Goal: Task Accomplishment & Management: Complete application form

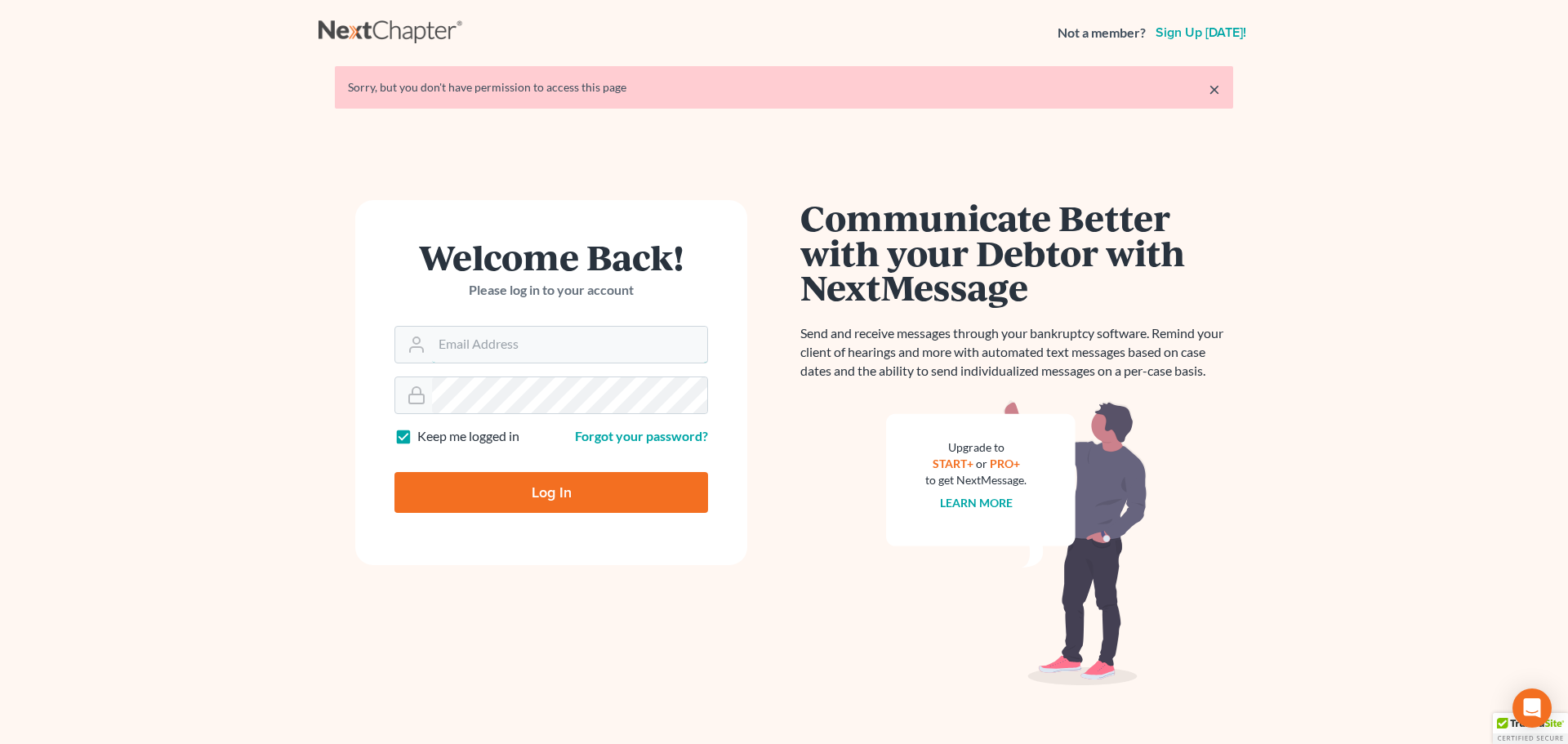
type input "[EMAIL_ADDRESS][DOMAIN_NAME]"
click at [560, 479] on input "Log In" at bounding box center [552, 493] width 313 height 41
type input "Thinking..."
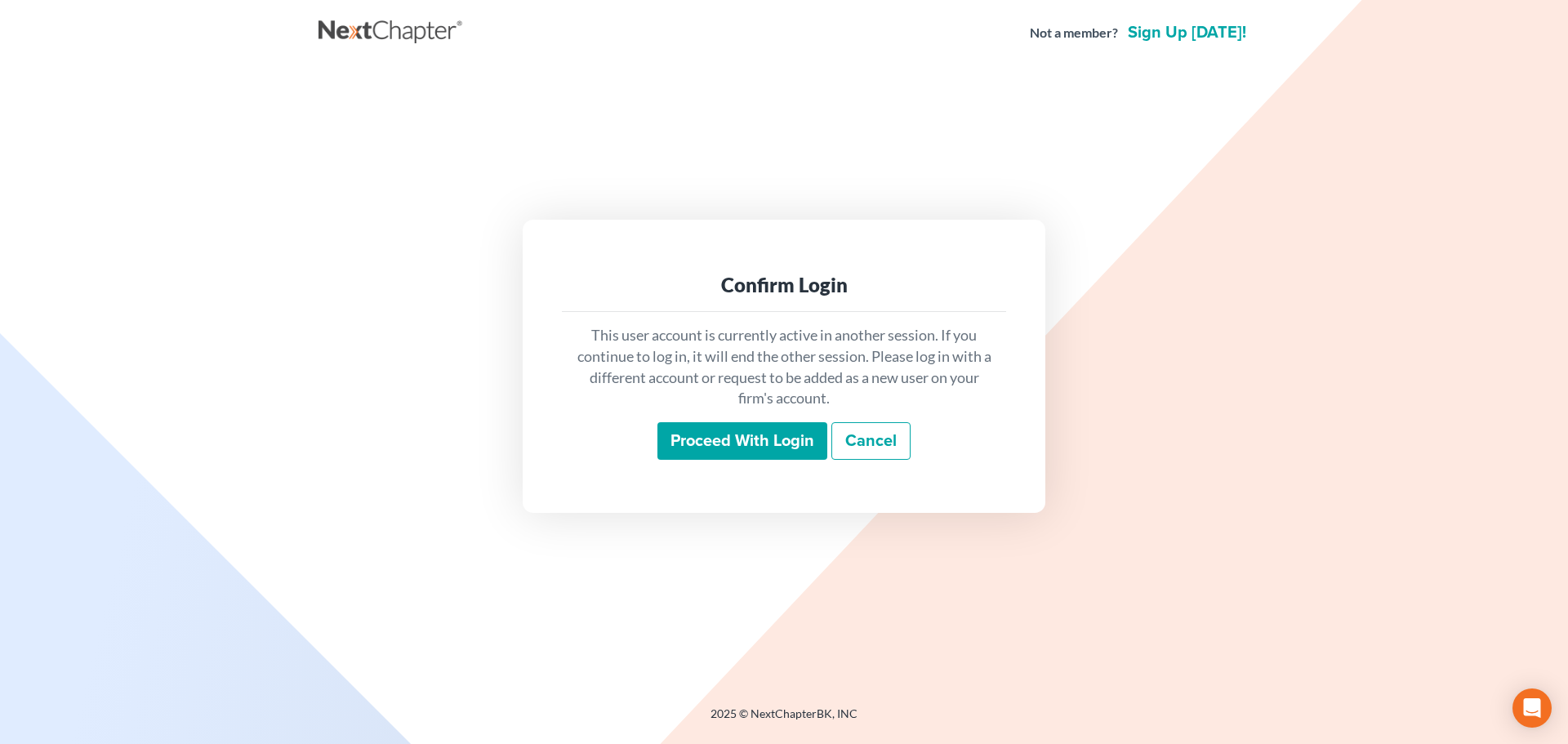
click at [710, 439] on input "Proceed with login" at bounding box center [743, 441] width 170 height 38
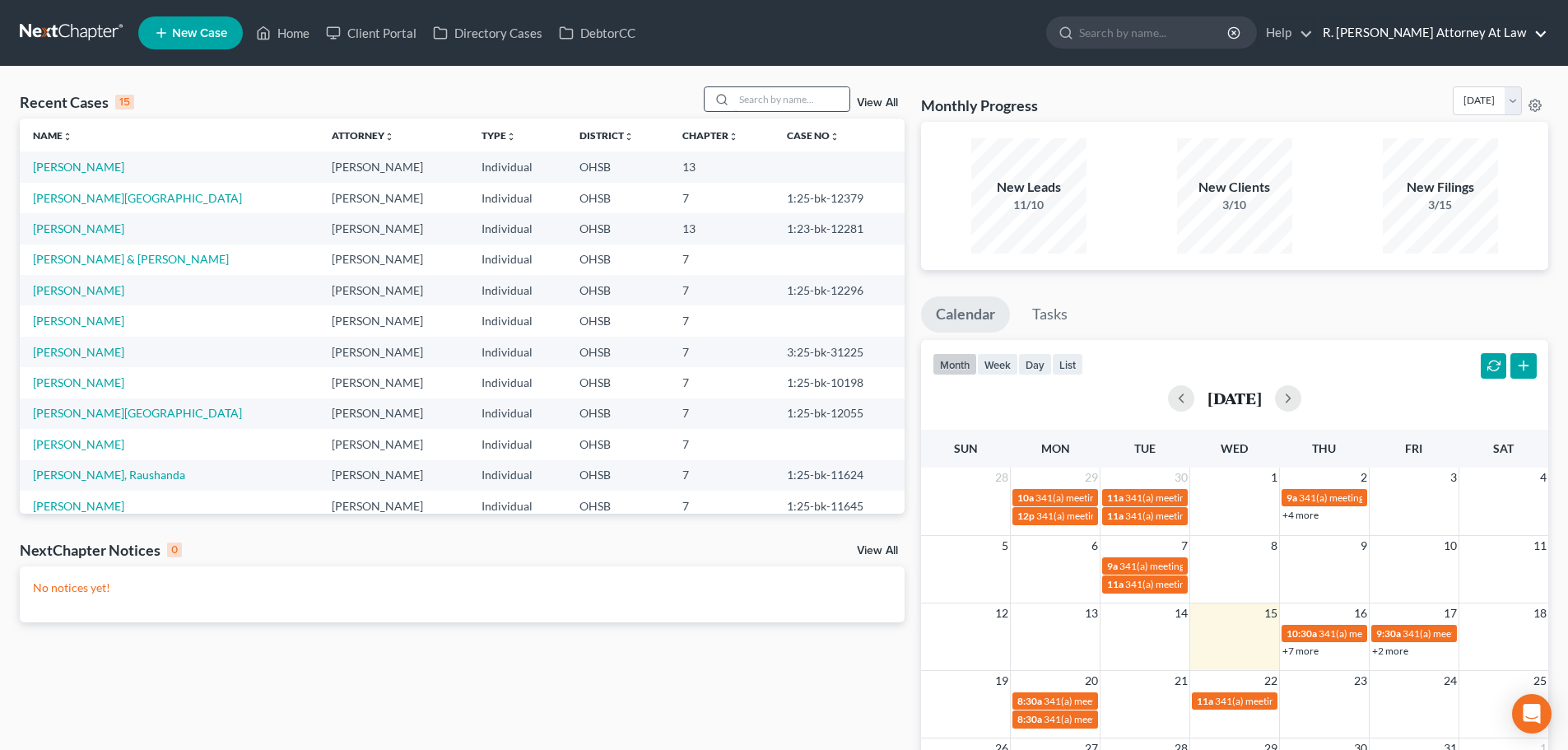
click at [1389, 30] on link "R. Dean Snyder Attorney At Law" at bounding box center [1431, 33] width 233 height 30
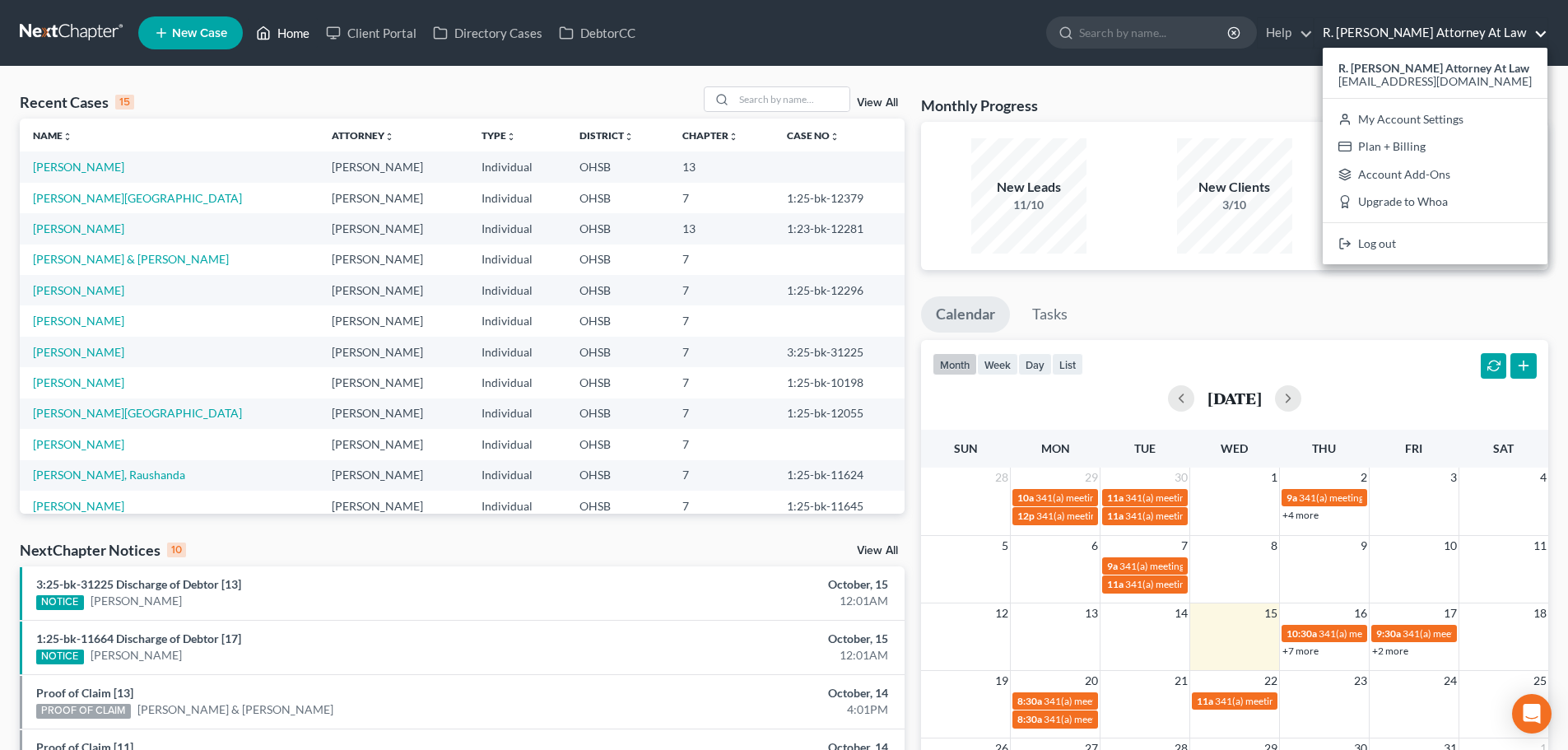
click at [289, 32] on link "Home" at bounding box center [283, 33] width 70 height 30
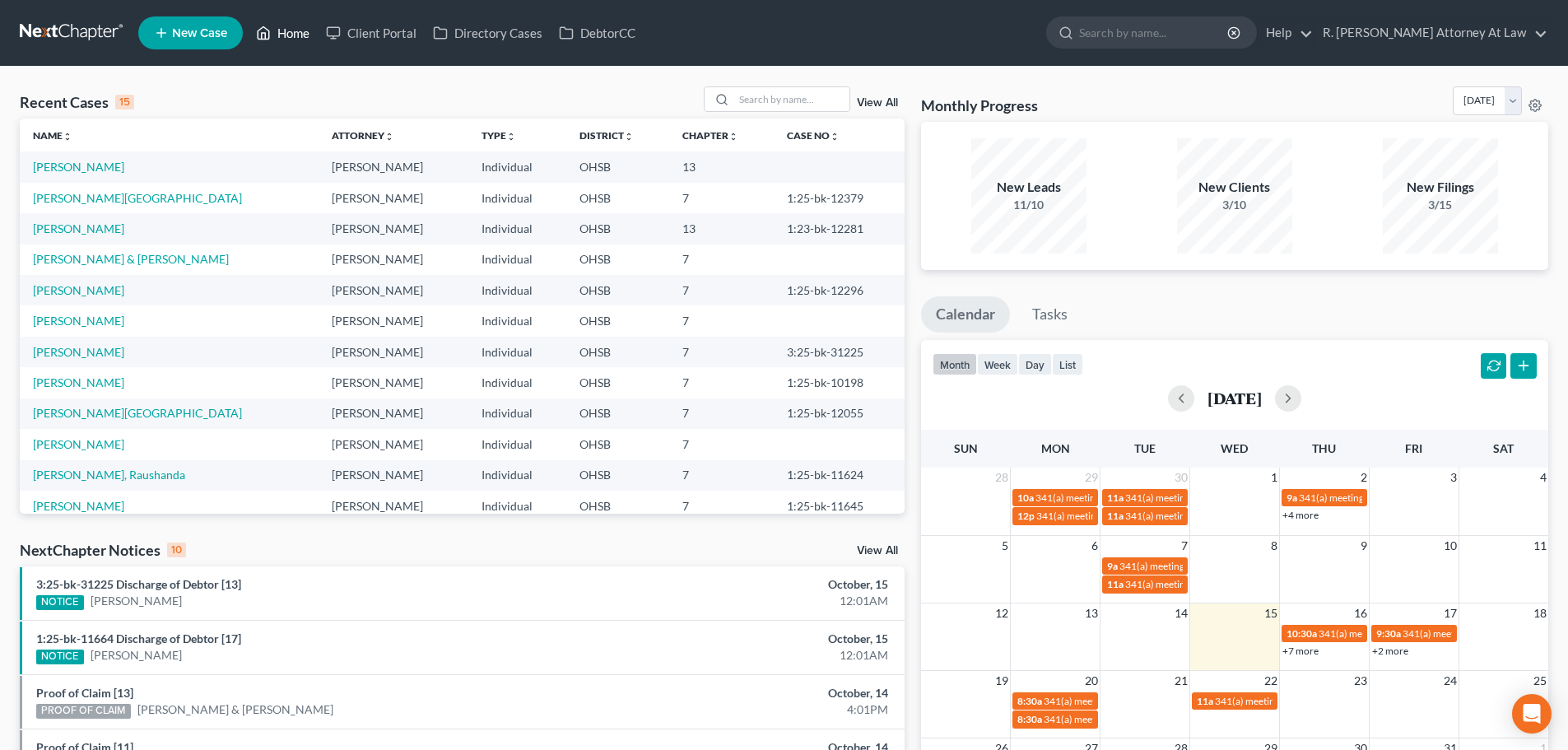
click at [291, 36] on link "Home" at bounding box center [283, 33] width 70 height 30
click at [1394, 37] on link "R. Dean Snyder Attorney At Law" at bounding box center [1431, 33] width 233 height 30
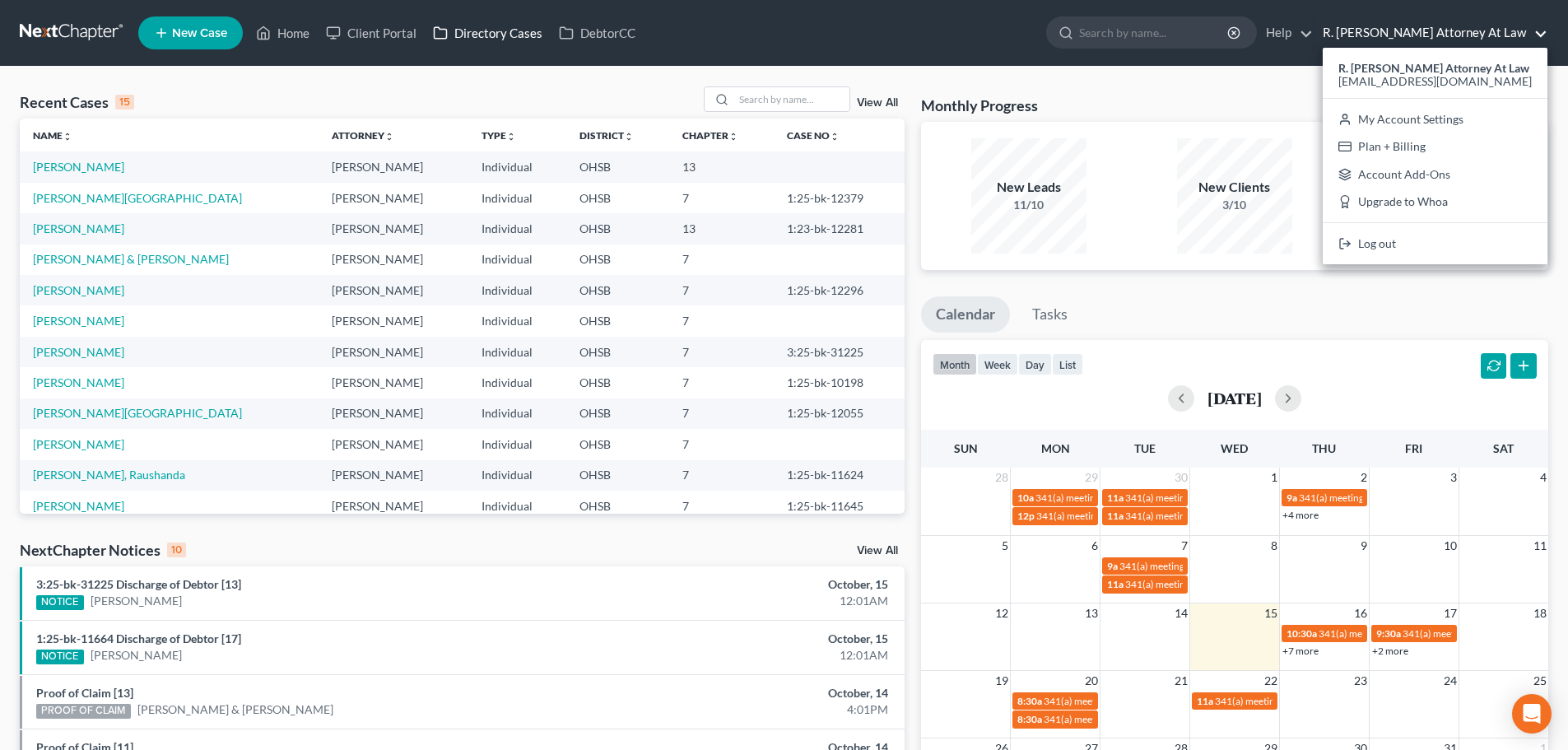
click at [497, 32] on link "Directory Cases" at bounding box center [488, 33] width 126 height 30
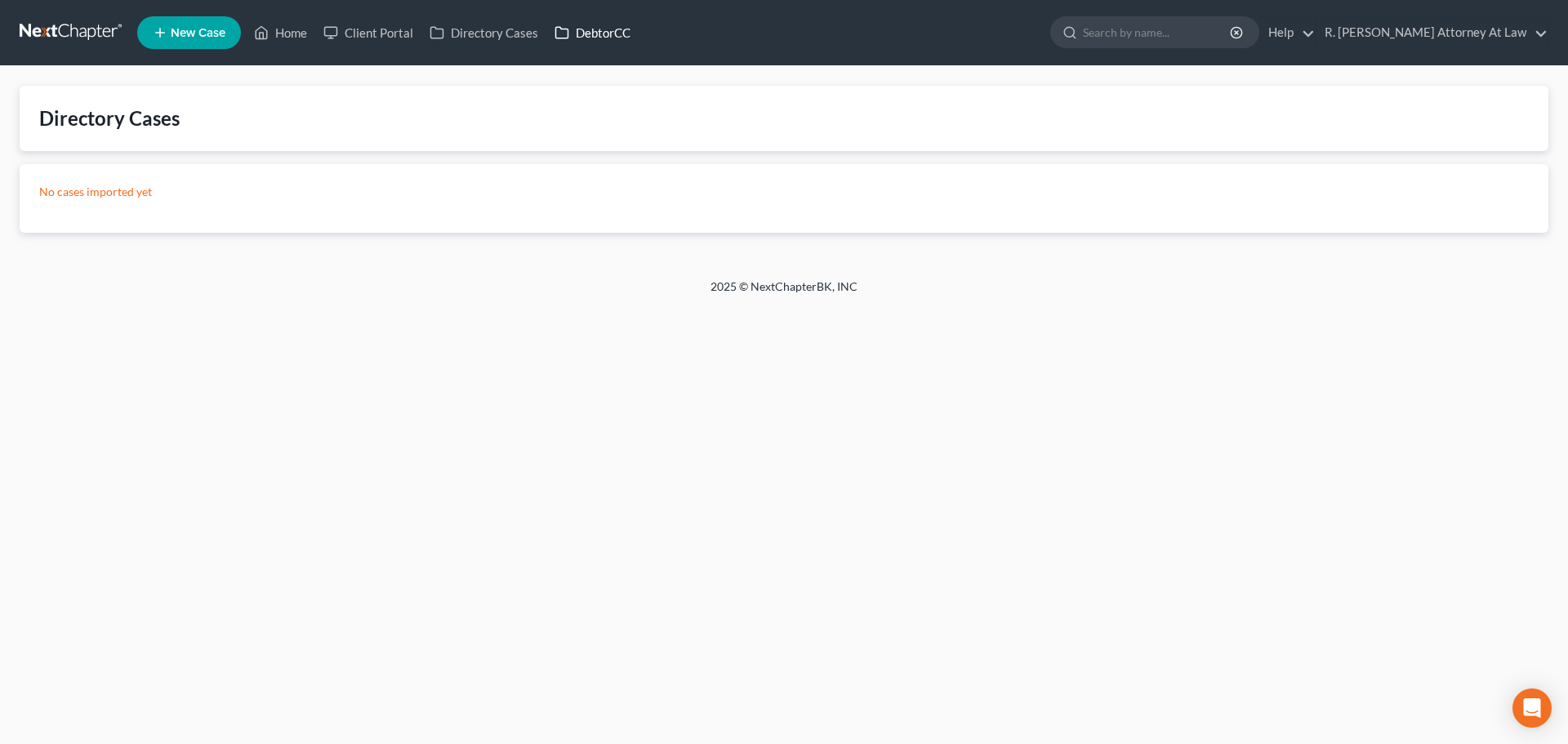
click at [582, 31] on link "DebtorCC" at bounding box center [593, 33] width 92 height 30
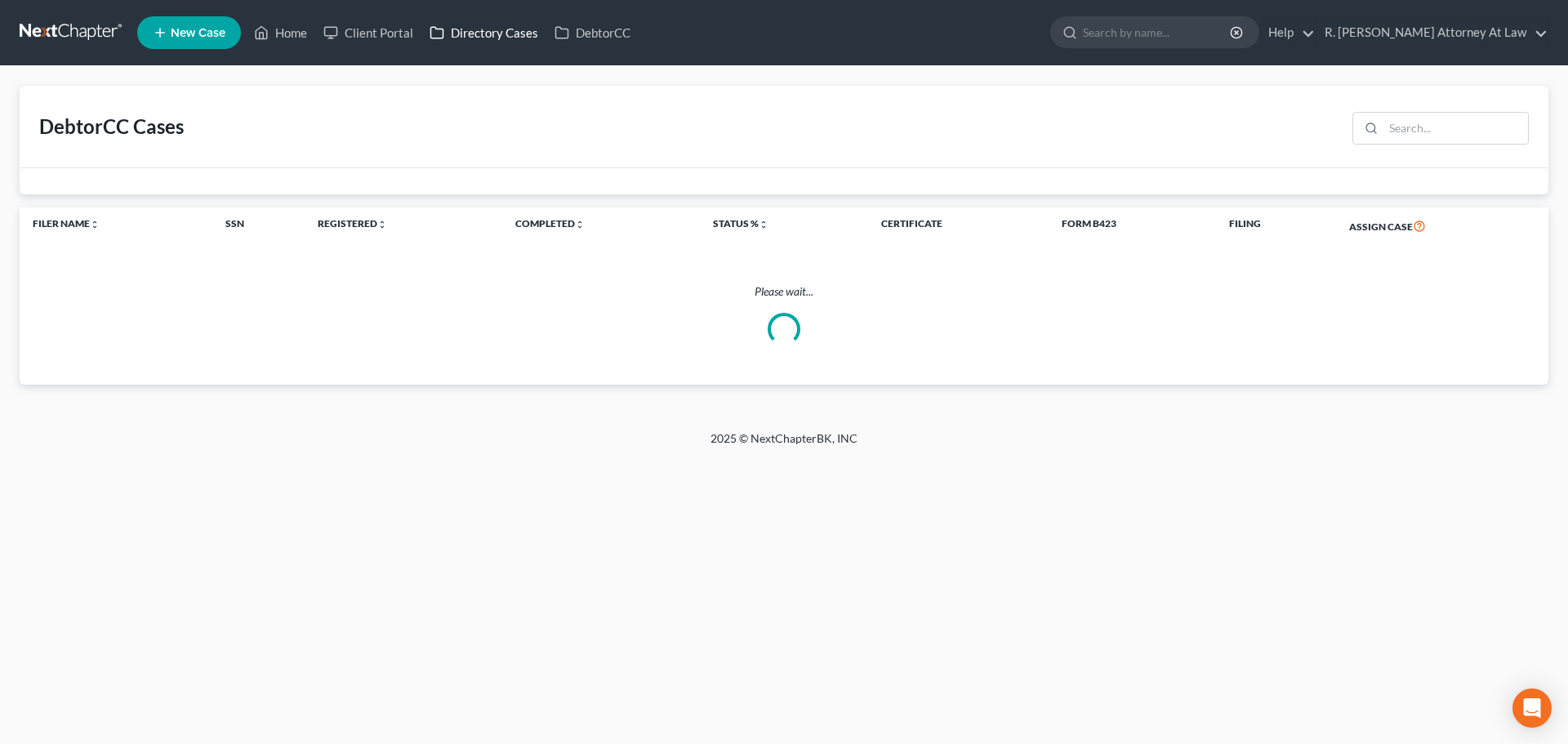
click at [462, 34] on link "Directory Cases" at bounding box center [484, 33] width 125 height 30
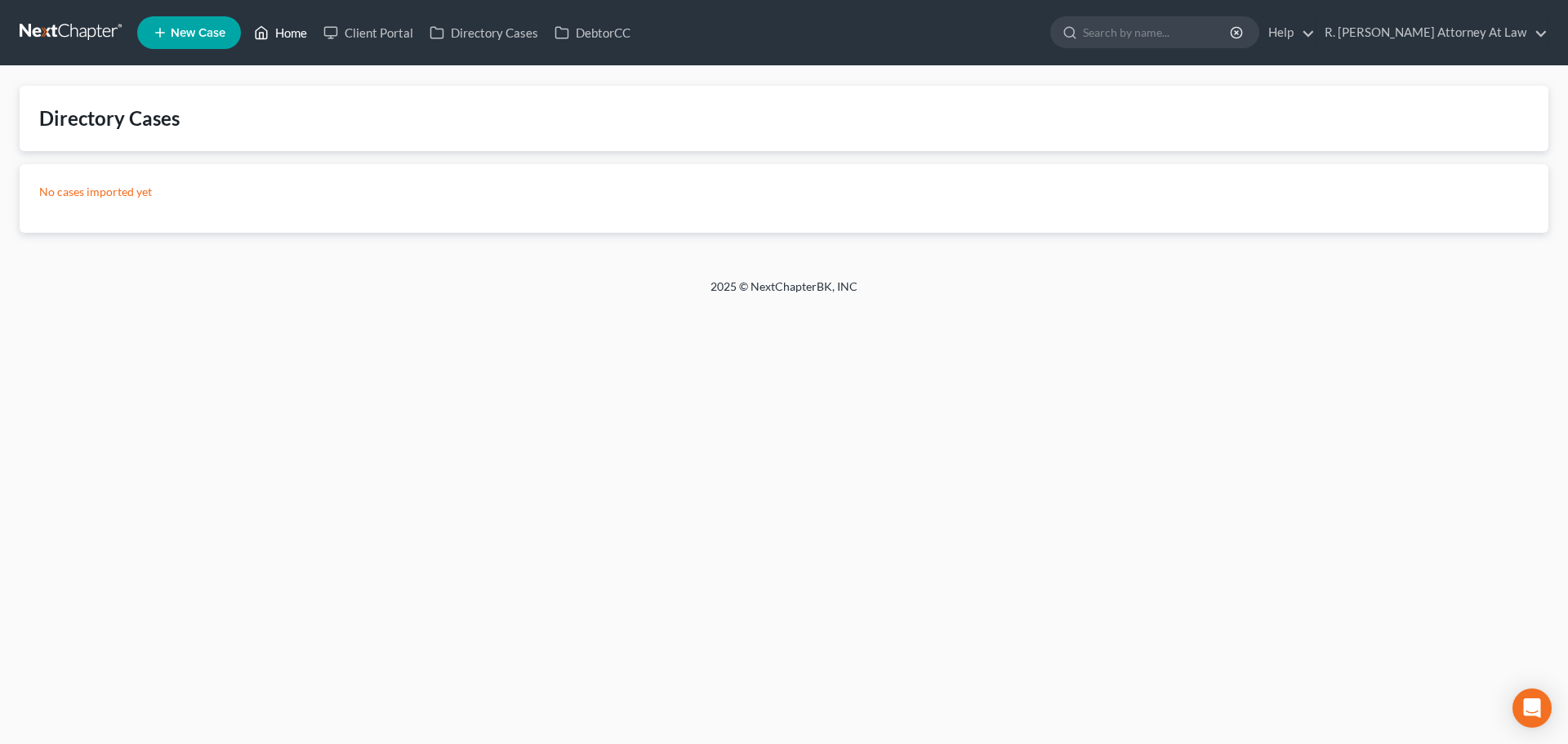
click at [285, 28] on link "Home" at bounding box center [280, 33] width 69 height 30
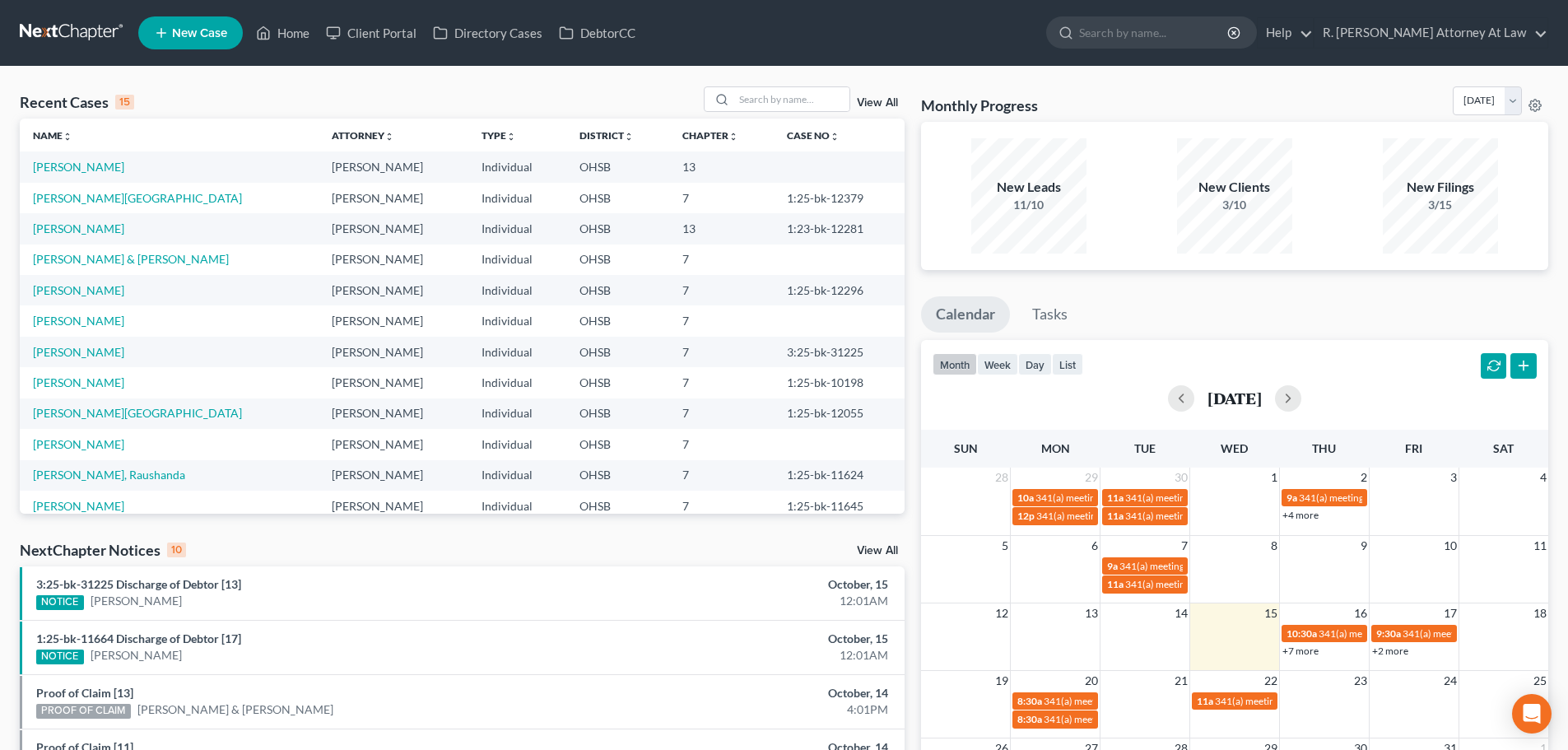
click at [874, 101] on link "View All" at bounding box center [877, 103] width 42 height 12
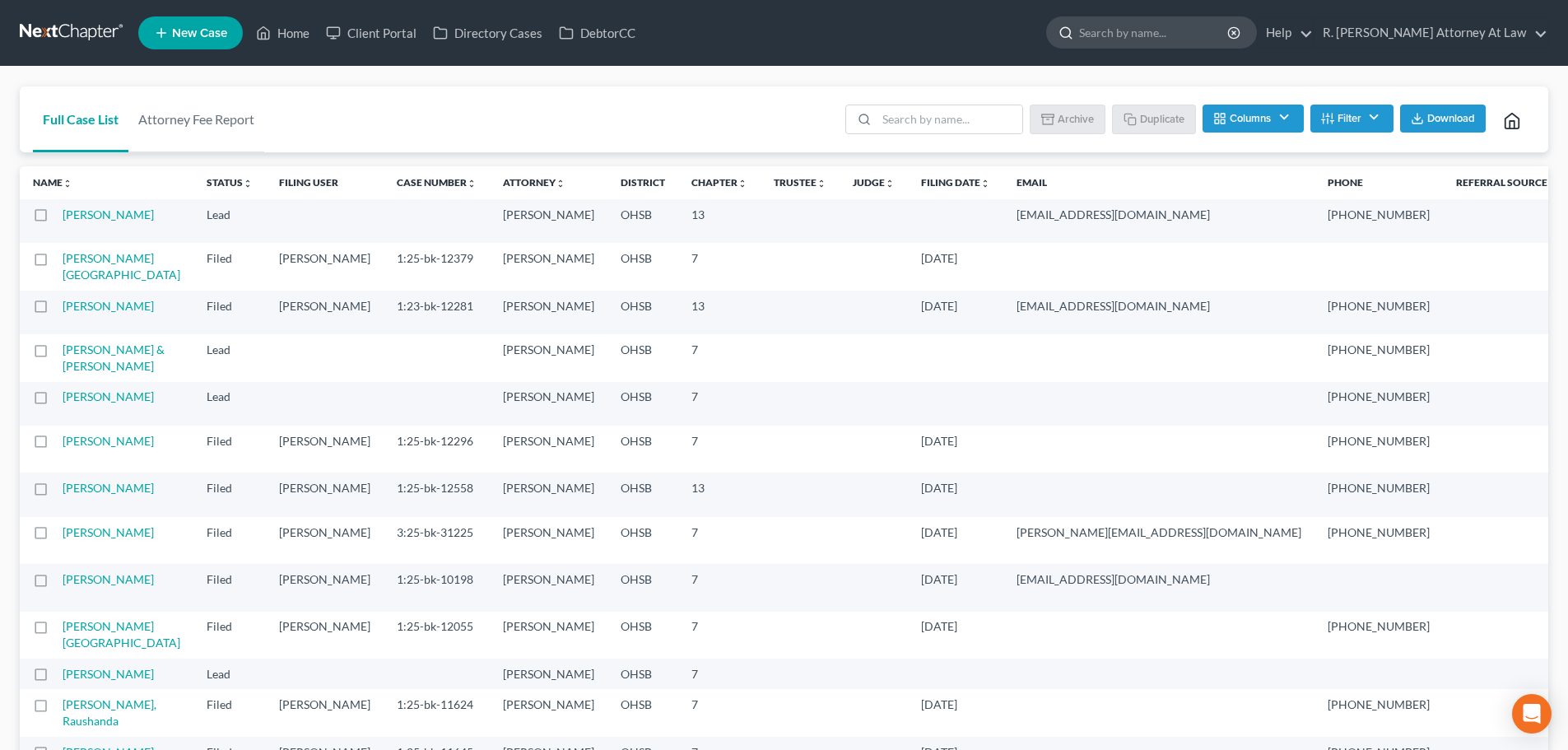
click at [1178, 33] on input "search" at bounding box center [1154, 32] width 150 height 31
type input "bryant"
click at [918, 130] on input "search" at bounding box center [949, 120] width 145 height 28
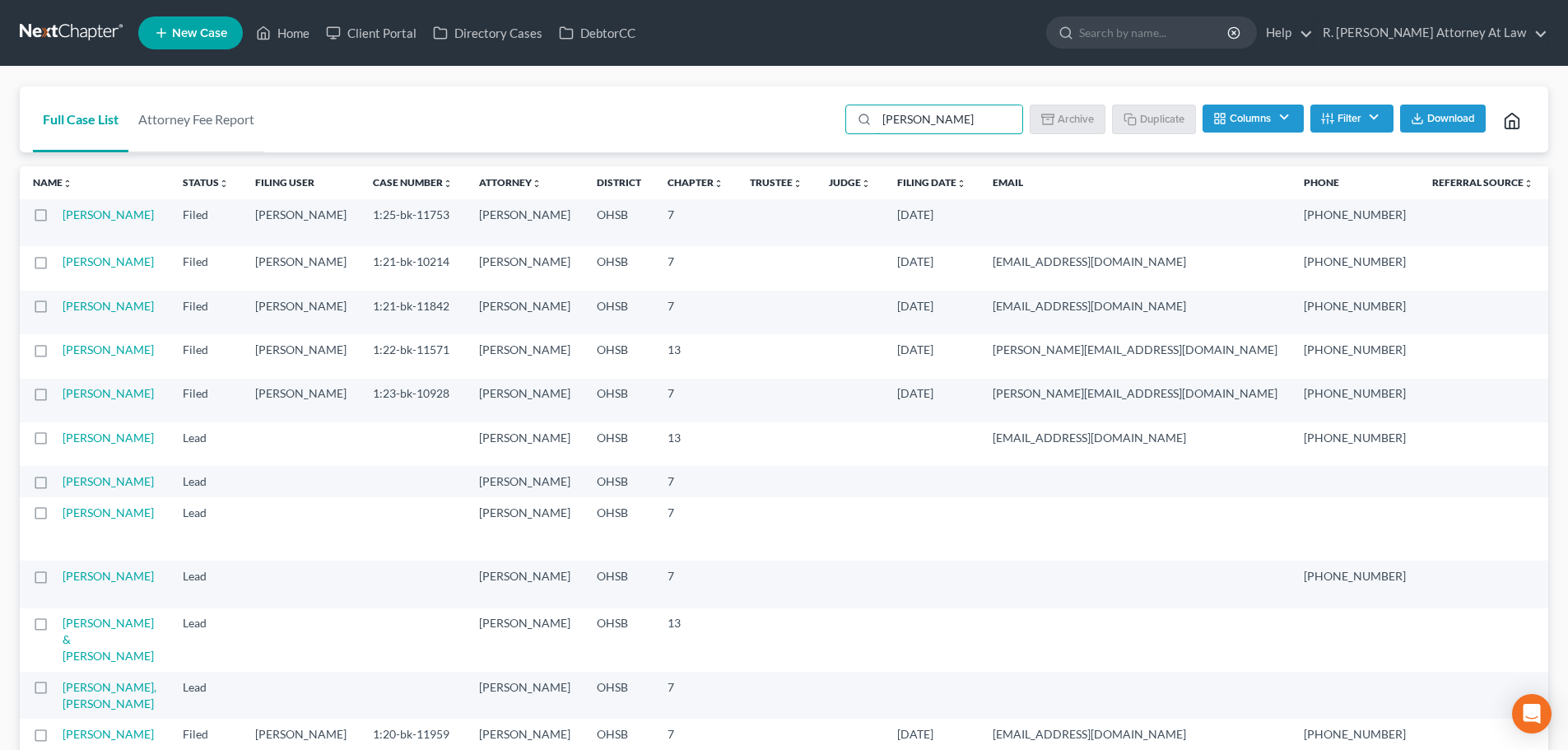
click at [56, 354] on label at bounding box center [56, 354] width 0 height 0
type input "smith"
click at [62, 352] on input "checkbox" at bounding box center [67, 346] width 11 height 11
click at [1149, 114] on button "Duplicate" at bounding box center [1154, 119] width 82 height 28
checkbox input "false"
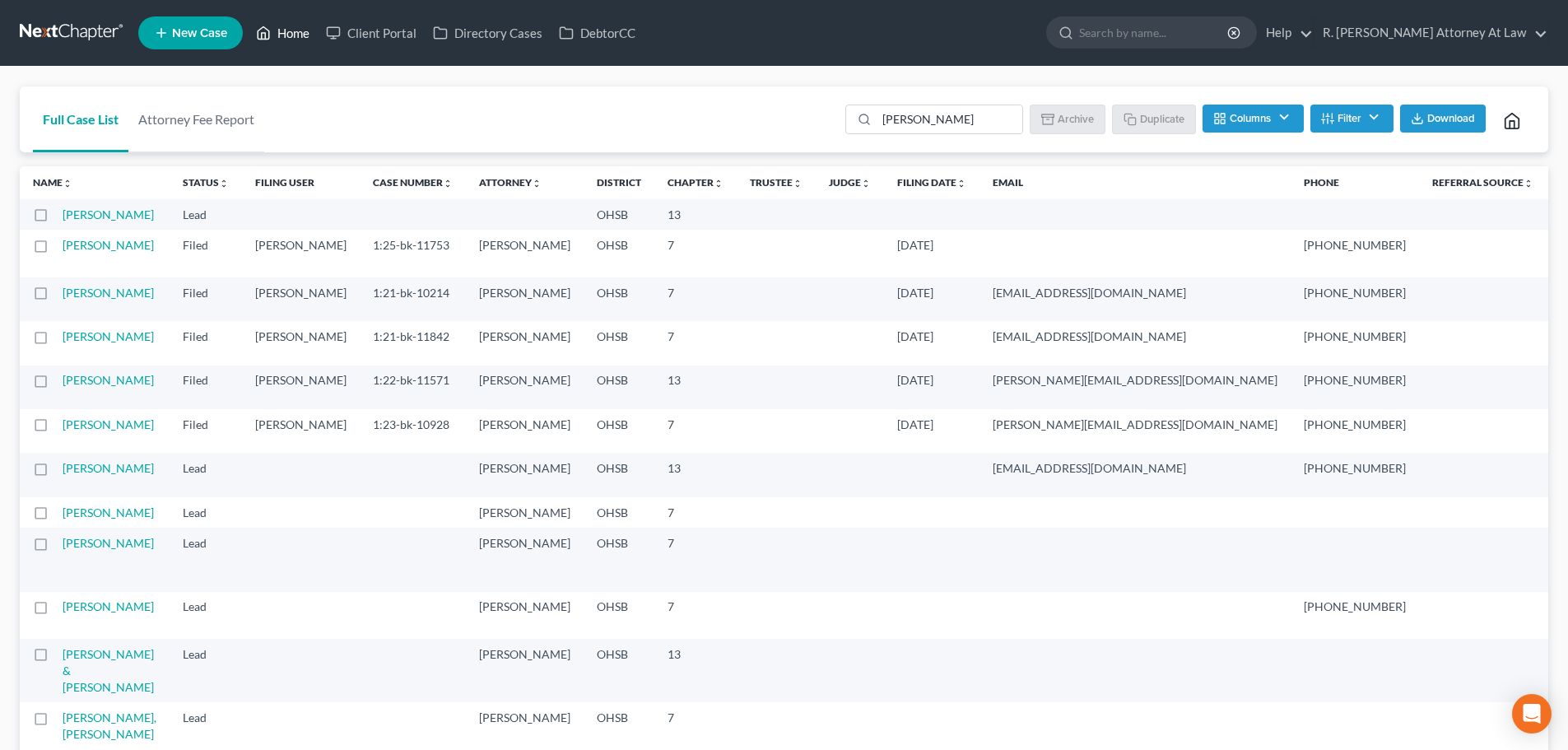
click at [297, 28] on link "Home" at bounding box center [283, 33] width 70 height 30
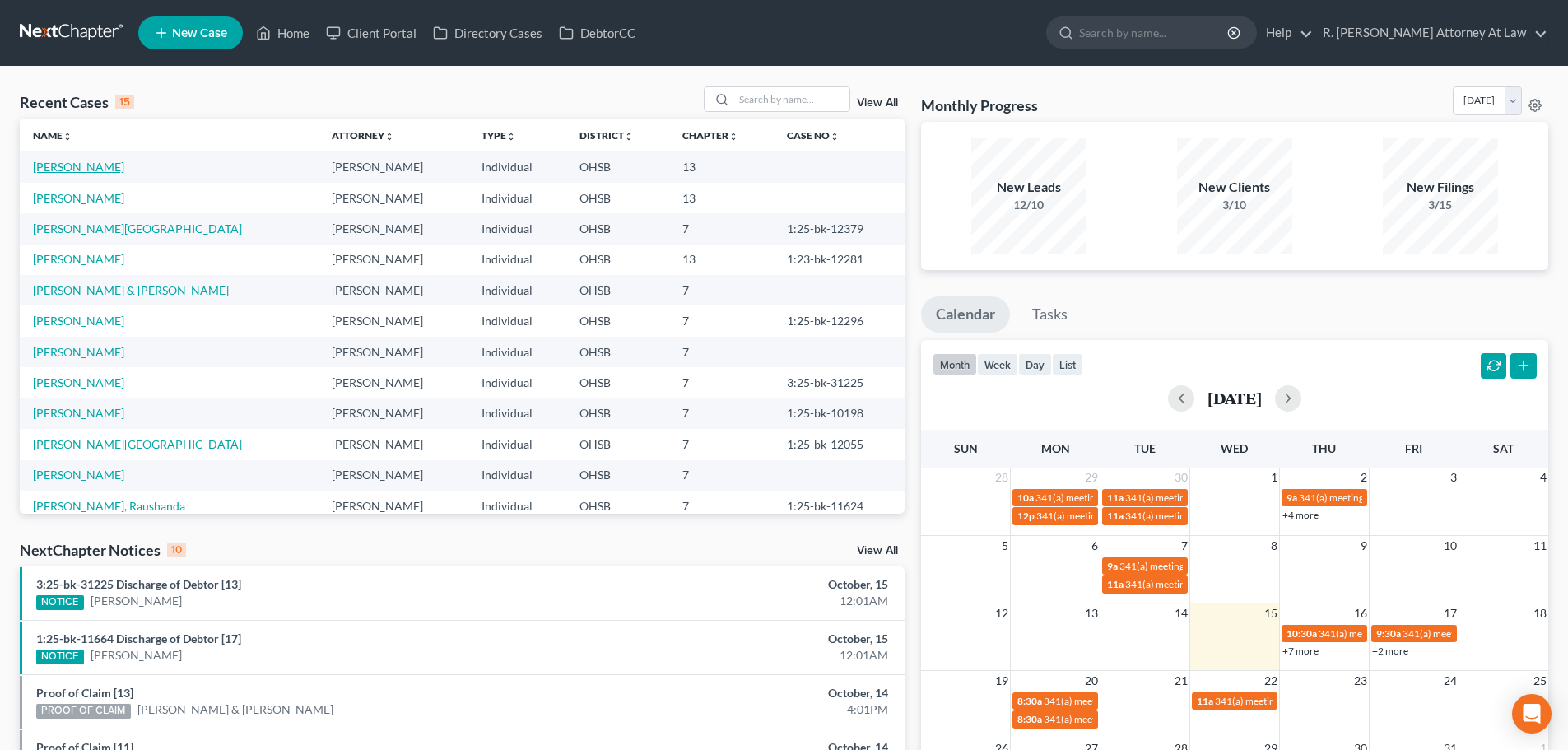
click at [64, 165] on link "Smith, Roger" at bounding box center [79, 166] width 91 height 14
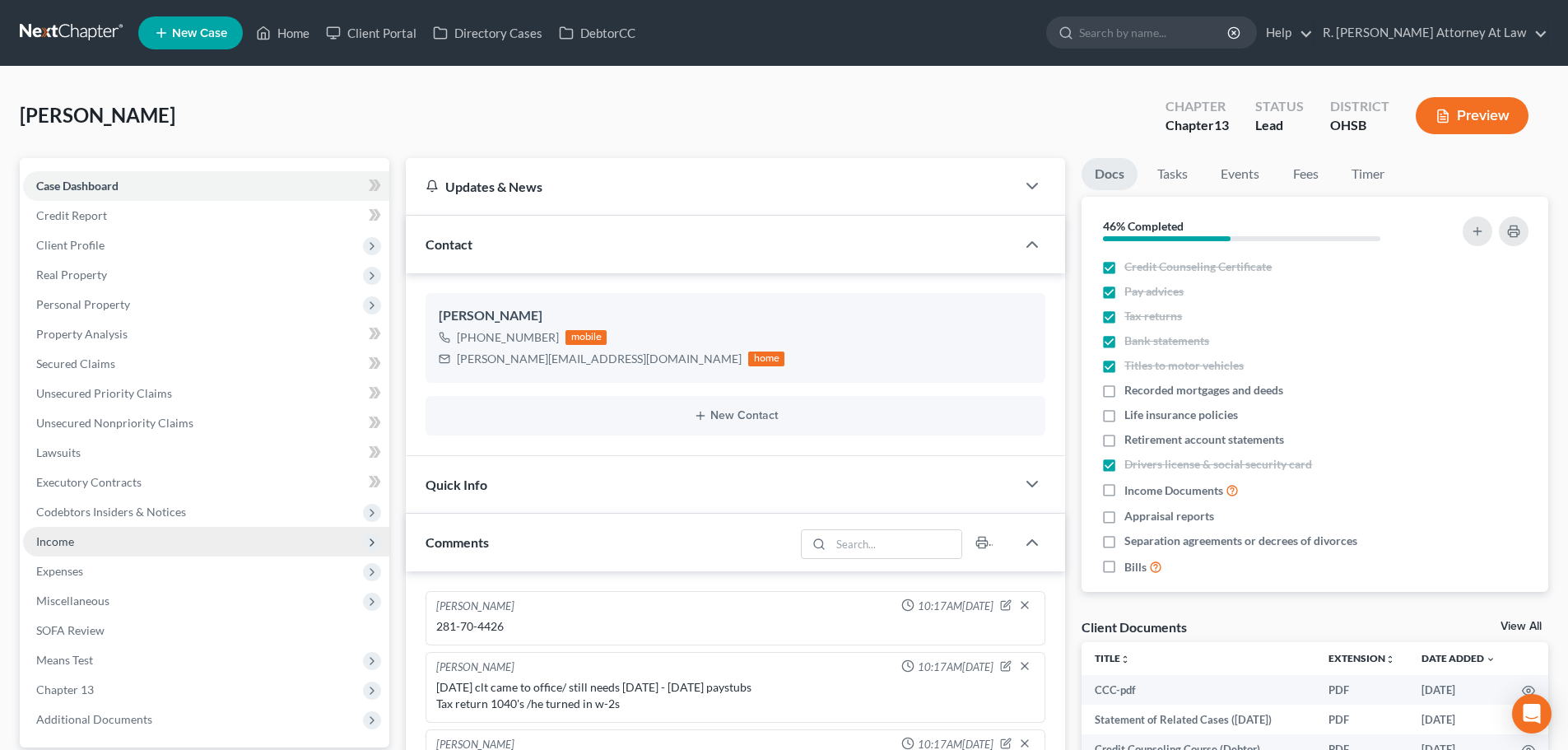
scroll to position [560, 0]
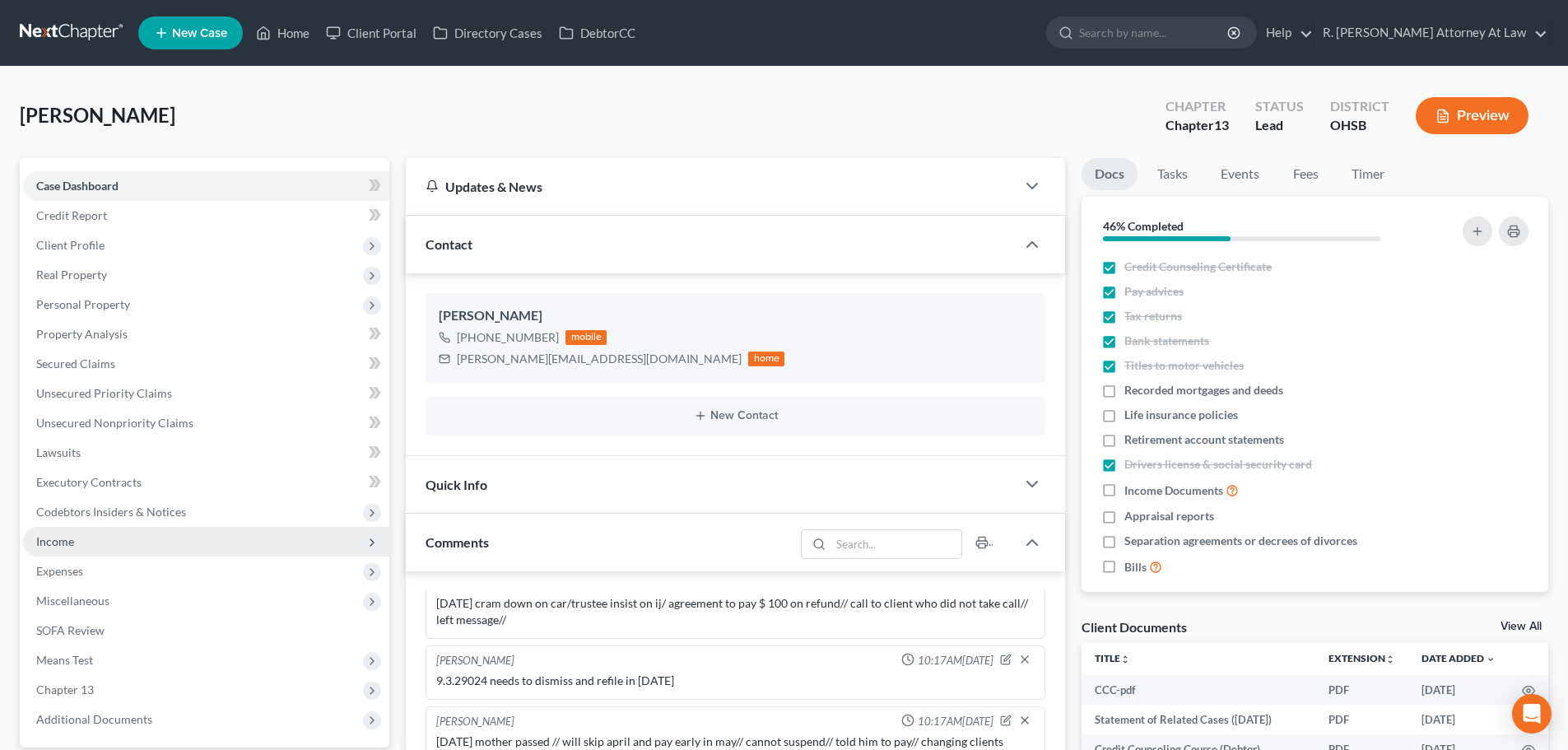
click at [45, 539] on span "Income" at bounding box center [56, 541] width 38 height 14
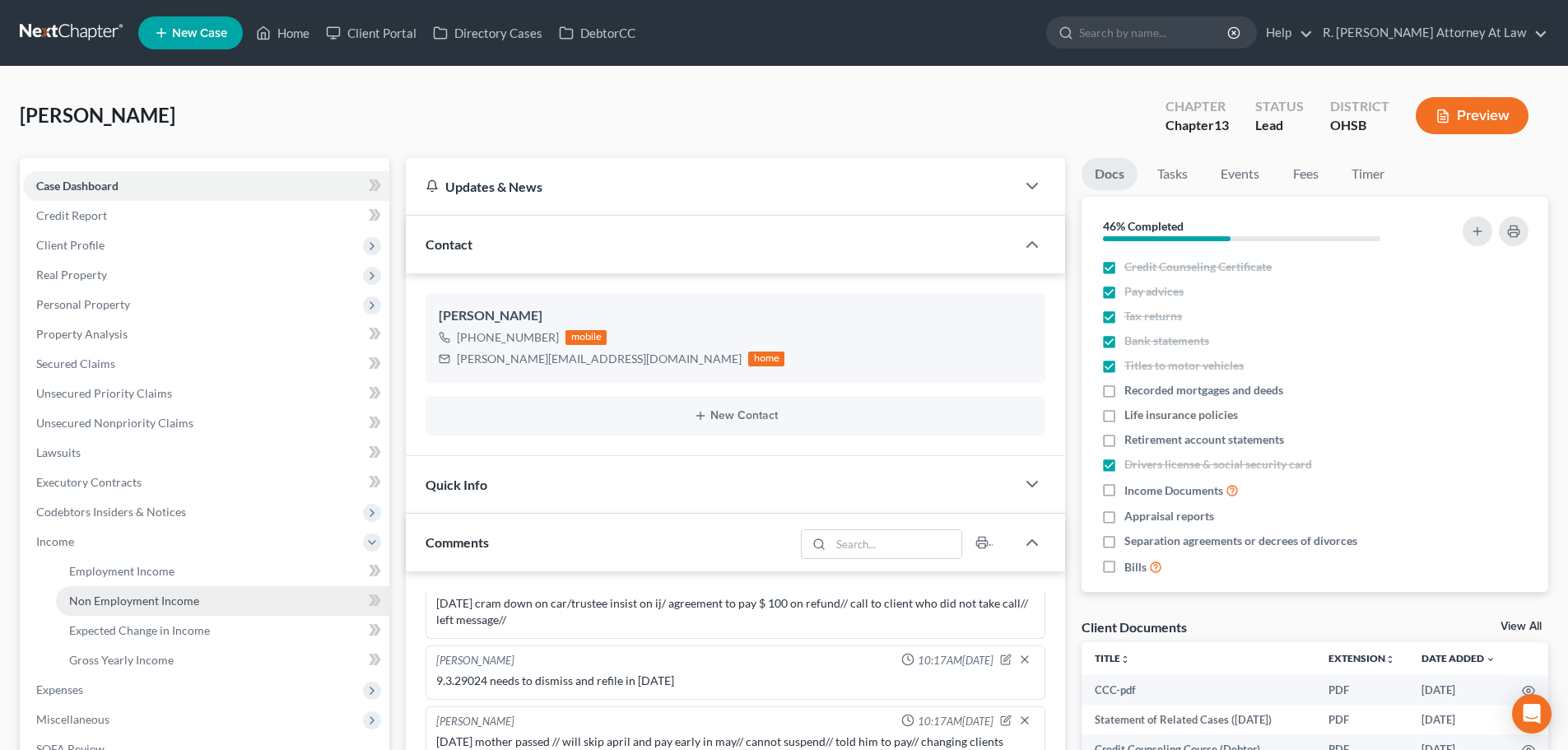
click at [72, 600] on span "Non Employment Income" at bounding box center [134, 600] width 130 height 14
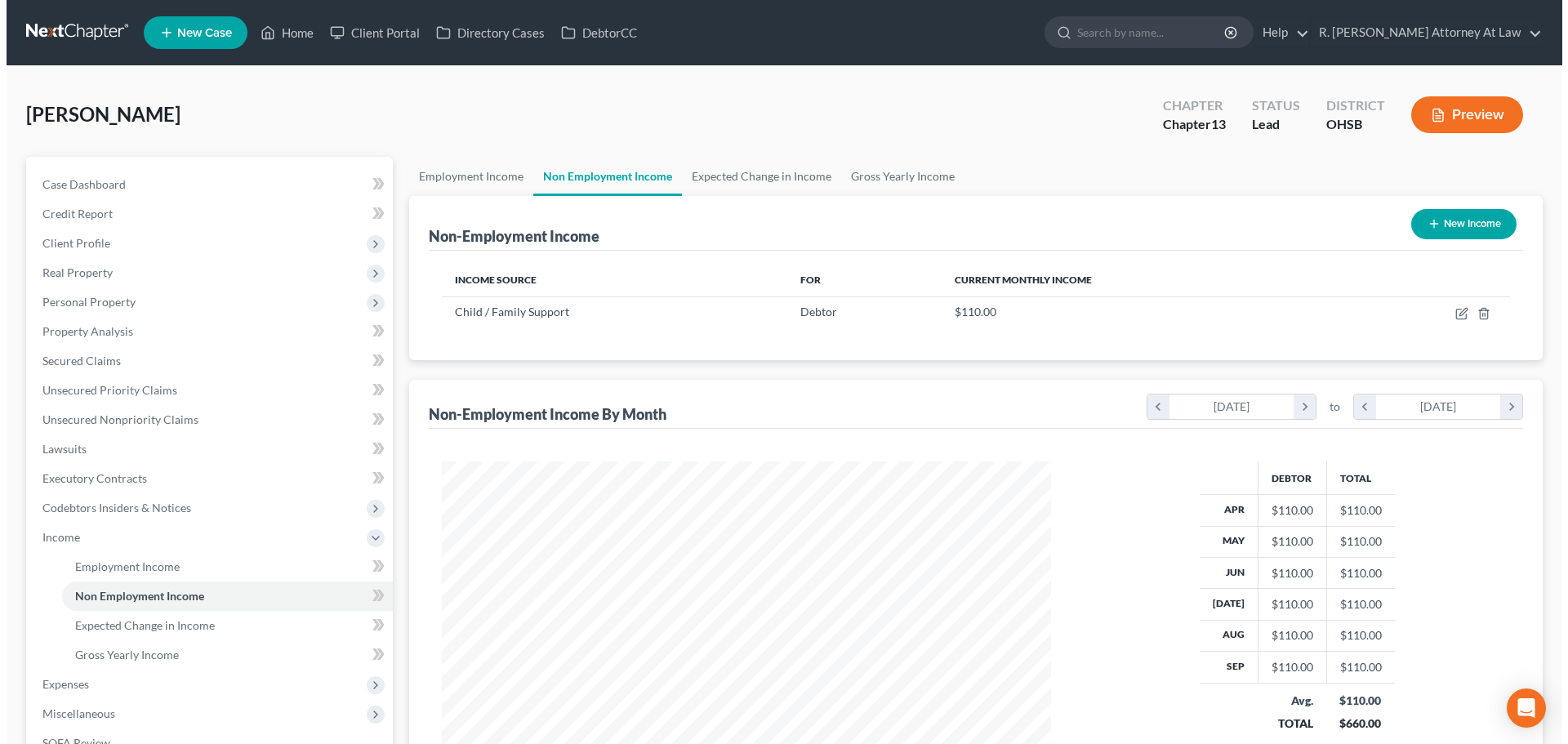
scroll to position [305, 642]
click at [1425, 224] on icon "button" at bounding box center [1428, 224] width 13 height 13
select select "0"
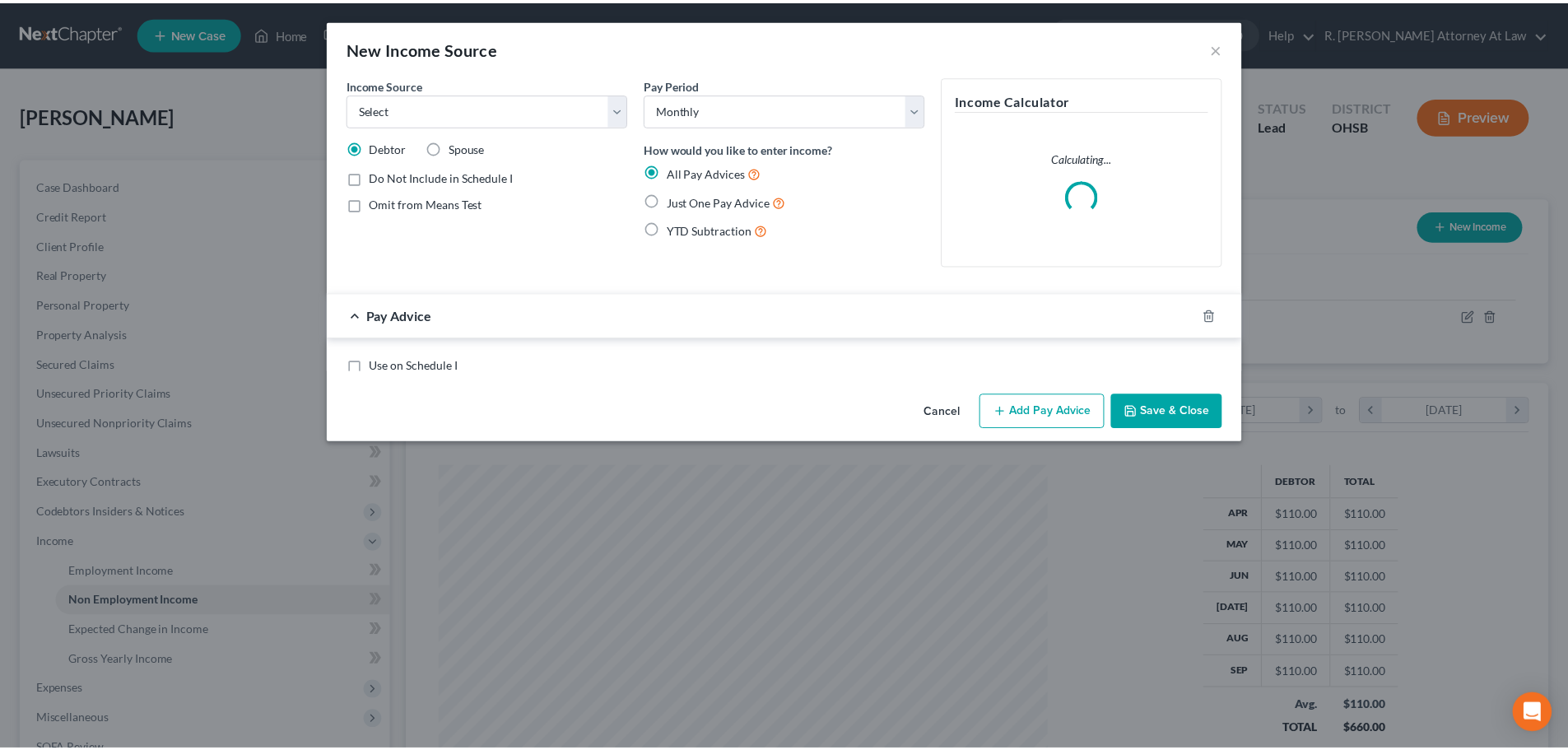
scroll to position [310, 653]
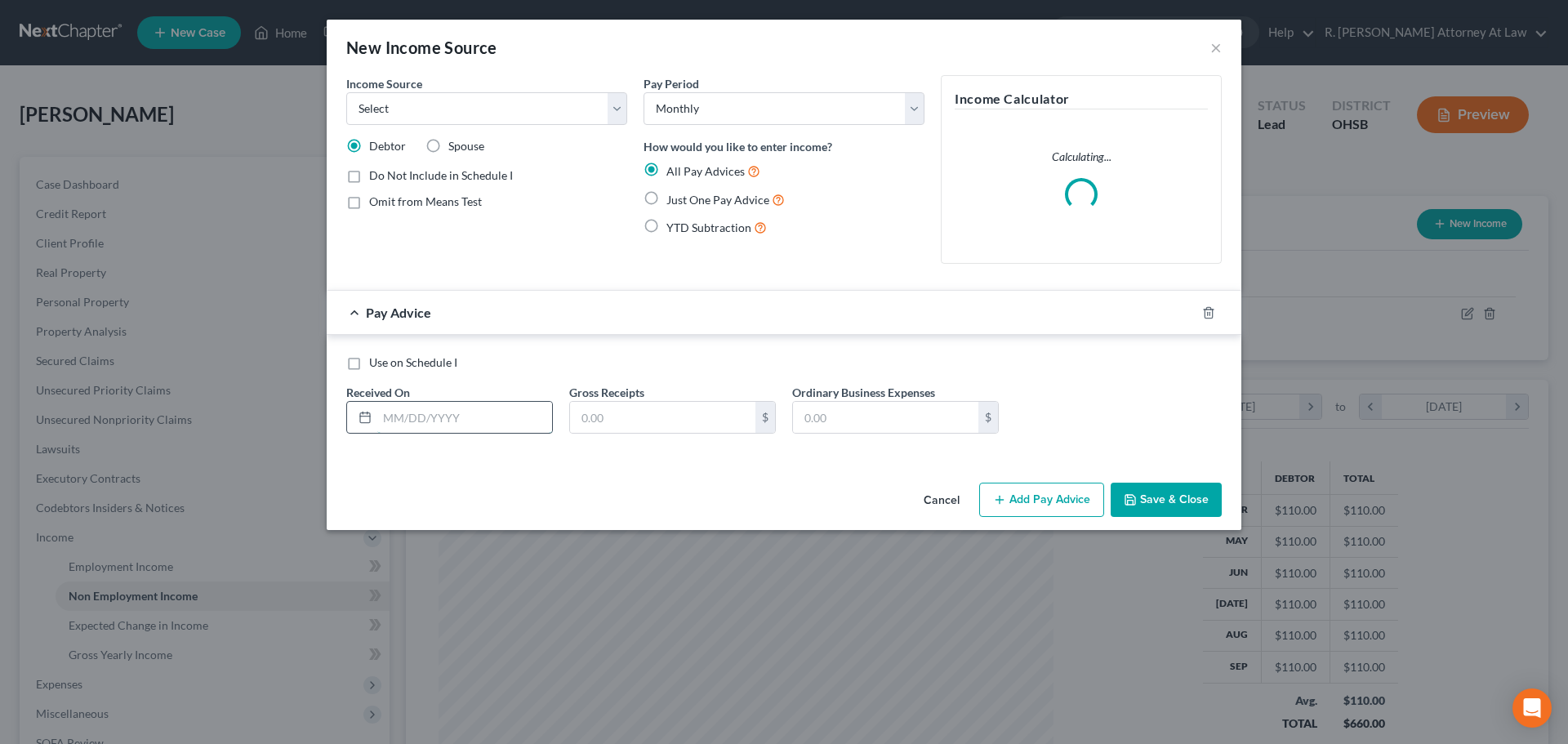
click at [436, 418] on input "text" at bounding box center [465, 417] width 175 height 31
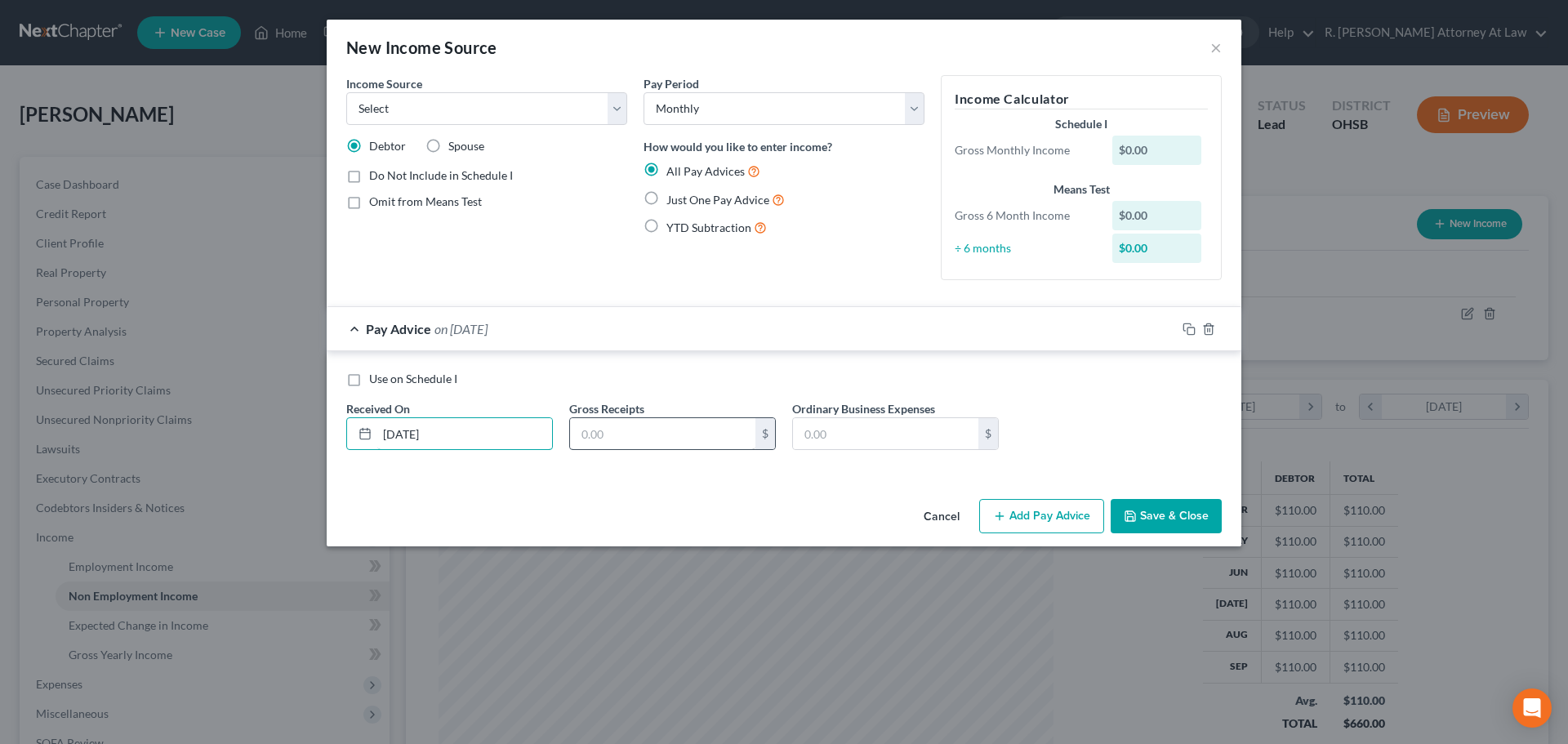
type input "10/01/2025"
click at [614, 428] on input "text" at bounding box center [663, 433] width 185 height 31
type input "1,606"
click at [387, 115] on select "Select Unemployment Disability (from employer) Pension Retirement Social Securi…" at bounding box center [486, 109] width 281 height 33
select select "4"
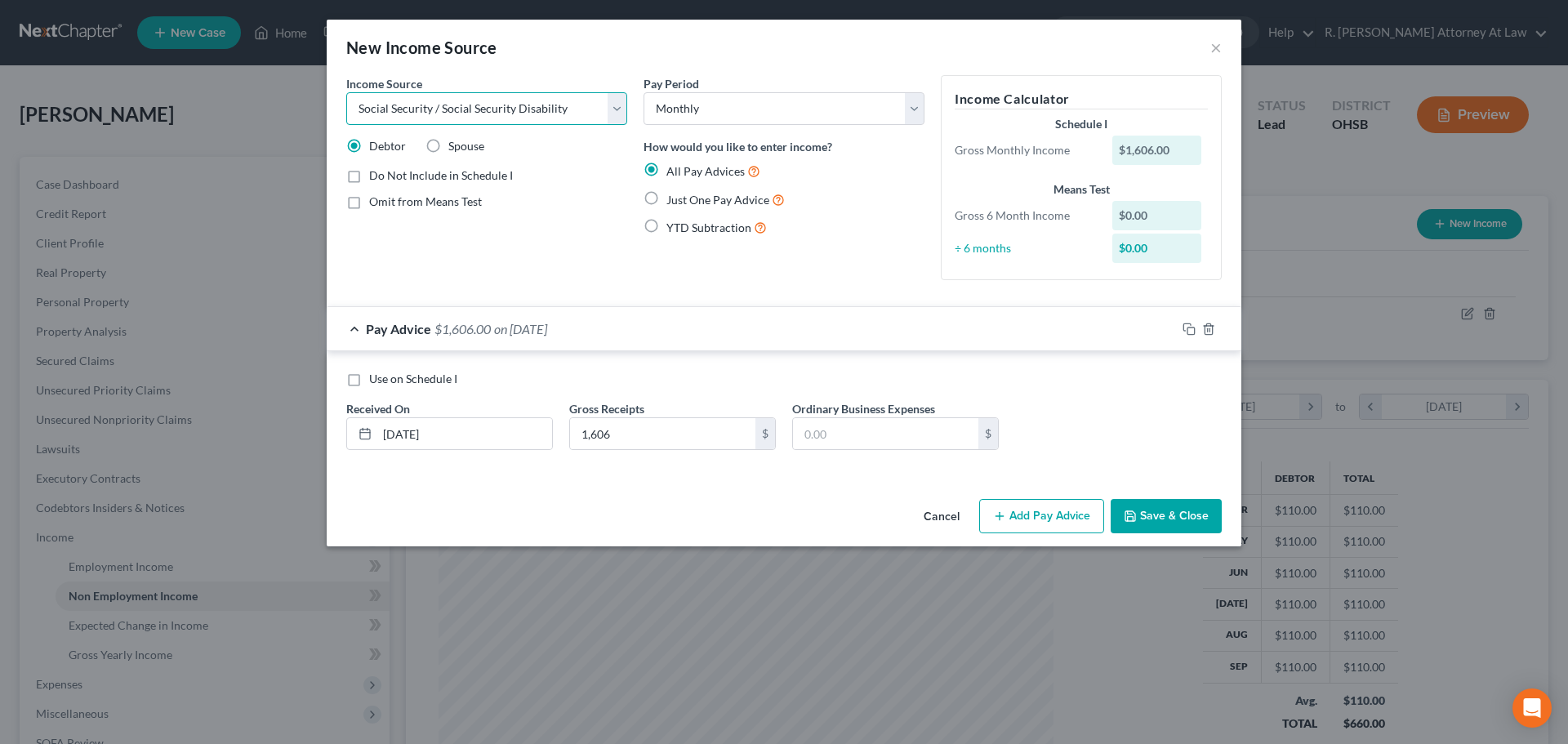
click at [346, 92] on select "Select Unemployment Disability (from employer) Pension Retirement Social Securi…" at bounding box center [486, 109] width 281 height 33
click at [666, 202] on label "Just One Pay Advice" at bounding box center [725, 199] width 119 height 19
click at [673, 201] on input "Just One Pay Advice" at bounding box center [678, 195] width 11 height 11
radio input "true"
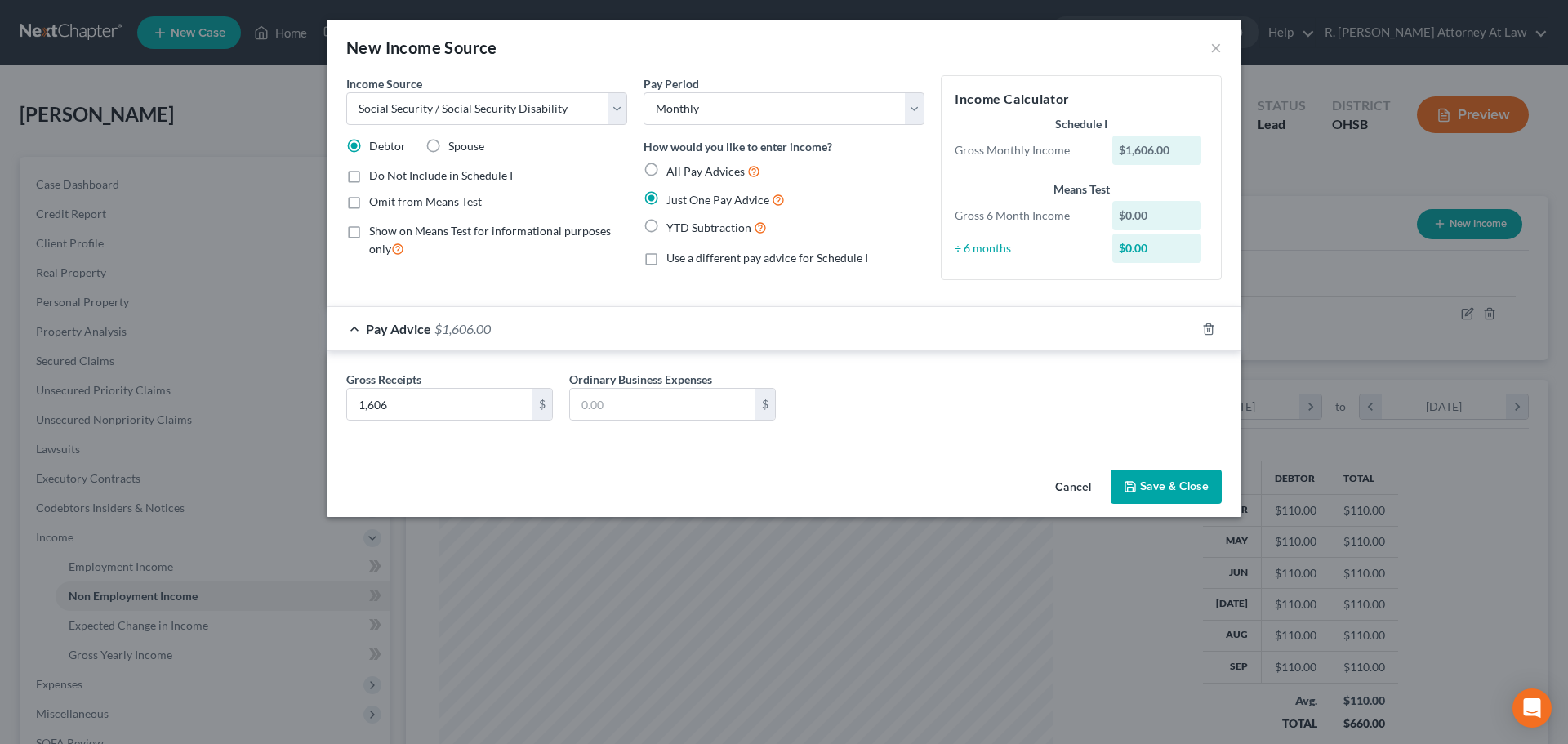
click at [1158, 482] on button "Save & Close" at bounding box center [1166, 487] width 111 height 35
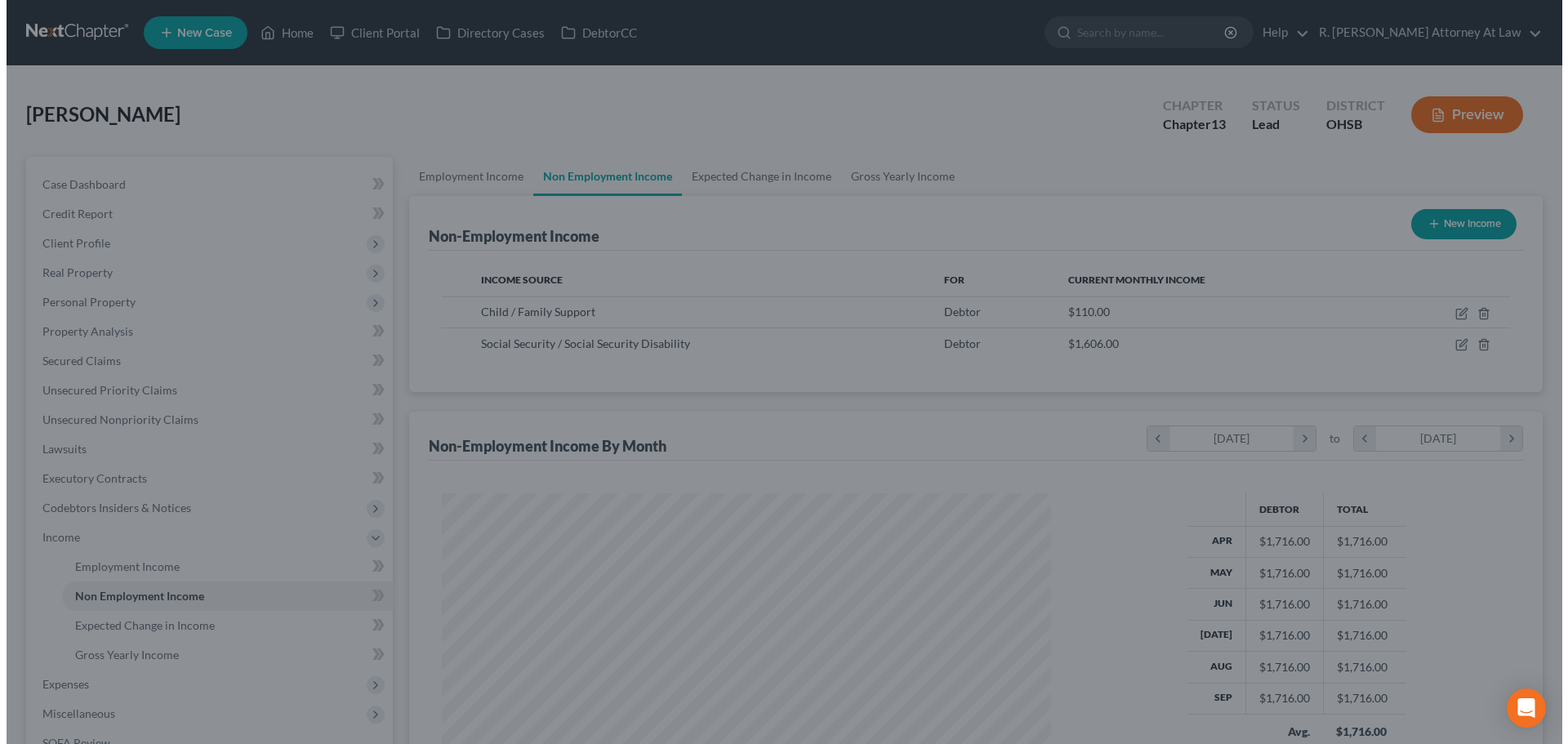
scroll to position [815981, 816114]
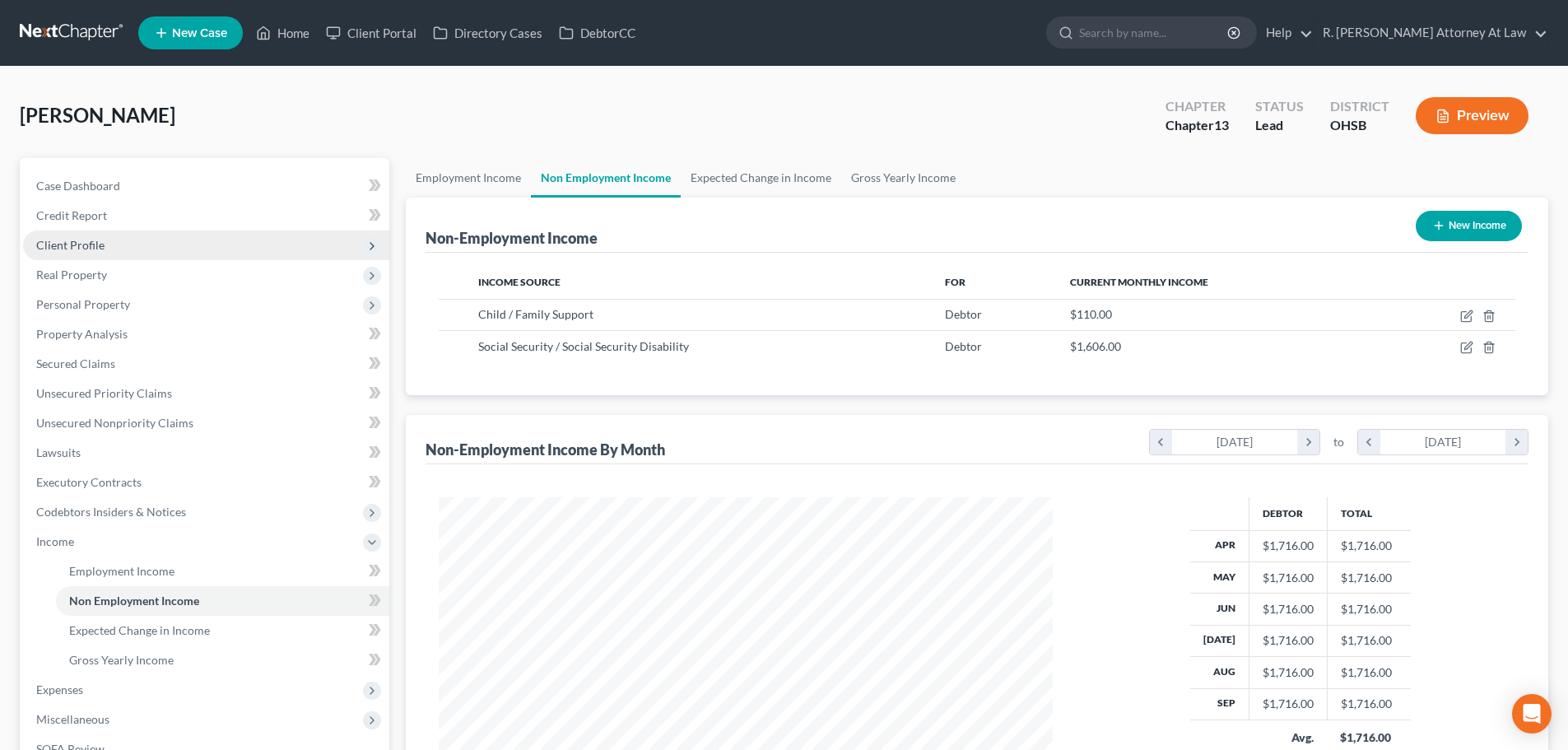
click at [44, 247] on span "Client Profile" at bounding box center [71, 244] width 68 height 14
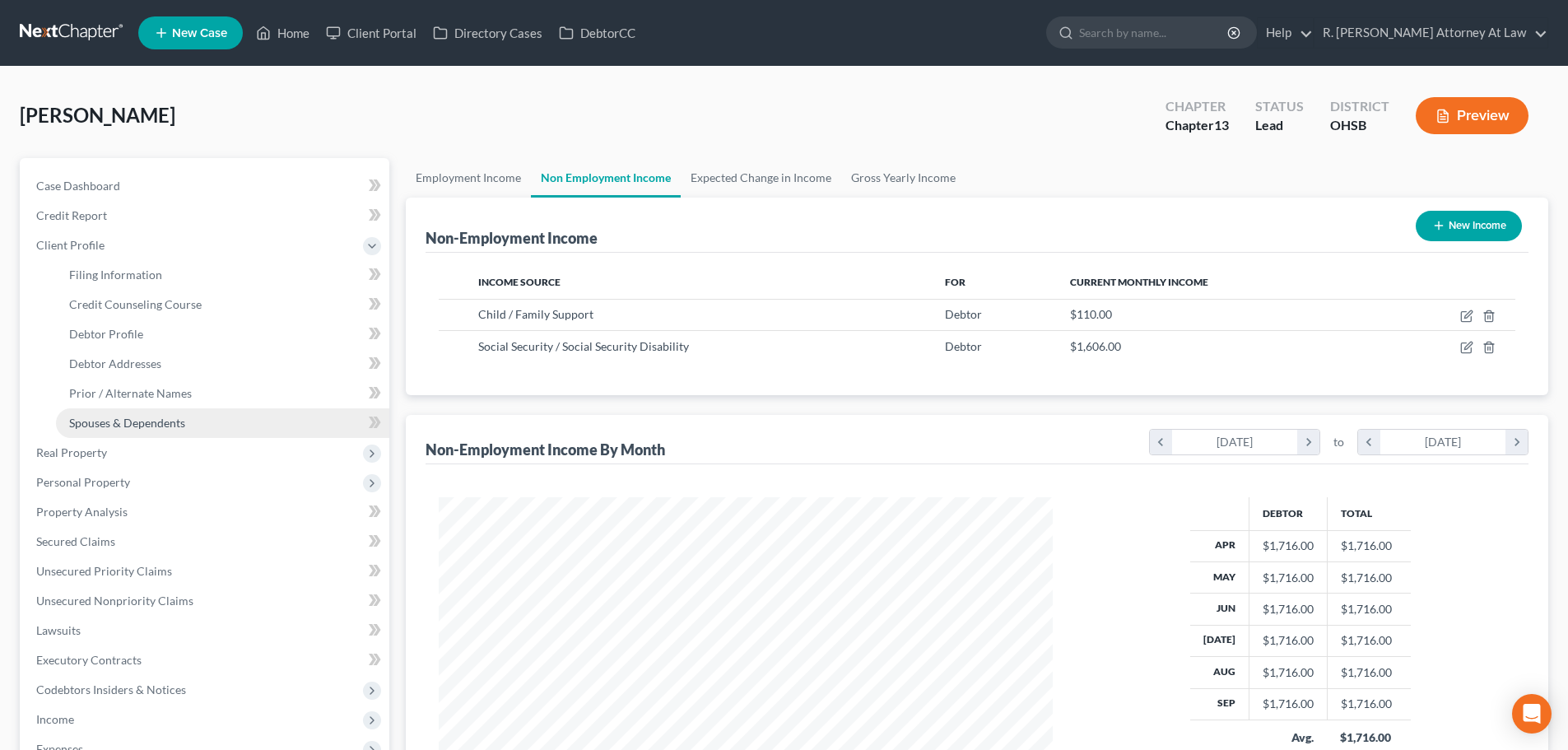
click at [89, 424] on span "Spouses & Dependents" at bounding box center [127, 422] width 116 height 14
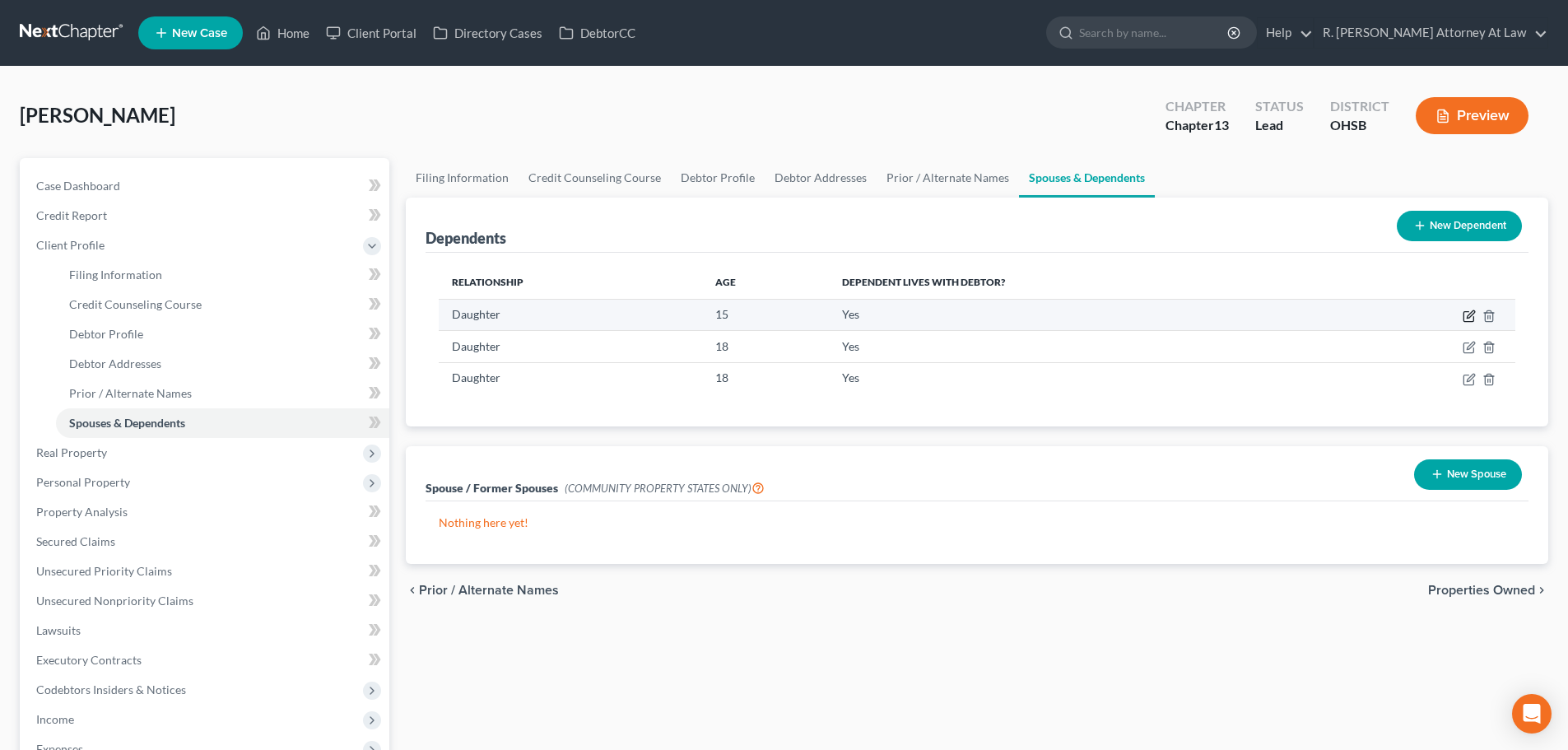
click at [1467, 316] on icon "button" at bounding box center [1470, 316] width 13 height 13
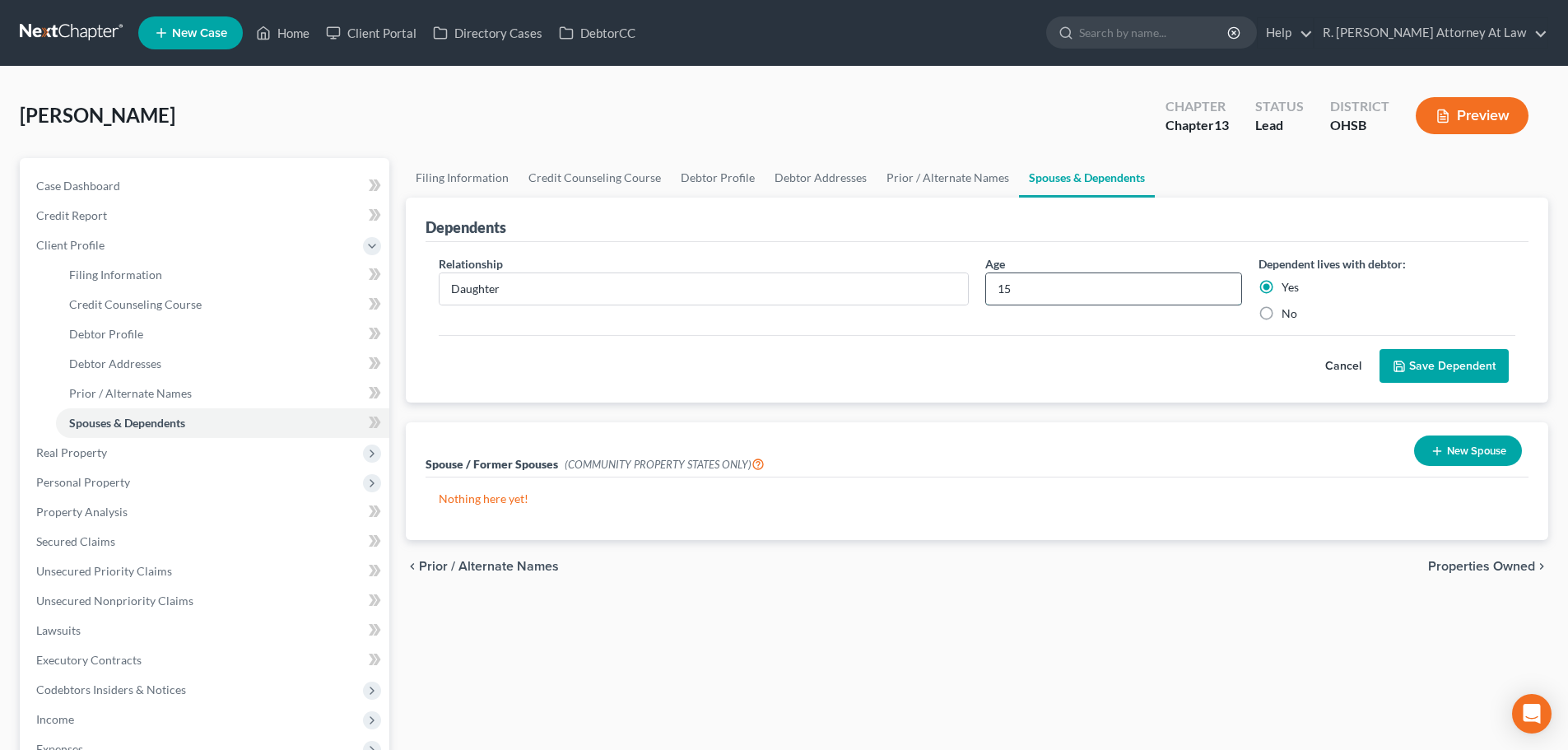
click at [1079, 287] on input "15" at bounding box center [1113, 289] width 255 height 32
type input "17"
click at [1418, 359] on button "Save Dependent" at bounding box center [1444, 366] width 130 height 35
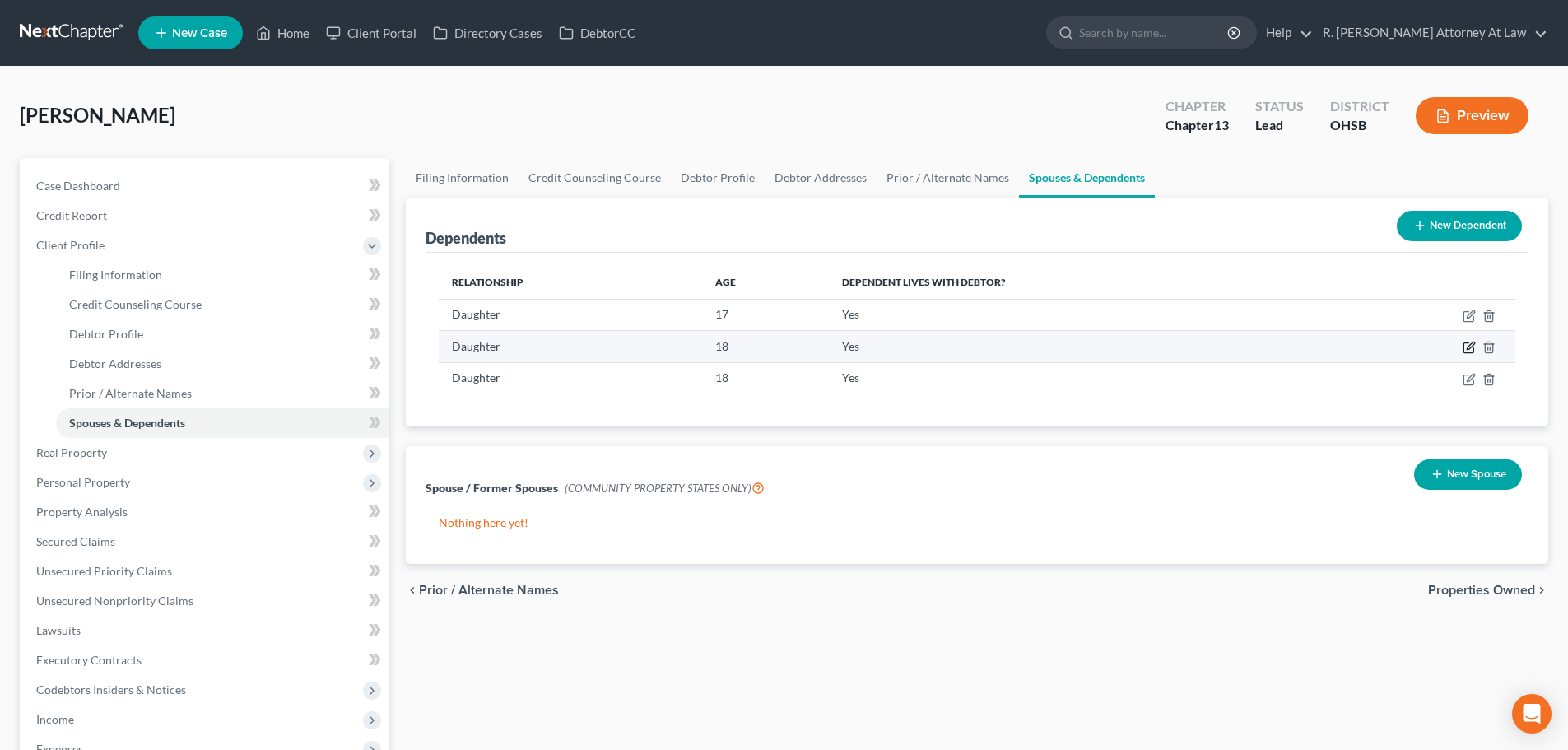
click at [1468, 349] on icon "button" at bounding box center [1470, 346] width 7 height 7
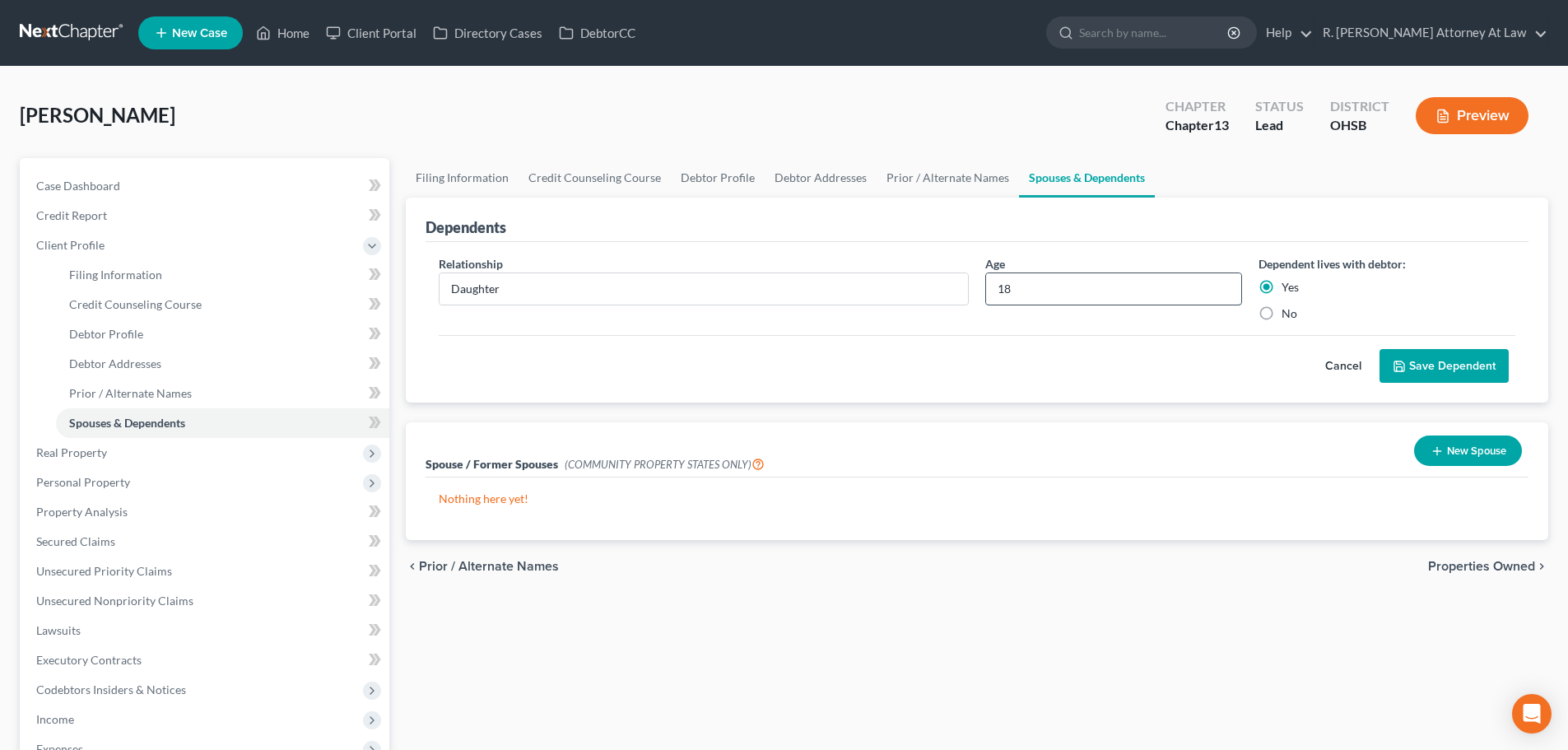
click at [1065, 294] on input "18" at bounding box center [1113, 289] width 255 height 32
type input "1"
type input "20"
click at [1460, 361] on button "Save Dependent" at bounding box center [1444, 366] width 130 height 35
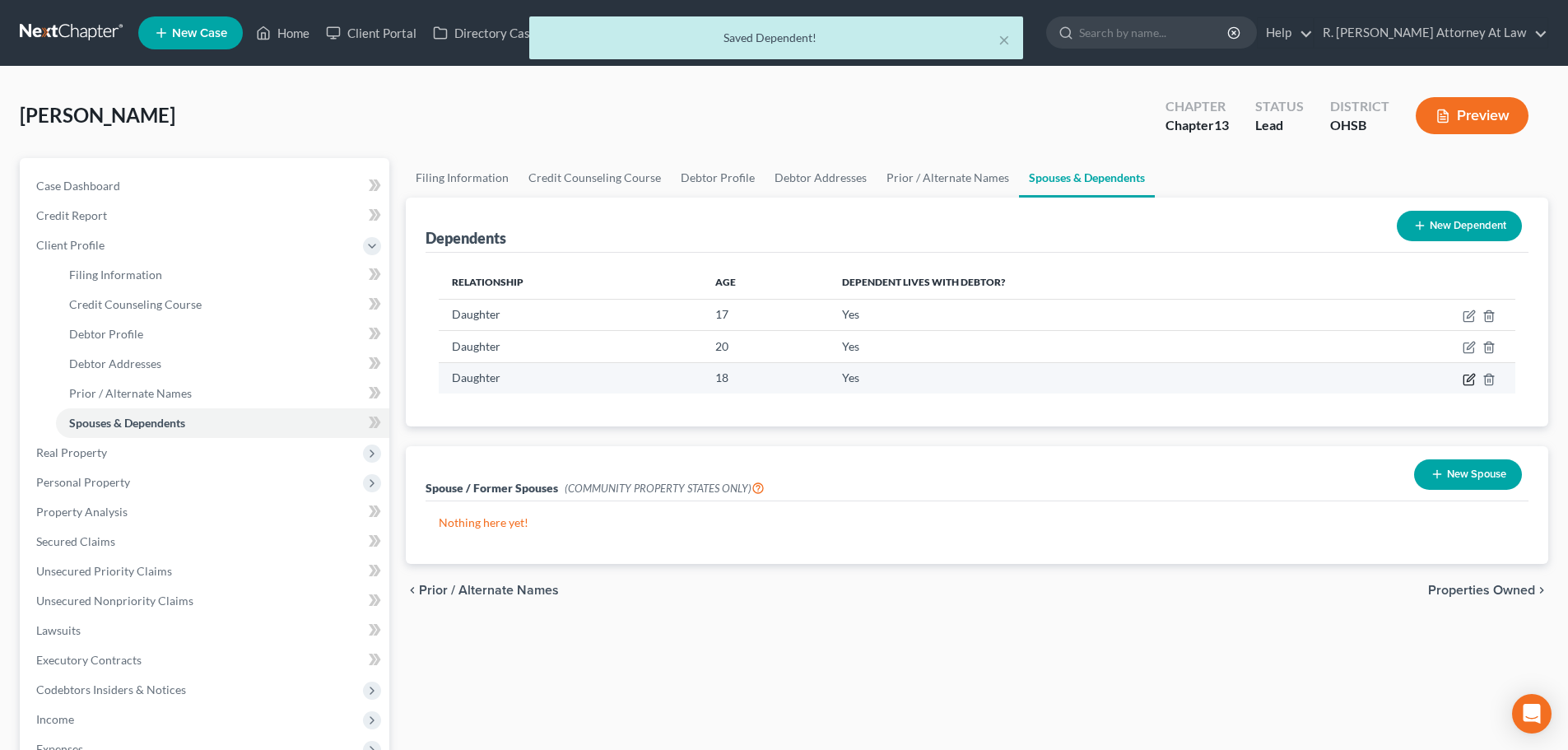
click at [1472, 380] on icon "button" at bounding box center [1470, 380] width 13 height 13
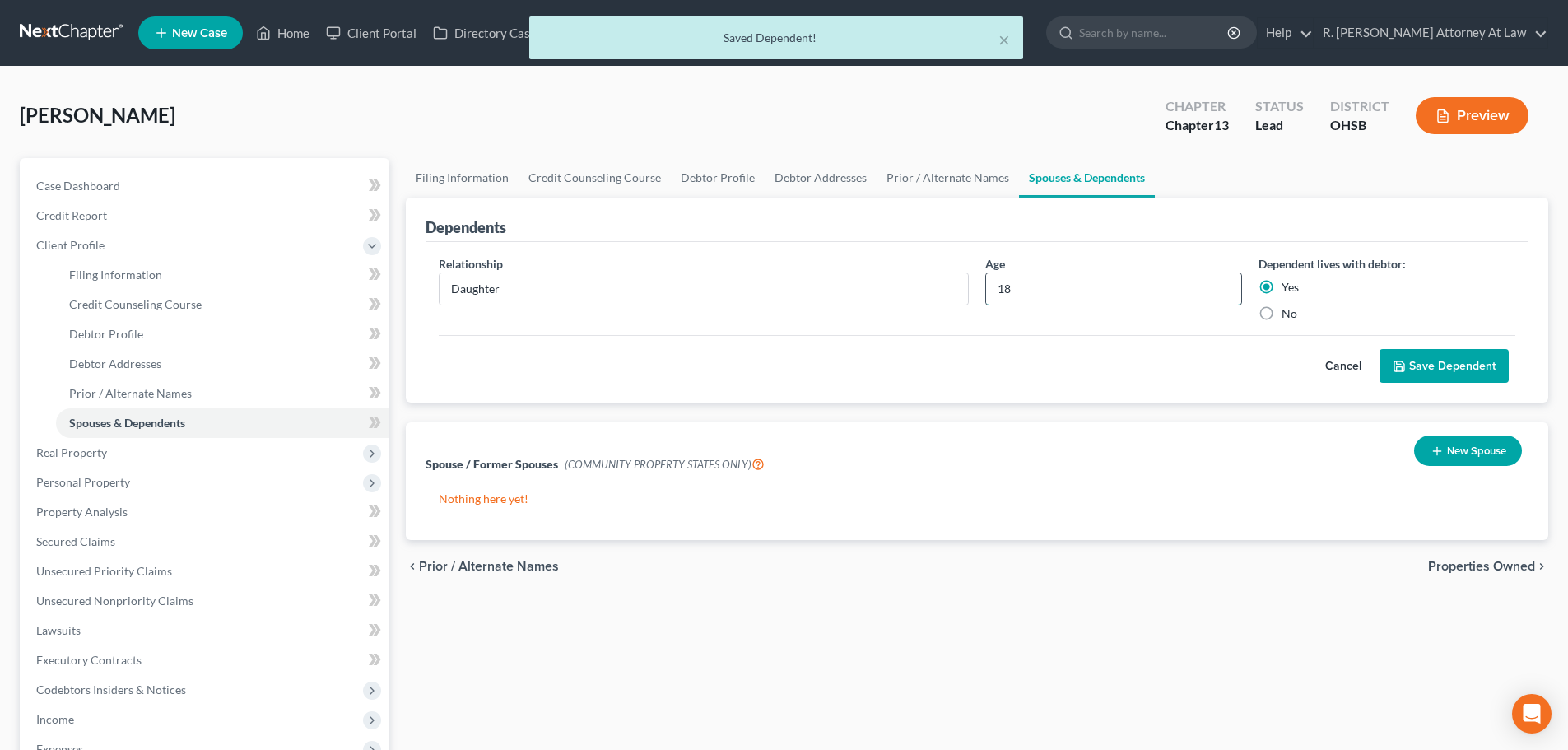
click at [1084, 292] on input "18" at bounding box center [1113, 289] width 255 height 32
type input "1"
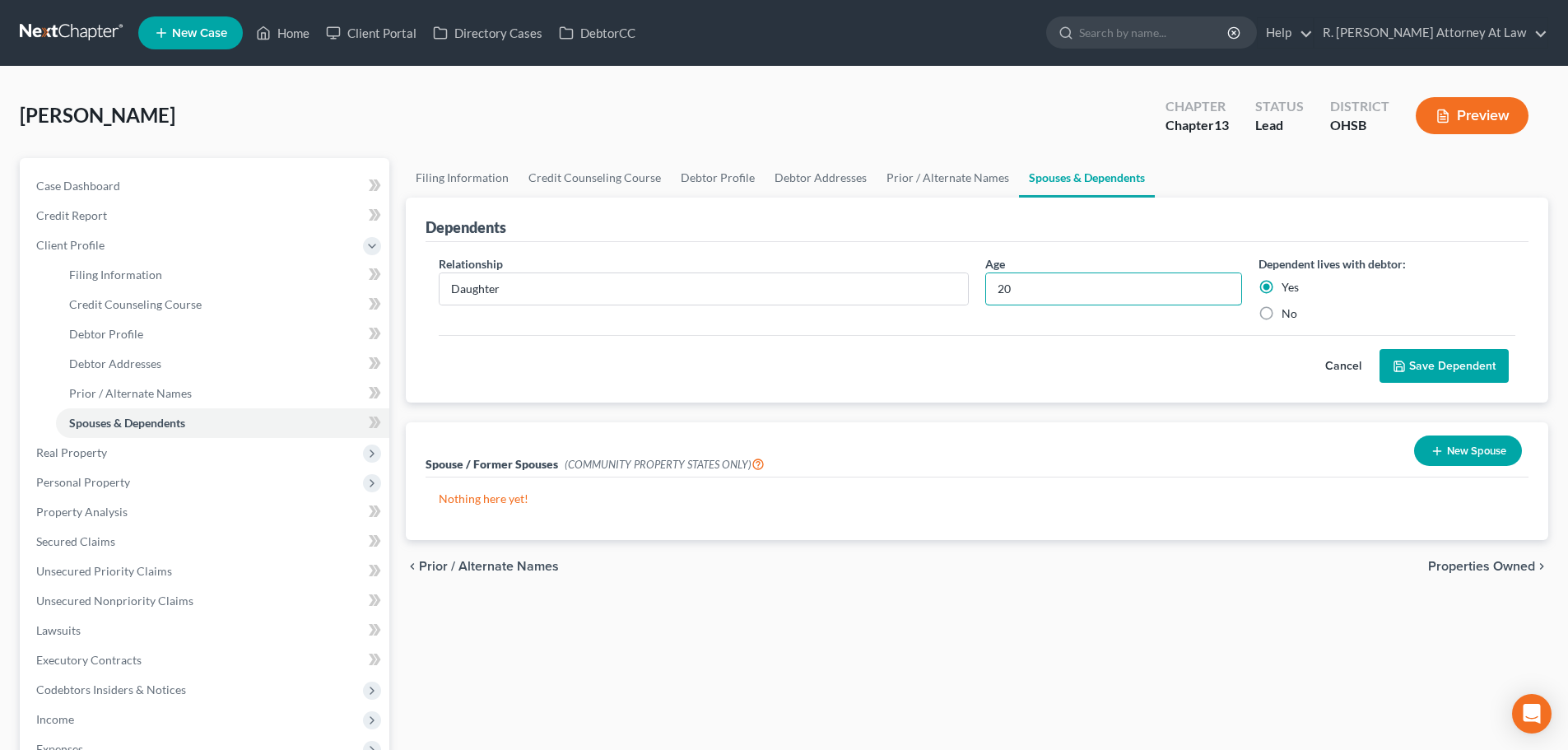
type input "20"
click at [1437, 360] on button "Save Dependent" at bounding box center [1444, 366] width 130 height 35
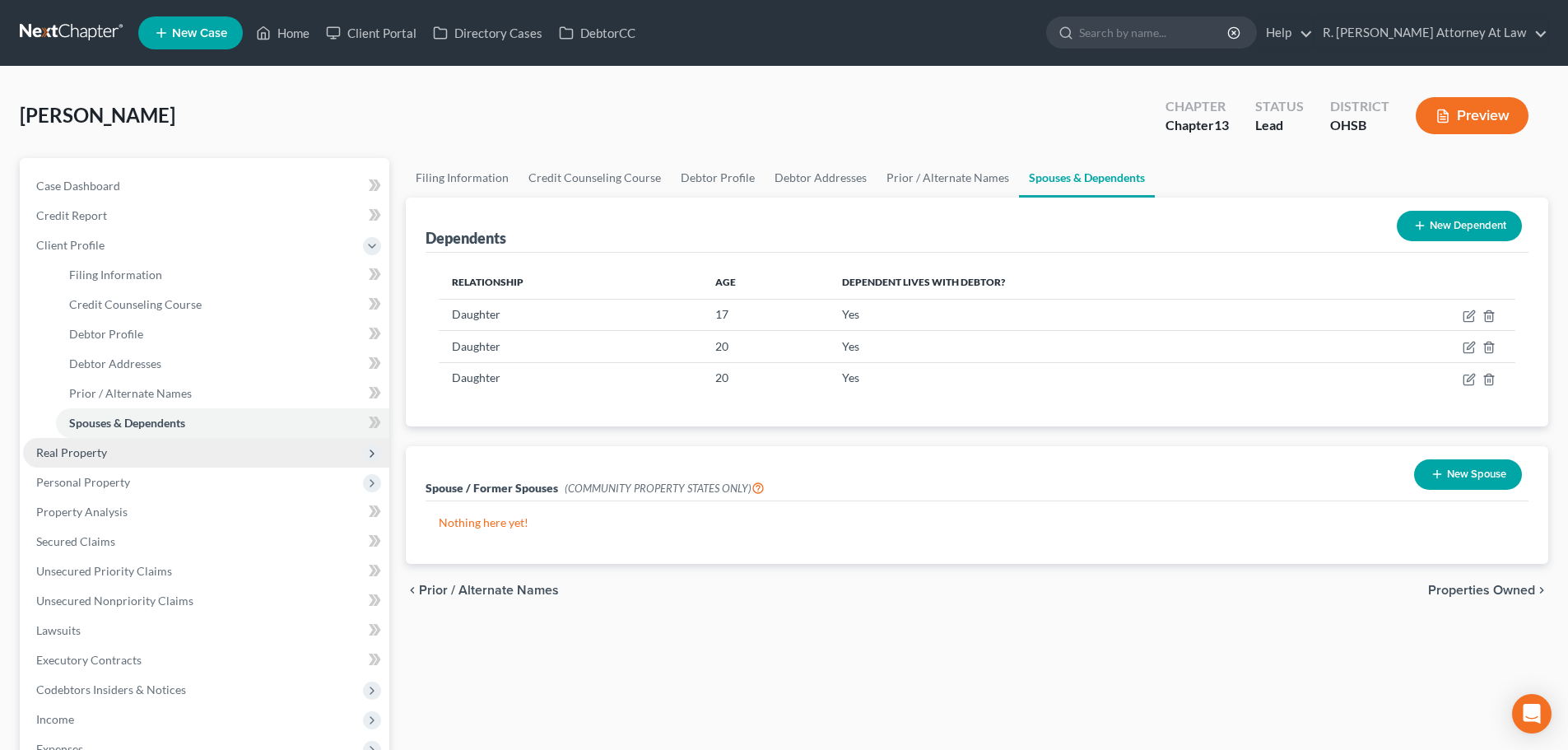
click at [76, 451] on span "Real Property" at bounding box center [71, 452] width 71 height 14
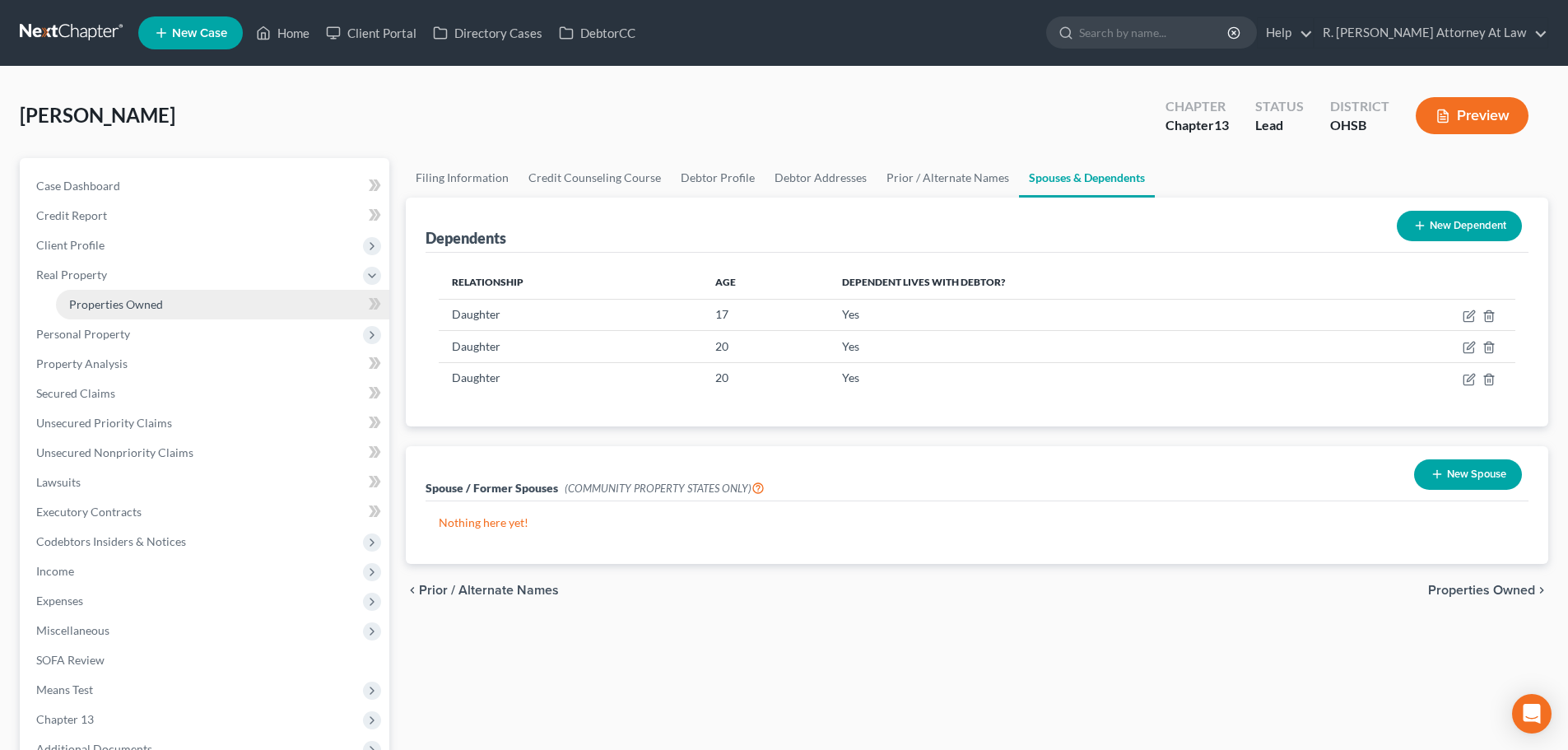
click at [78, 307] on span "Properties Owned" at bounding box center [116, 304] width 94 height 14
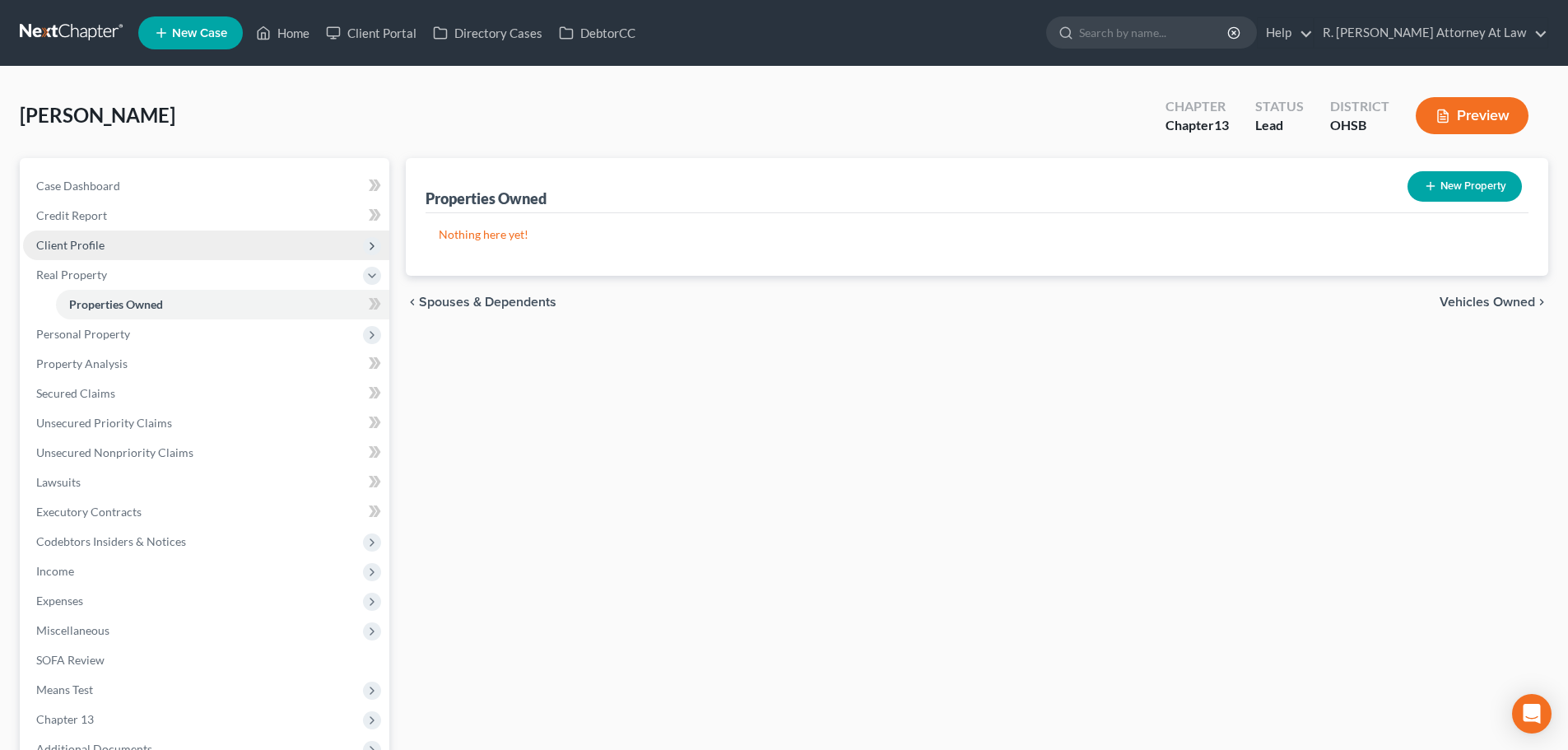
click at [75, 235] on span "Client Profile" at bounding box center [206, 245] width 366 height 30
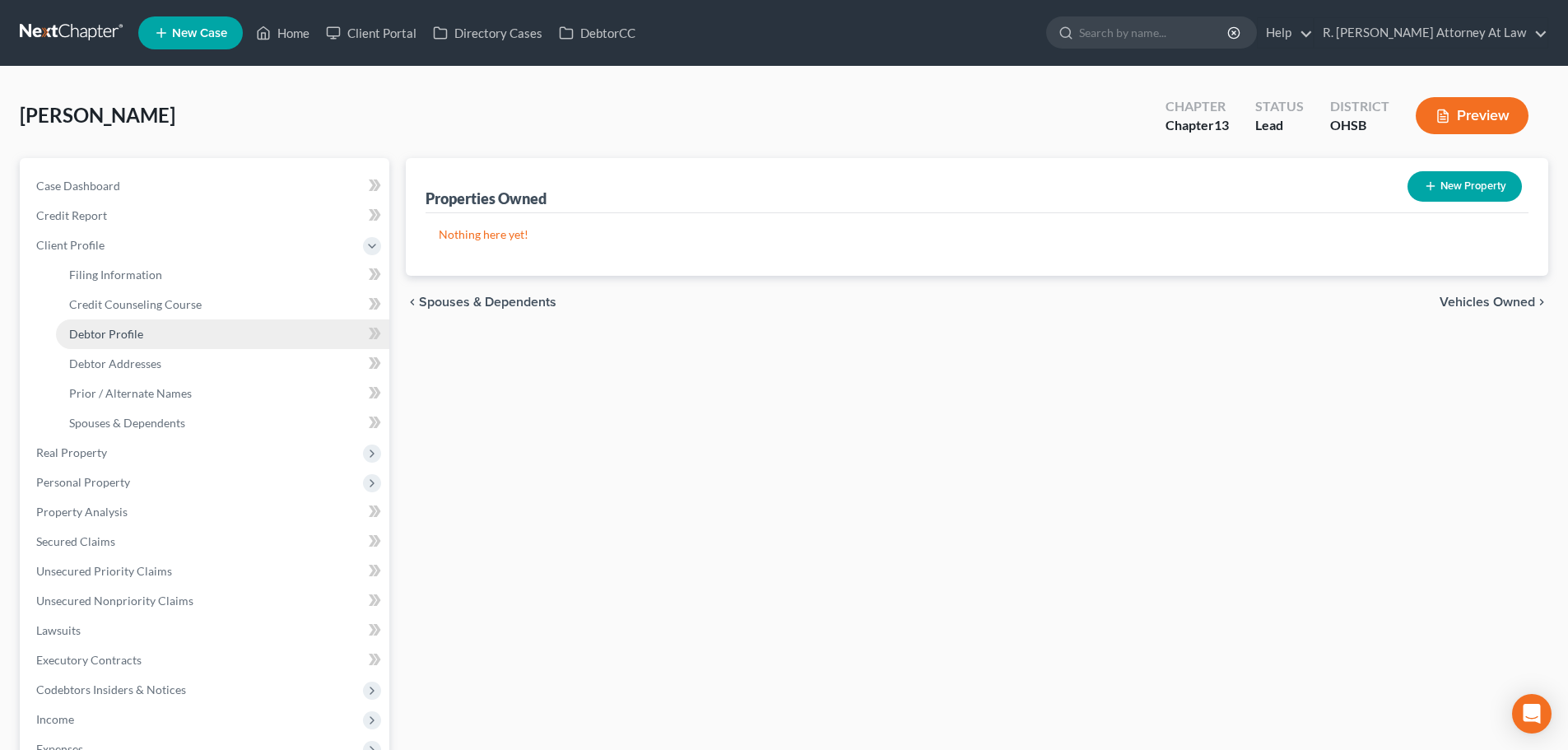
click at [110, 336] on span "Debtor Profile" at bounding box center [106, 333] width 74 height 14
select select "3"
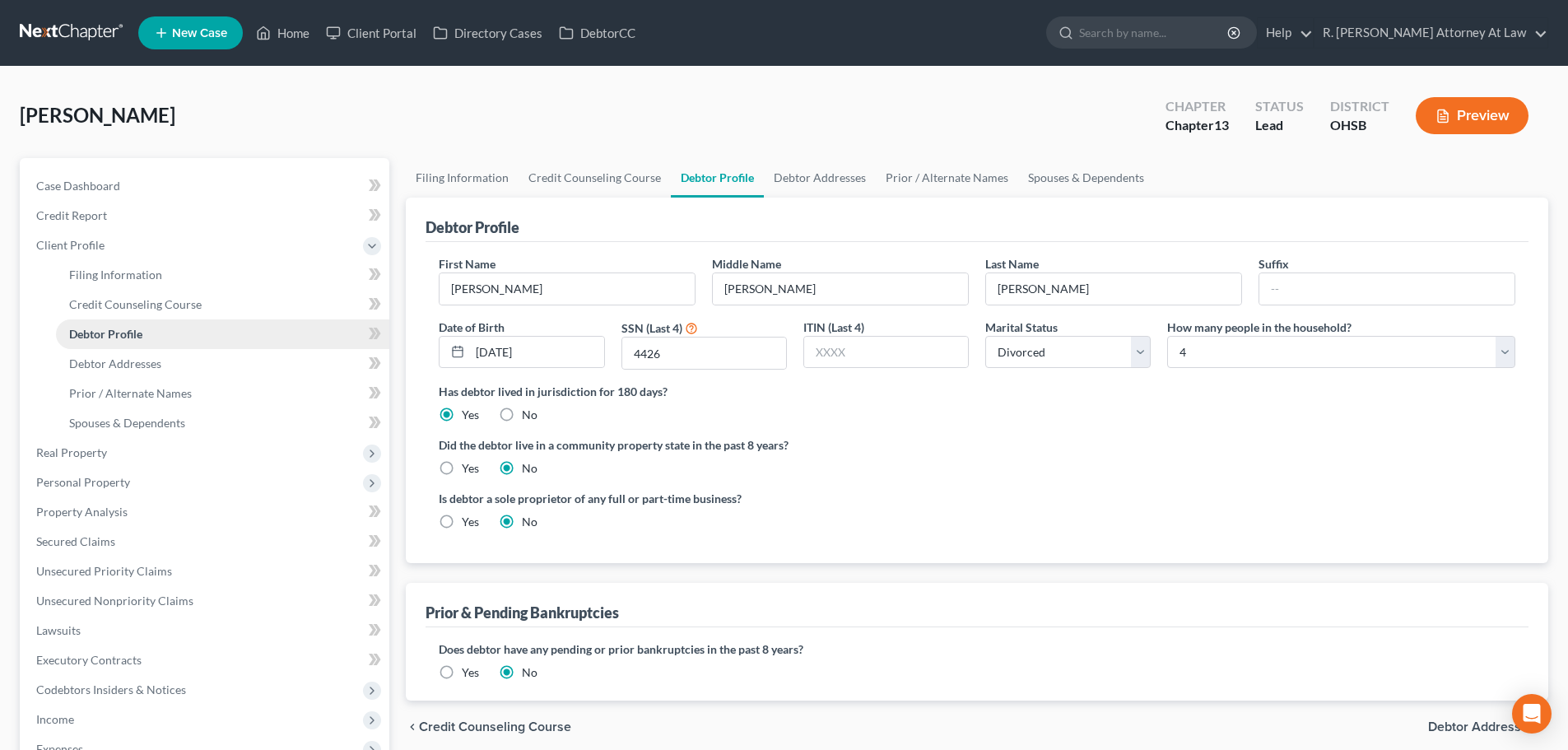
radio input "true"
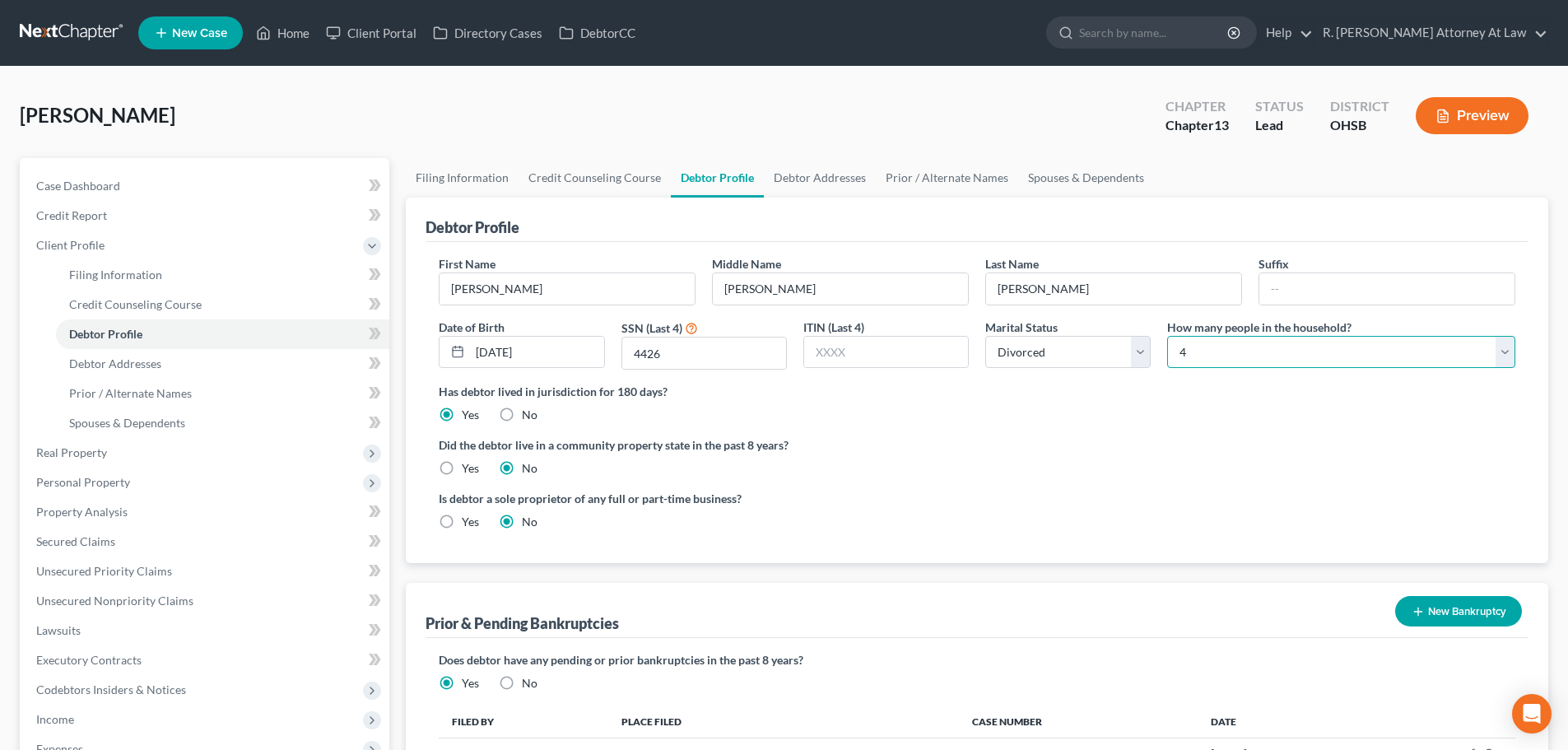
click at [1201, 353] on select "Select 1 2 3 4 5 6 7 8 9 10 11 12 13 14 15 16 17 18 19 20" at bounding box center [1341, 352] width 348 height 33
select select "4"
click at [1167, 336] on select "Select 1 2 3 4 5 6 7 8 9 10 11 12 13 14 15 16 17 18 19 20" at bounding box center [1341, 352] width 348 height 33
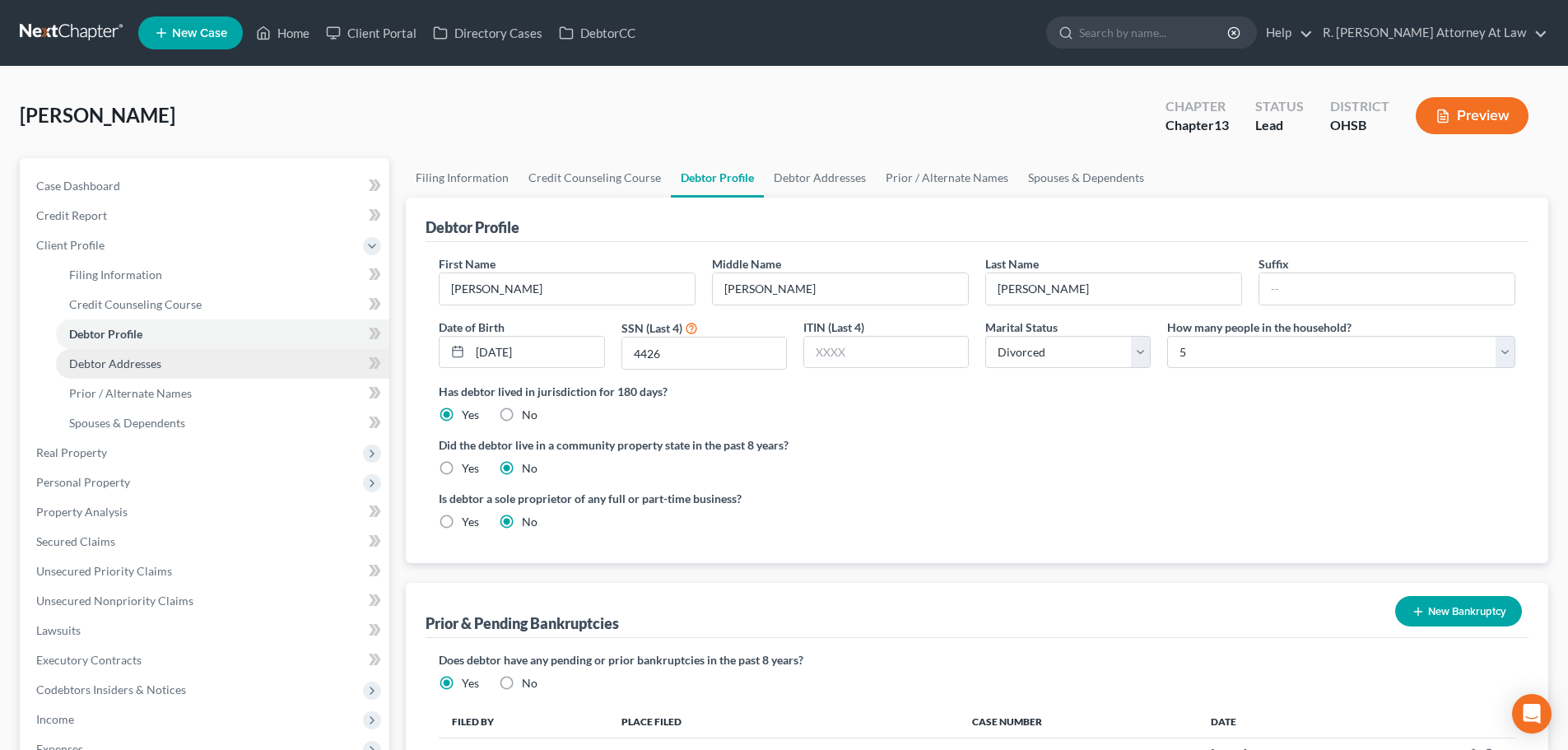
click at [91, 360] on span "Debtor Addresses" at bounding box center [115, 363] width 92 height 14
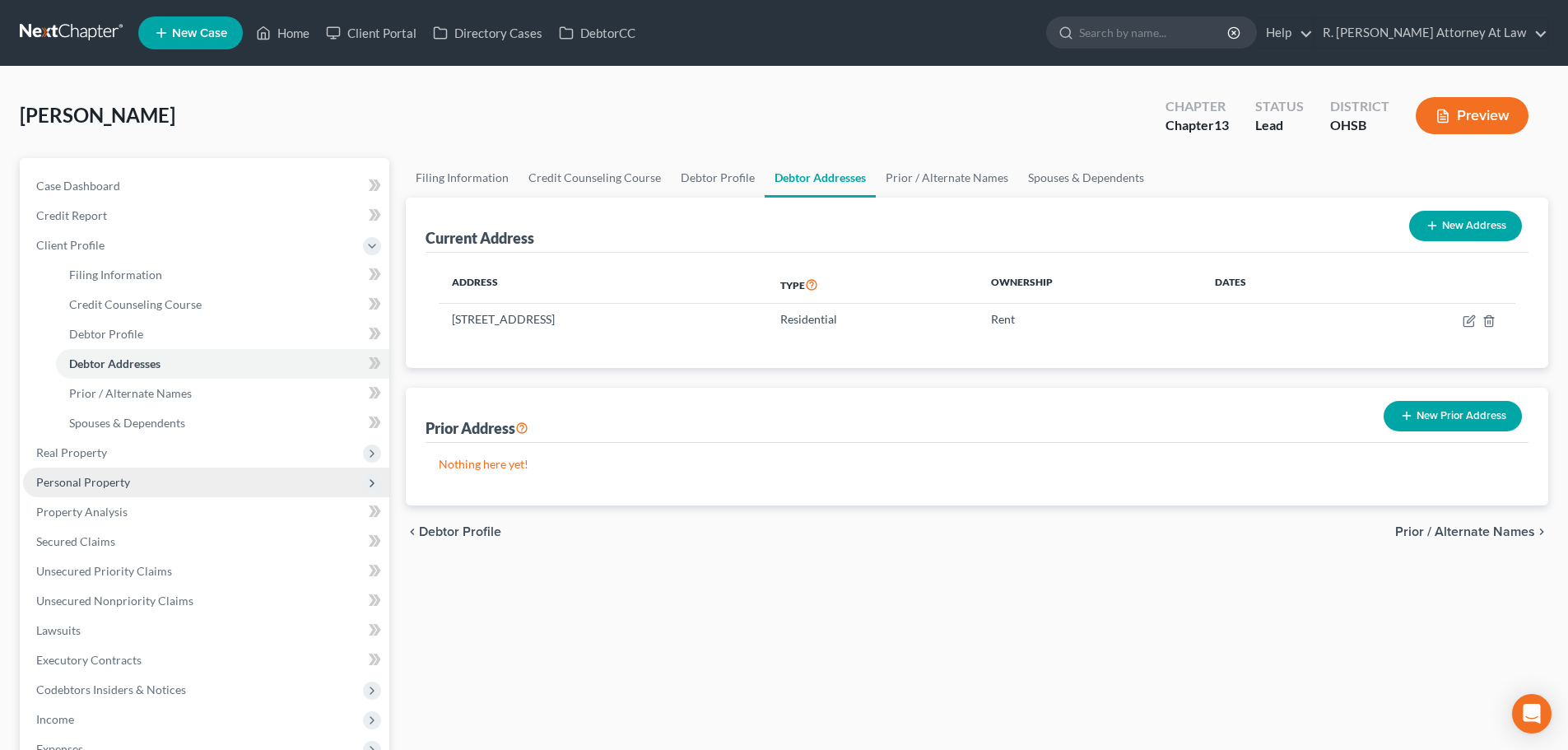
click at [91, 486] on span "Personal Property" at bounding box center [83, 482] width 94 height 14
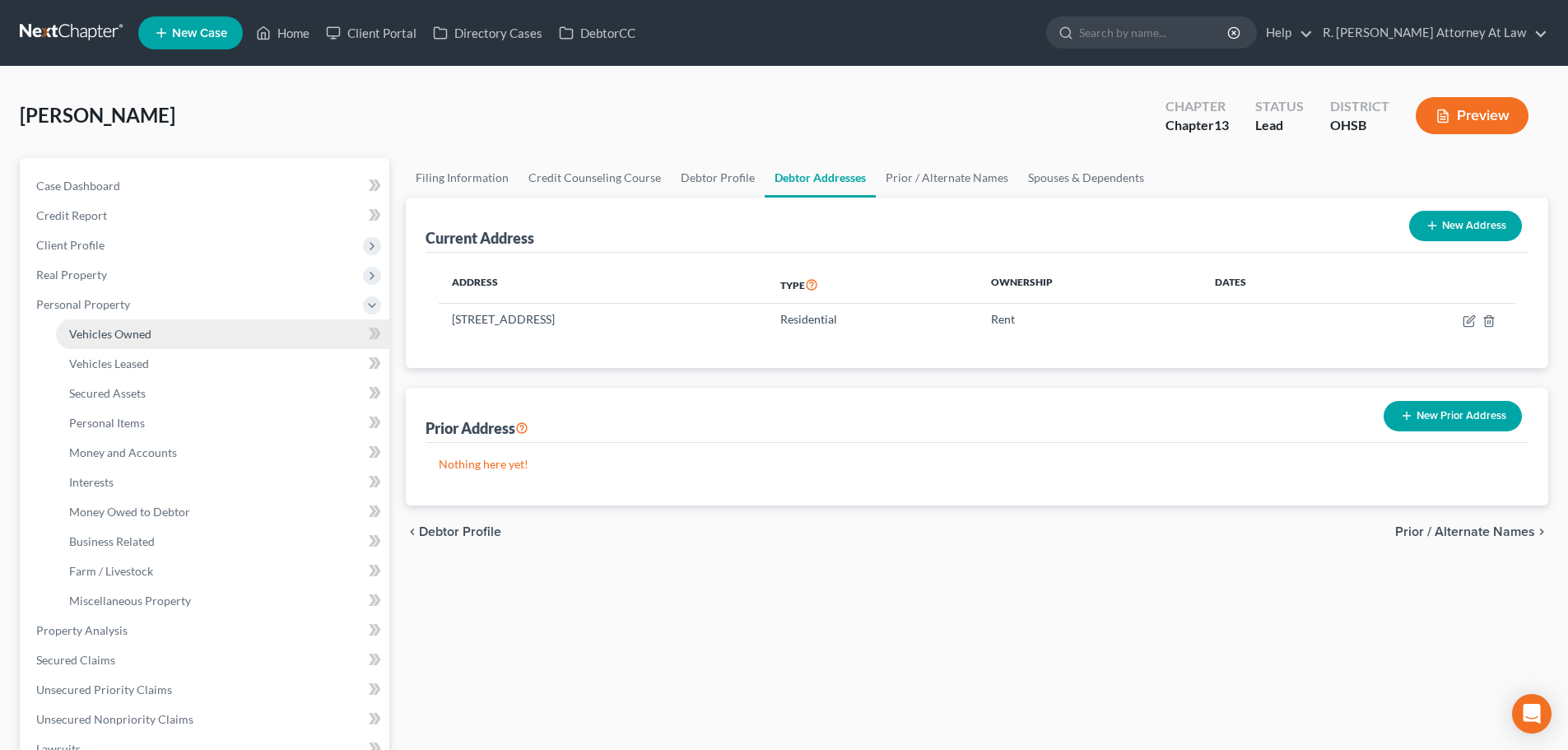
click at [102, 335] on span "Vehicles Owned" at bounding box center [110, 333] width 82 height 14
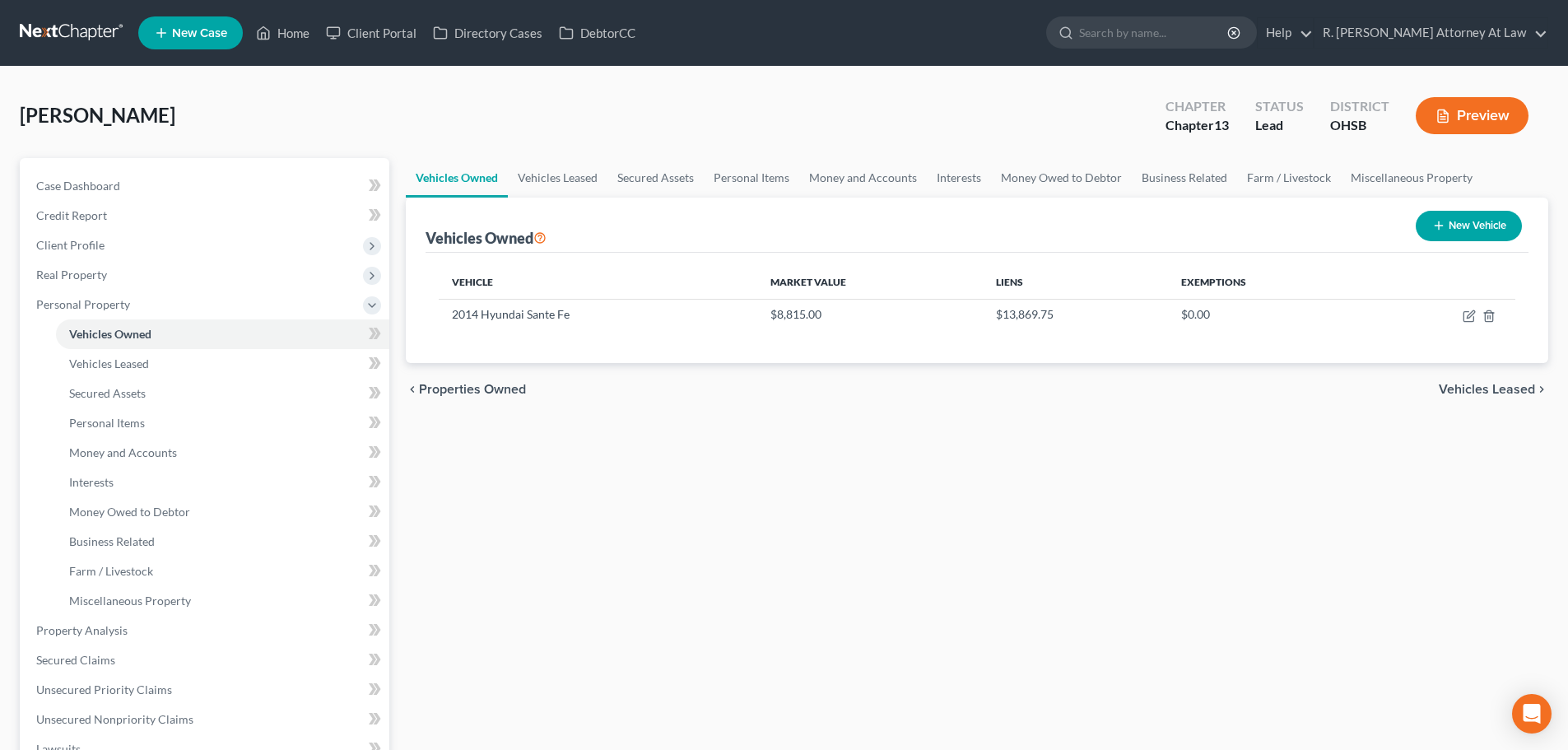
click at [1465, 225] on button "New Vehicle" at bounding box center [1469, 226] width 106 height 31
select select "0"
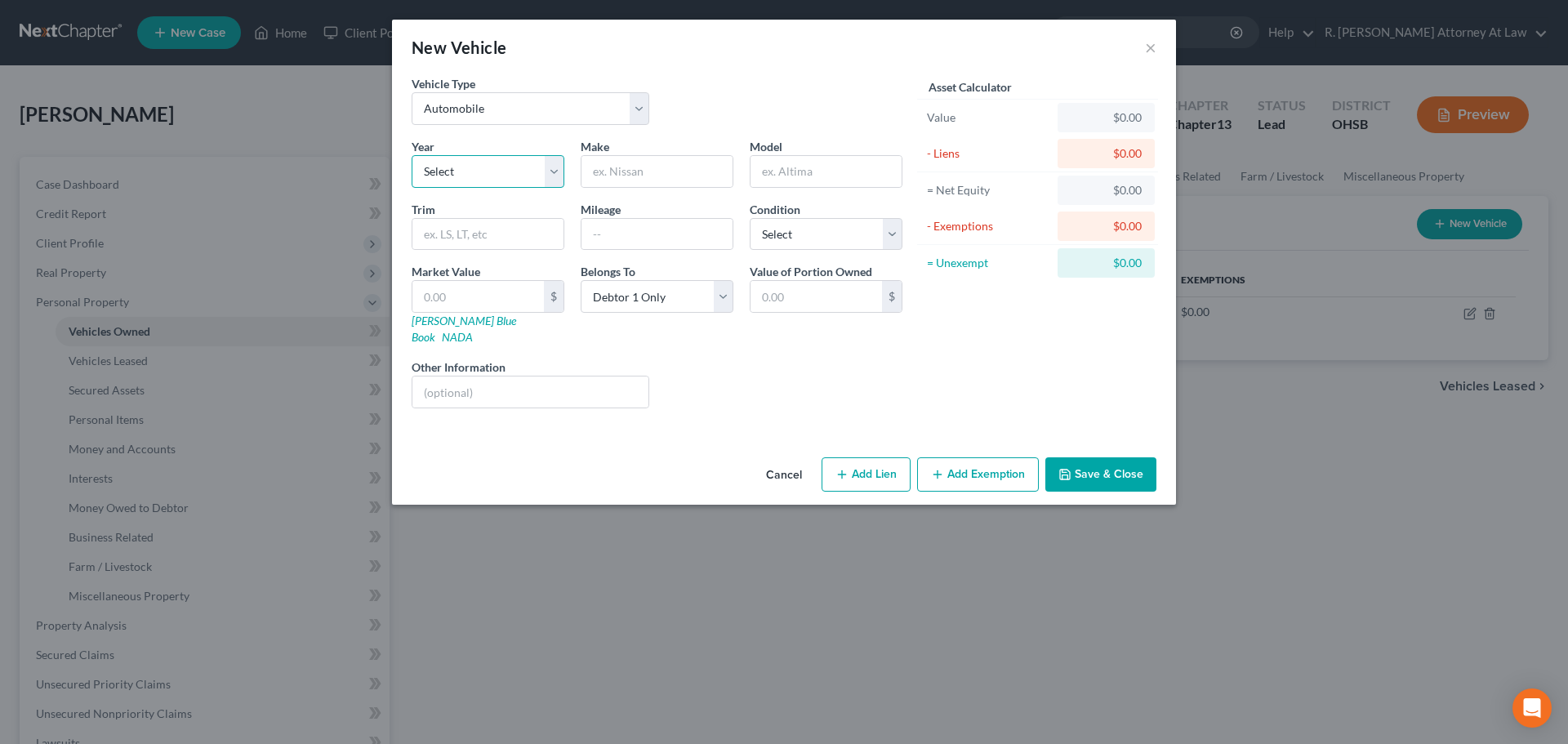
click at [547, 174] on select "Select 2026 2025 2024 2023 2022 2021 2020 2019 2018 2017 2016 2015 2014 2013 20…" at bounding box center [487, 171] width 153 height 33
select select "10"
click at [411, 155] on select "Select 2026 2025 2024 2023 2022 2021 2020 2019 2018 2017 2016 2015 2014 2013 20…" at bounding box center [487, 171] width 153 height 33
click at [636, 171] on input "text" at bounding box center [656, 171] width 151 height 31
type input "Chevrolet"
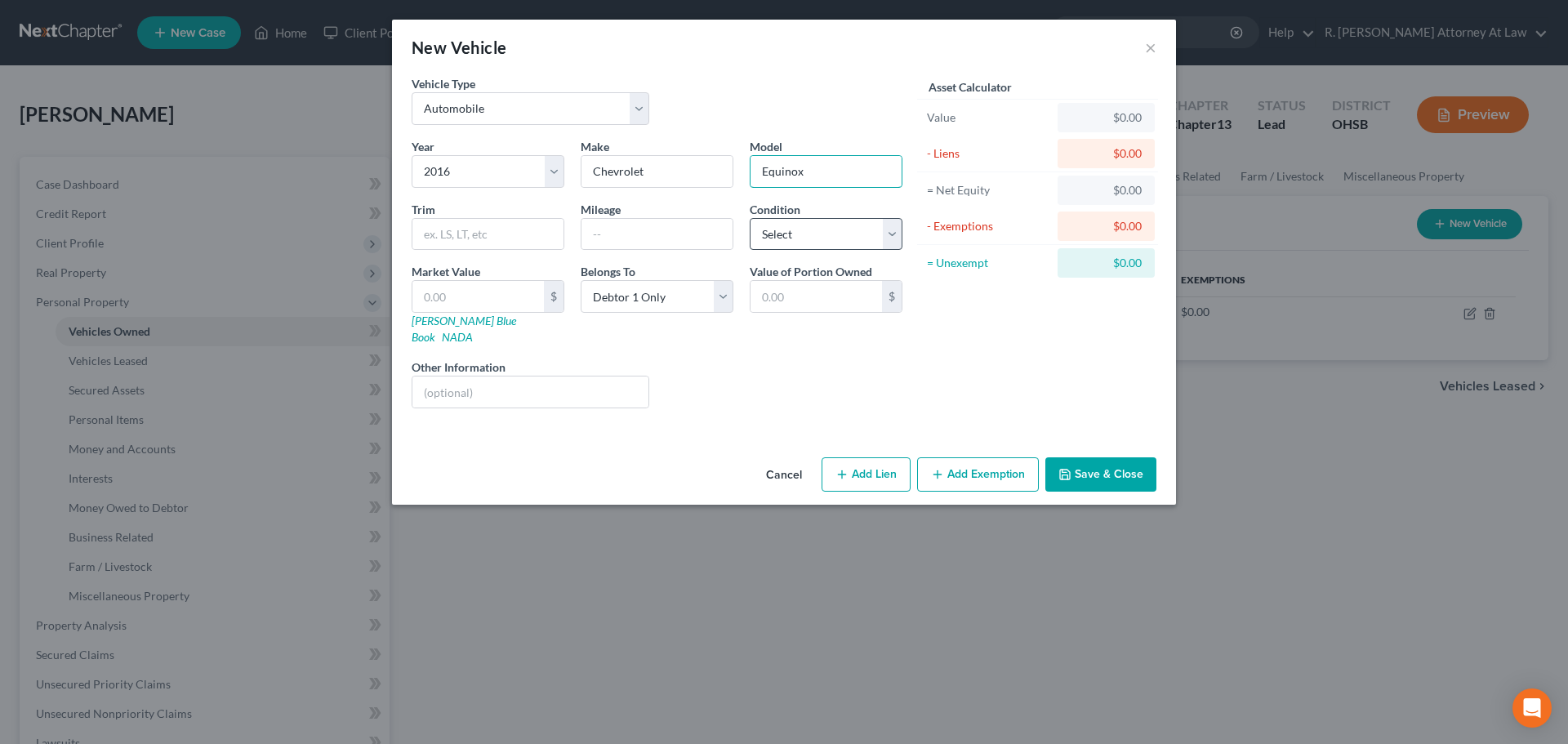
type input "Equinox"
drag, startPoint x: 801, startPoint y: 236, endPoint x: 802, endPoint y: 228, distance: 8.1
click at [801, 236] on select "Select Excellent Very Good Good Fair Poor" at bounding box center [825, 235] width 153 height 33
select select "2"
click at [749, 218] on select "Select Excellent Very Good Good Fair Poor" at bounding box center [825, 235] width 153 height 33
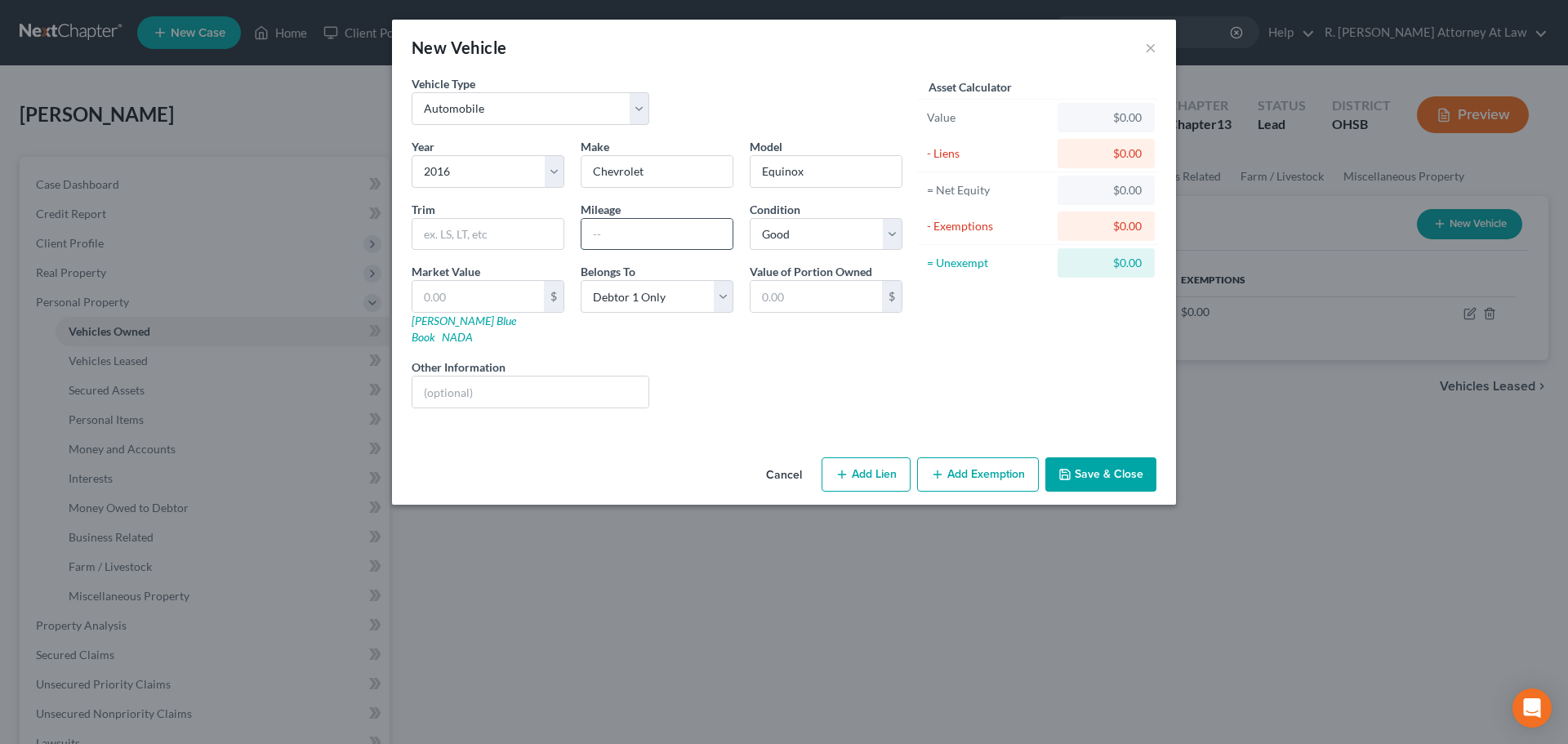
click at [650, 240] on input "text" at bounding box center [656, 235] width 151 height 31
type input "58000"
click at [855, 459] on button "Add Lien" at bounding box center [866, 475] width 89 height 35
select select "0"
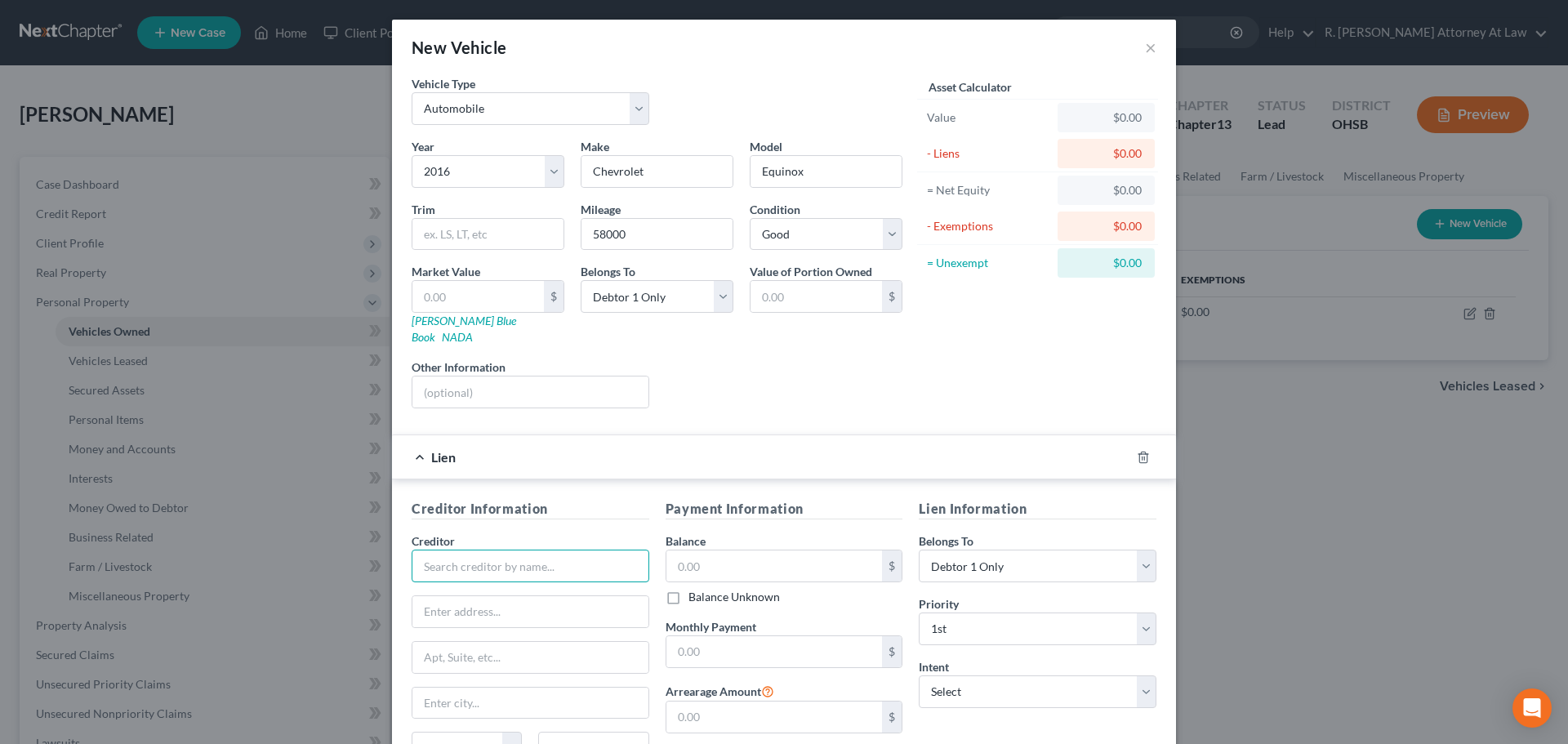
click at [542, 550] on input "text" at bounding box center [530, 566] width 237 height 33
type input "Bridgecrest"
click at [453, 586] on div "Bridgecrest" at bounding box center [509, 594] width 170 height 16
type input "7300 E Hampton Ave"
type input "Suite 101"
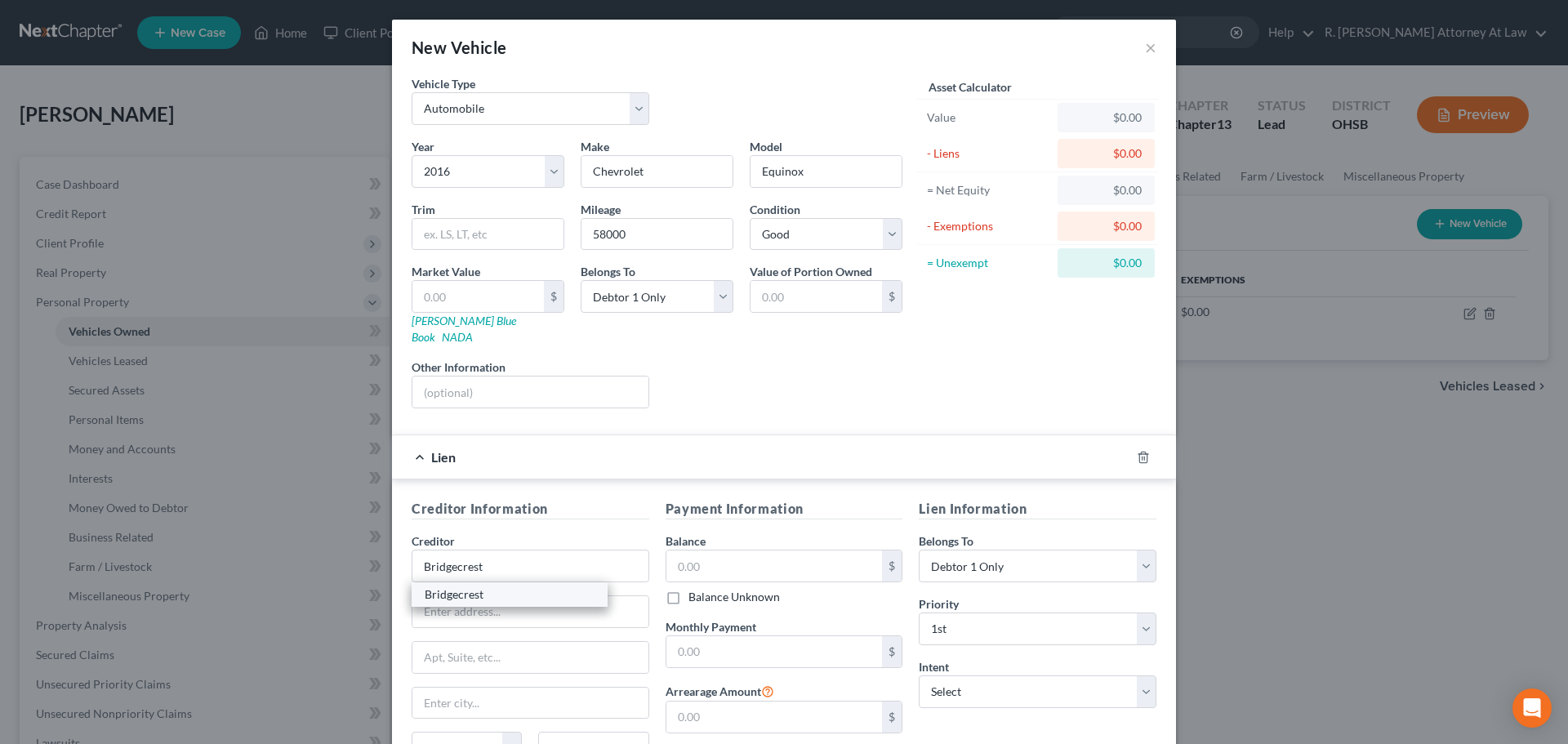
type input "85209"
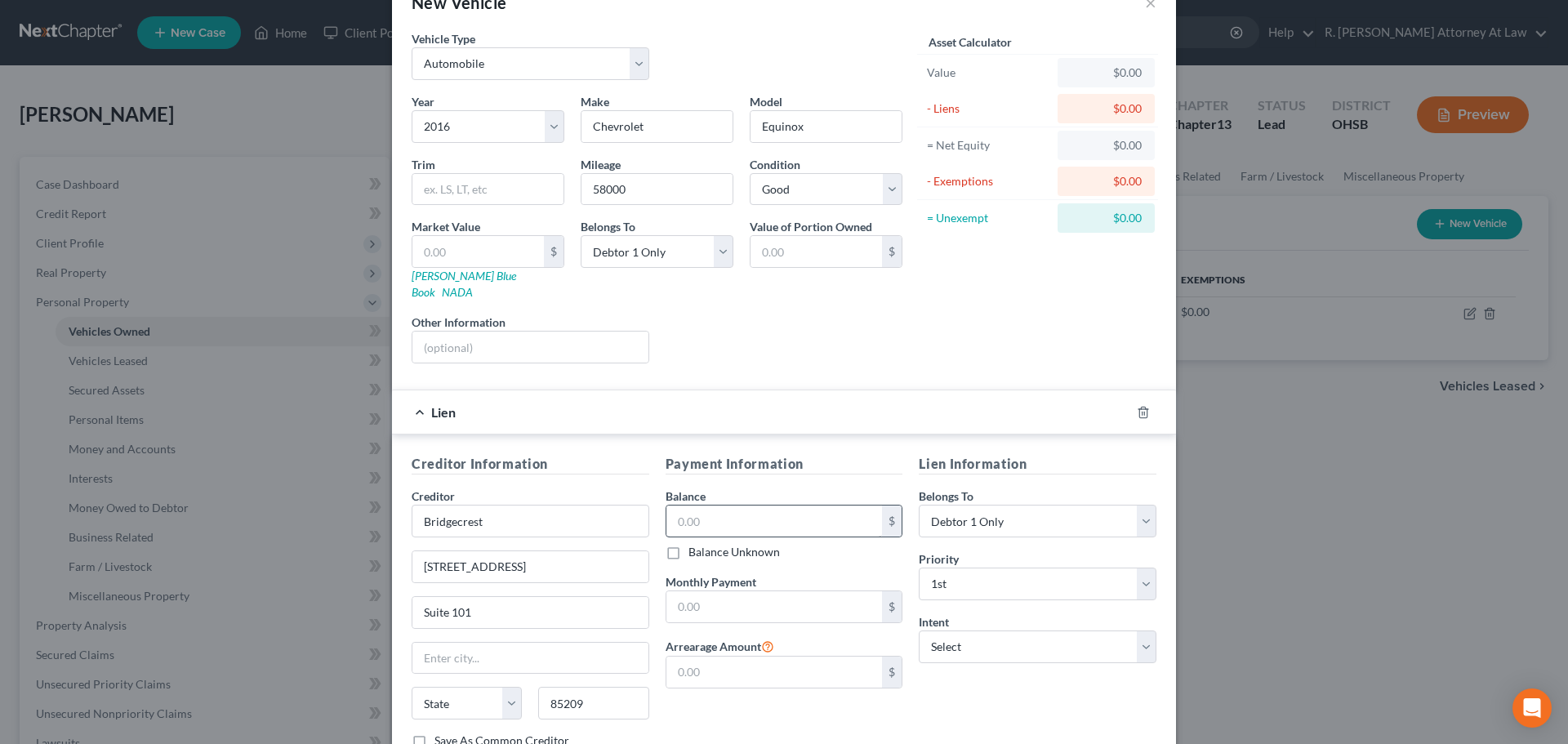
scroll to position [82, 0]
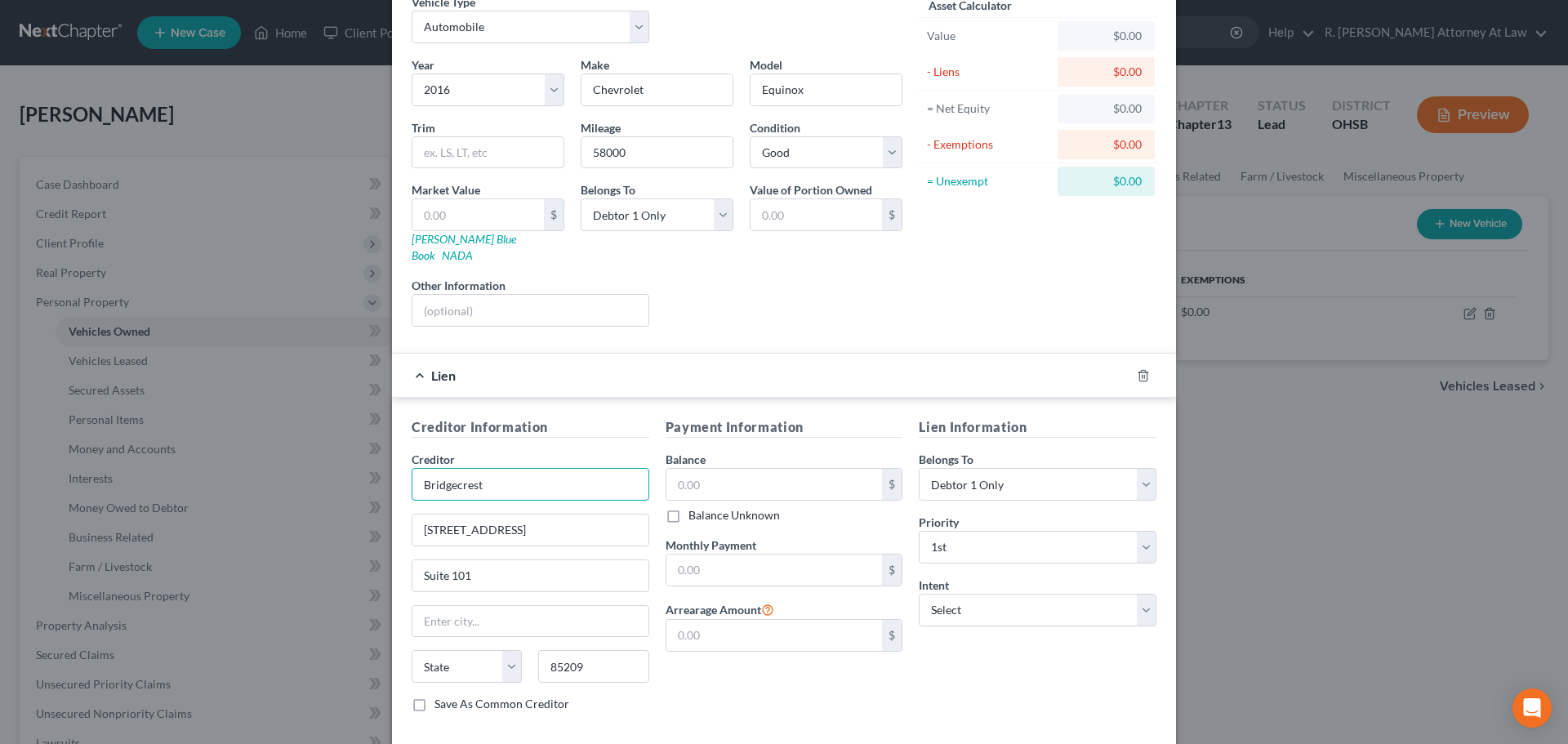
click at [542, 470] on input "Bridgecrest" at bounding box center [530, 484] width 237 height 33
click at [708, 471] on input "text" at bounding box center [774, 484] width 217 height 31
click at [462, 609] on input "text" at bounding box center [530, 621] width 236 height 31
type input "California"
click at [497, 650] on select "State AL AK AR AZ CA CO CT DE DC FL GA GU HI ID IL IN IA KS KY LA ME MD MA MI M…" at bounding box center [467, 667] width 110 height 33
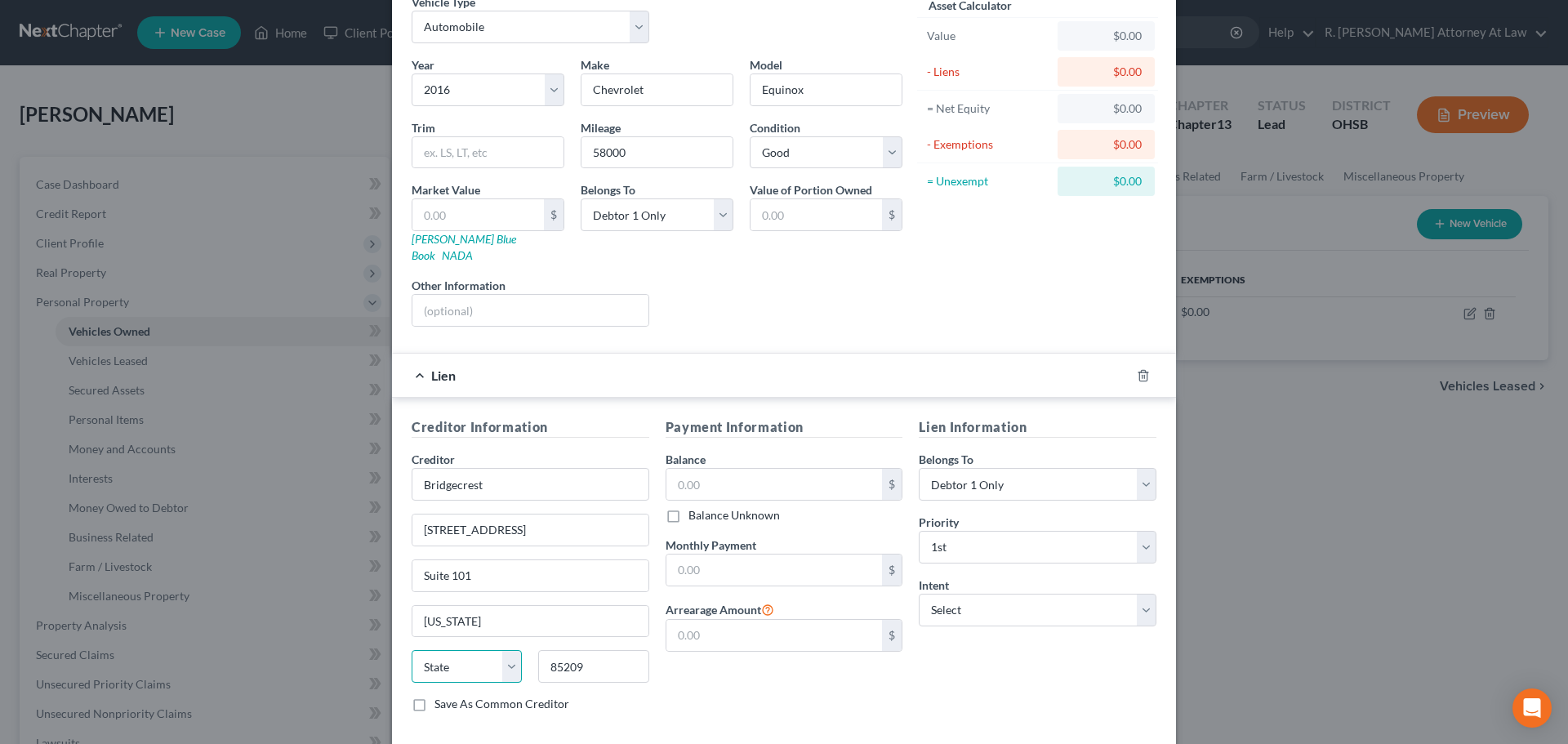
select select "4"
click at [411, 650] on select "State AL AK AR AZ CA CO CT DE DC FL GA GU HI ID IL IN IA KS KY LA ME MD MA MI M…" at bounding box center [467, 667] width 110 height 33
drag, startPoint x: 485, startPoint y: 604, endPoint x: 486, endPoint y: 577, distance: 27.0
click at [485, 606] on input "California" at bounding box center [530, 621] width 236 height 31
type input "C"
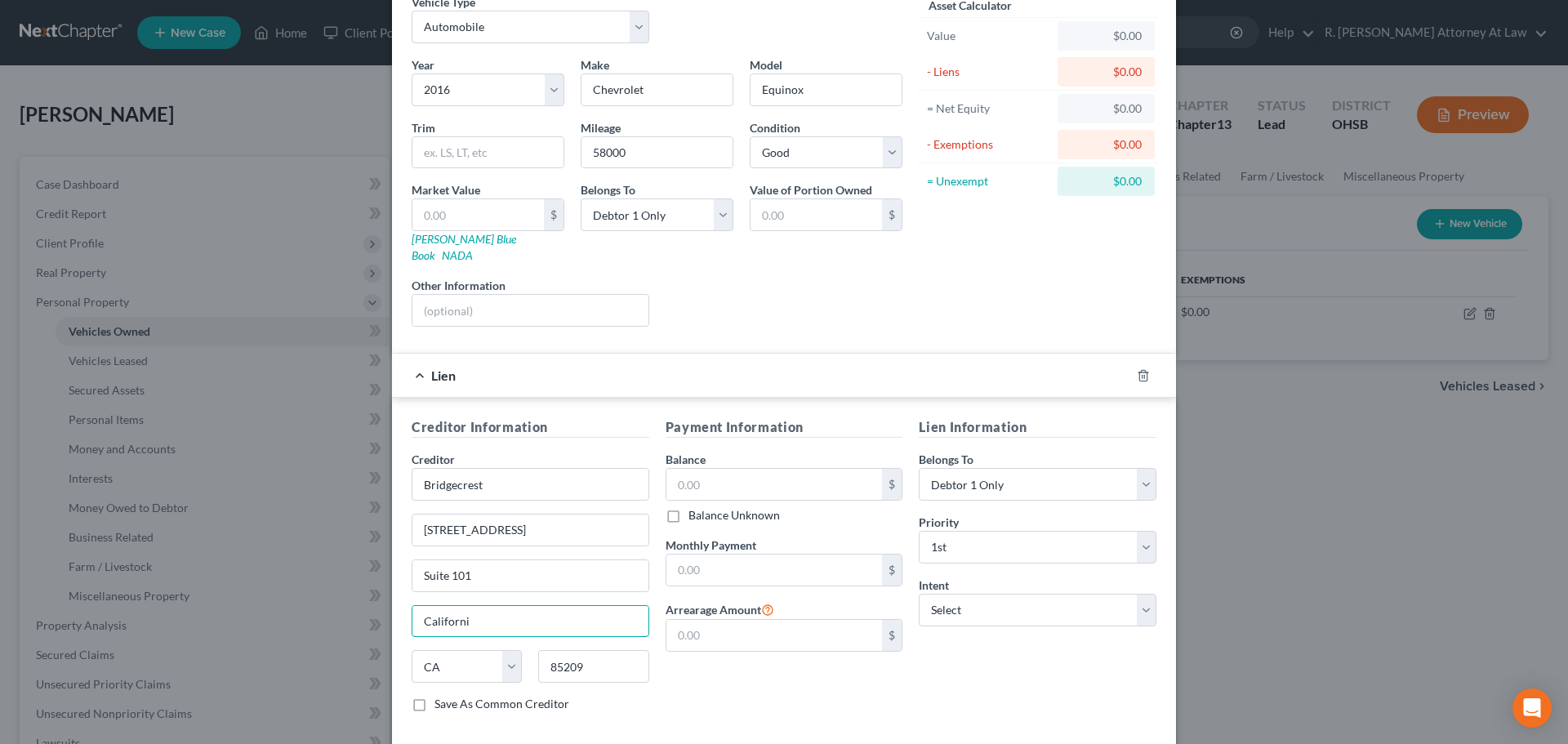
type input "California"
click at [718, 469] on input "text" at bounding box center [774, 484] width 217 height 31
click at [721, 554] on input "text" at bounding box center [774, 570] width 217 height 31
type input "6"
type input "621"
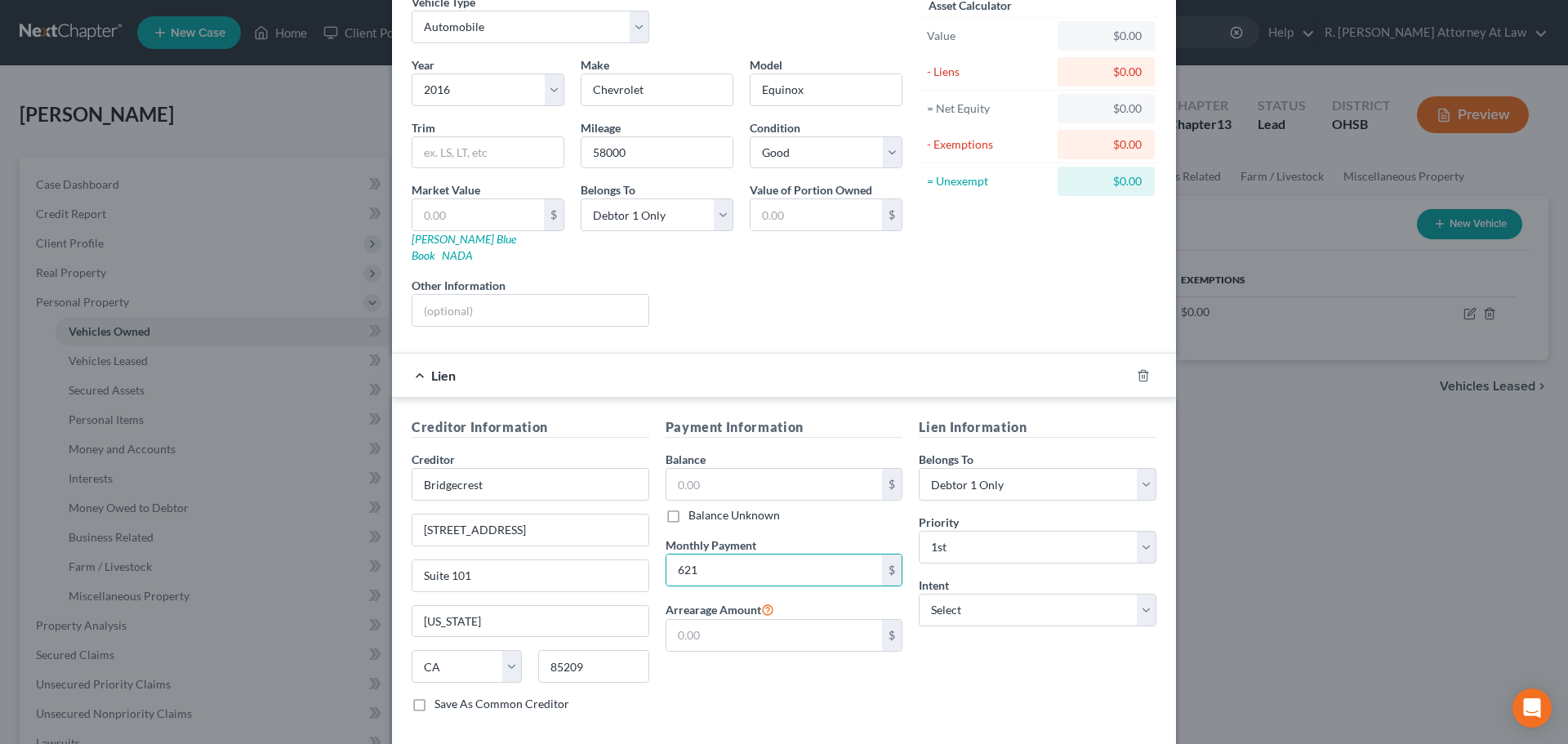
click at [772, 657] on div "Payment Information Balance $ Balance Unknown Balance Undetermined $ Balance Un…" at bounding box center [785, 571] width 254 height 308
click at [695, 469] on input "text" at bounding box center [774, 484] width 217 height 31
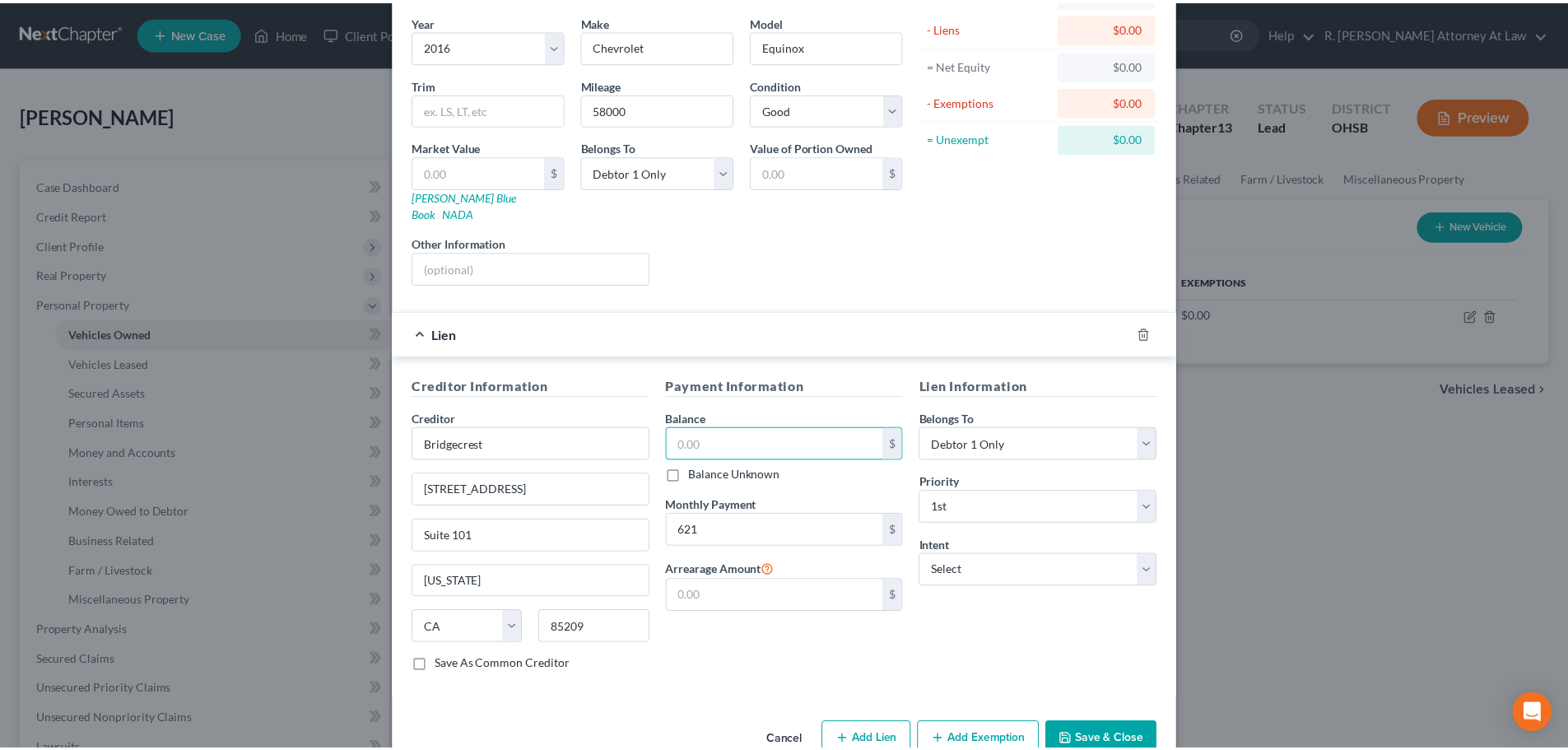
scroll to position [150, 0]
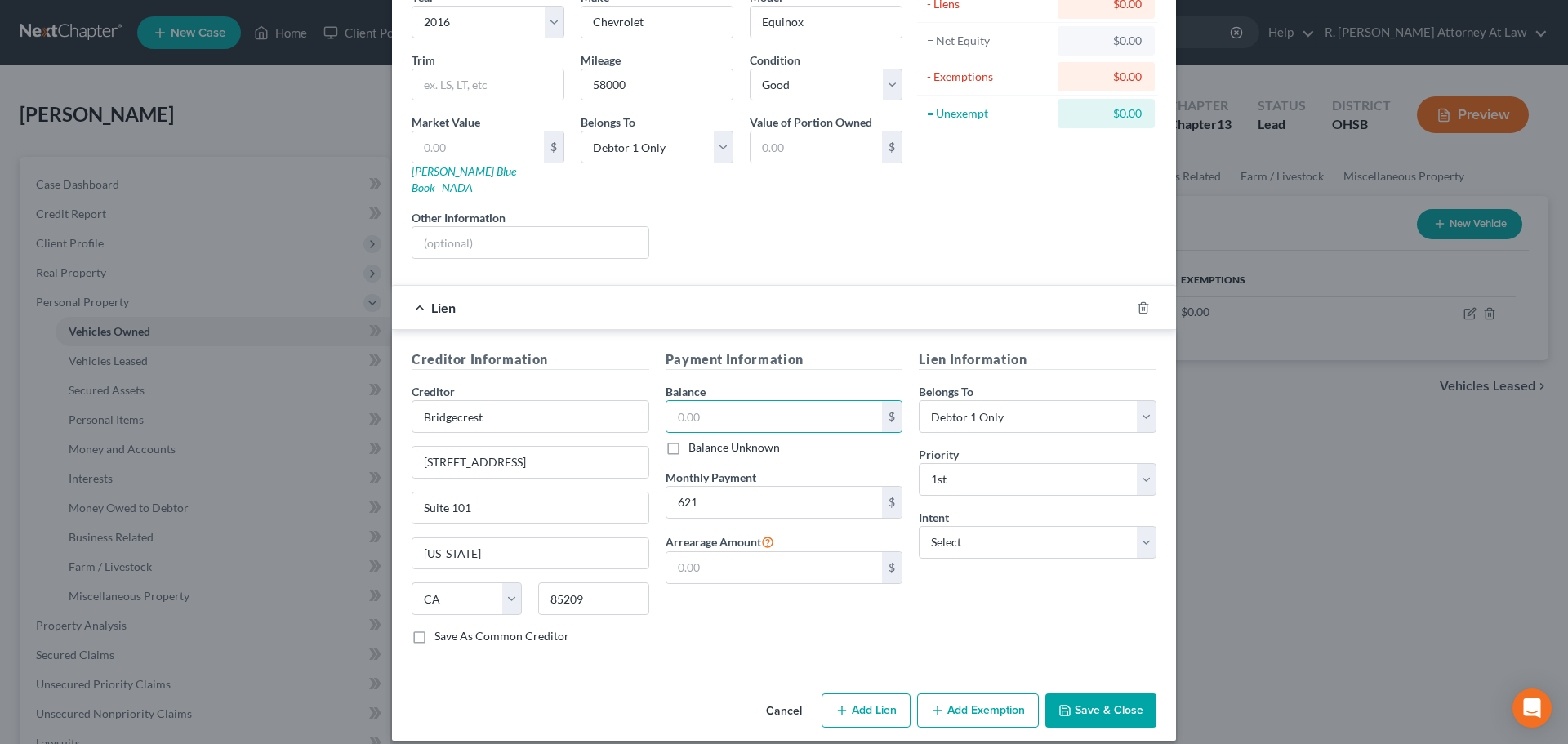
click at [1073, 693] on button "Save & Close" at bounding box center [1101, 710] width 111 height 35
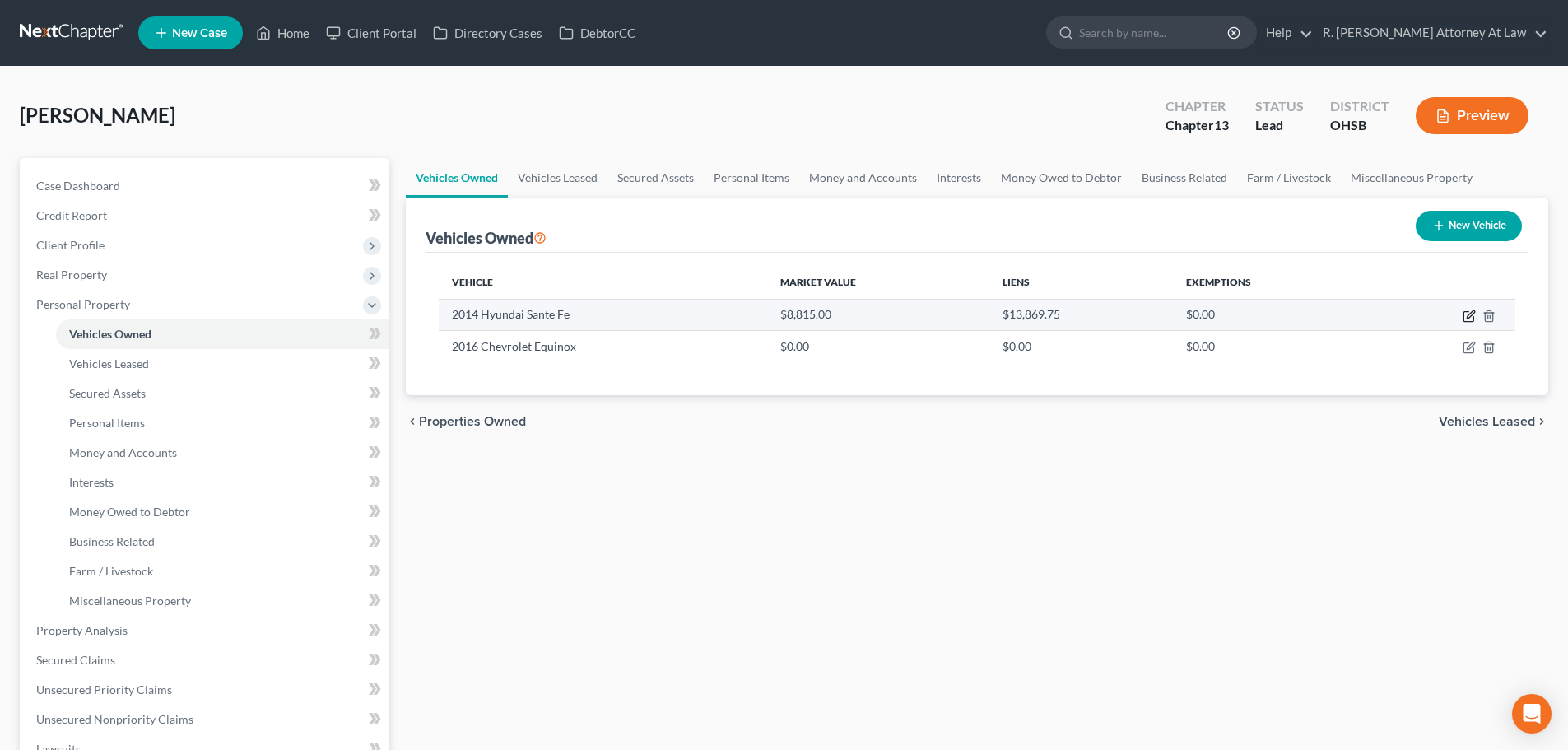
click at [1466, 316] on icon "button" at bounding box center [1470, 316] width 13 height 13
select select "0"
select select "12"
select select "2"
select select "0"
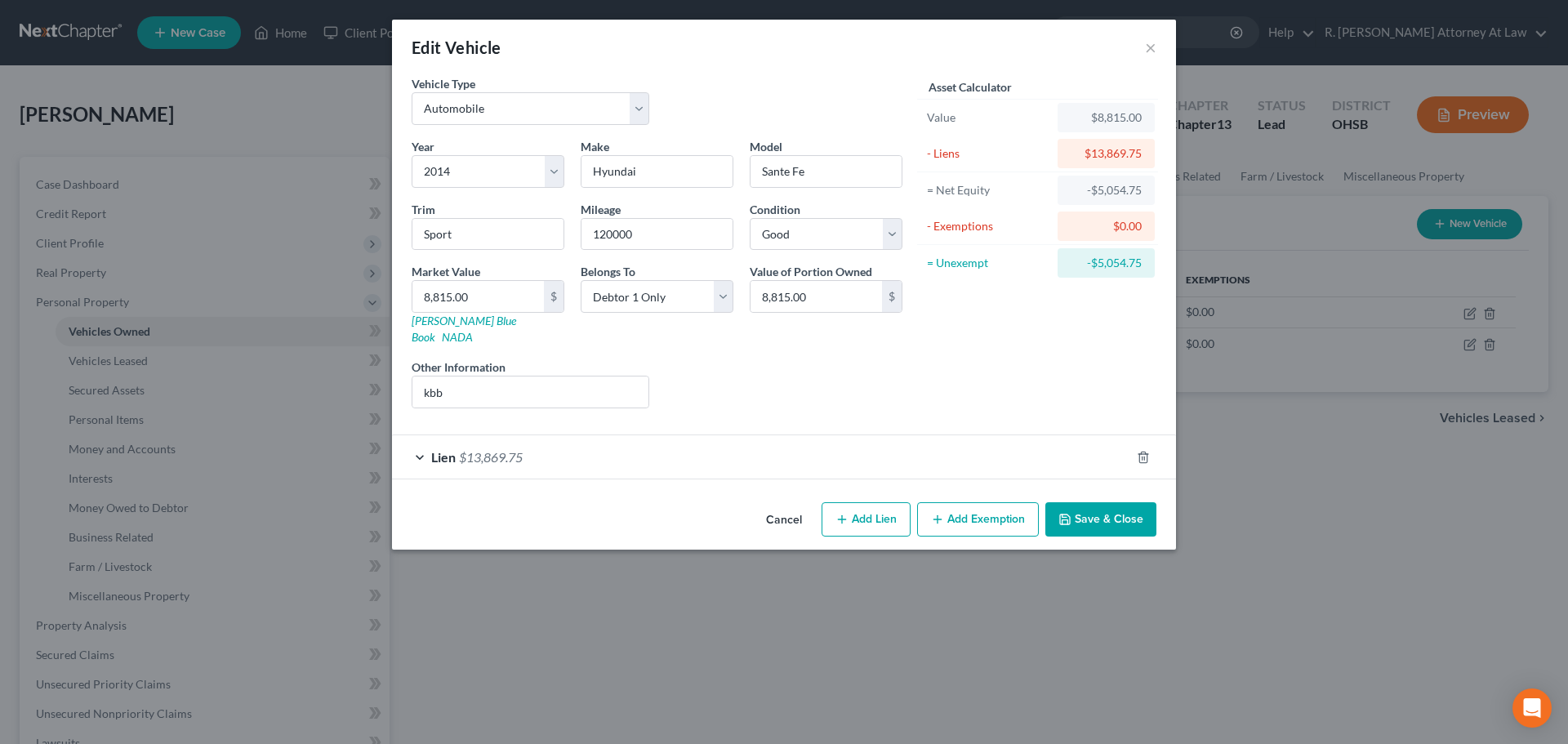
click at [1075, 502] on button "Save & Close" at bounding box center [1101, 519] width 111 height 35
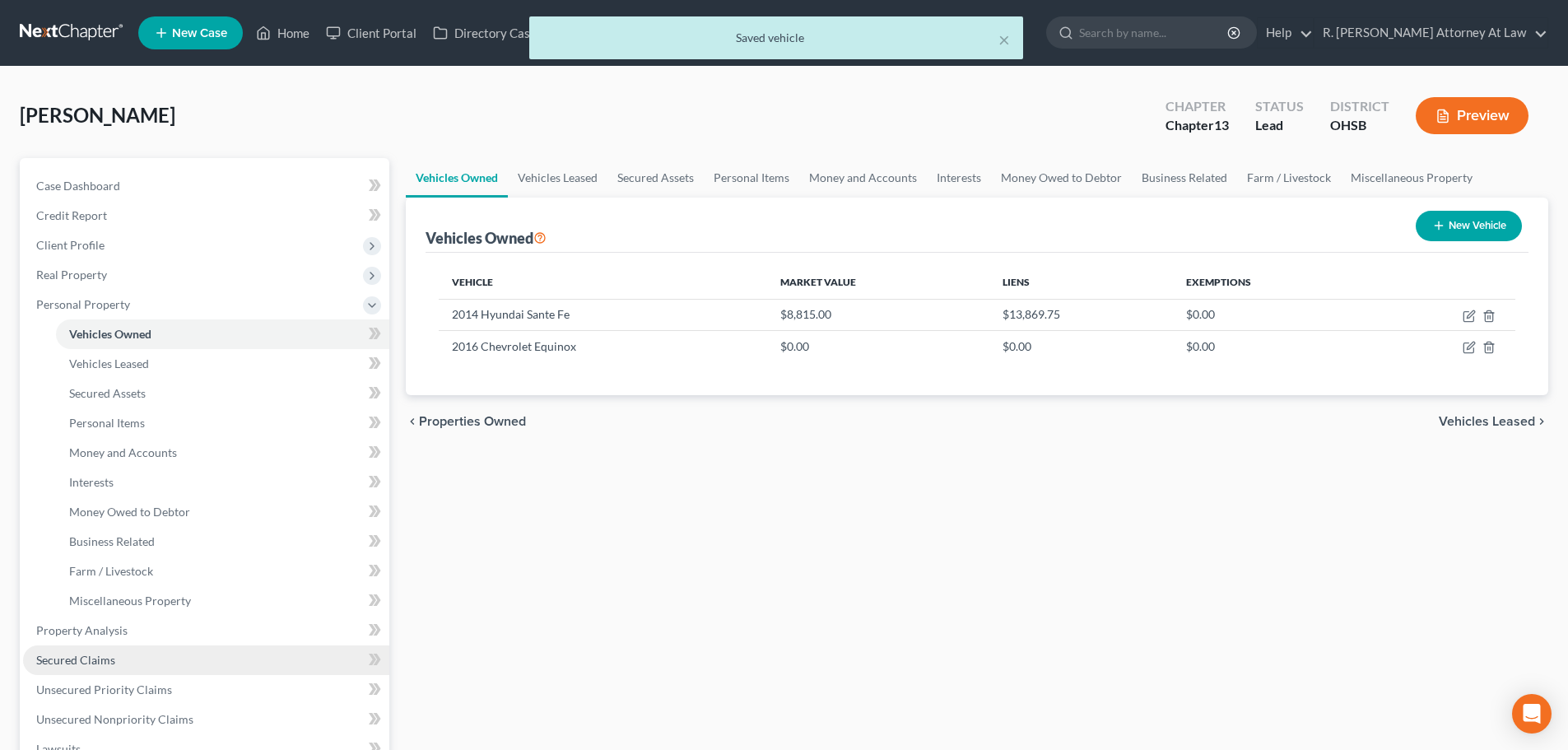
click at [93, 653] on span "Secured Claims" at bounding box center [76, 659] width 79 height 14
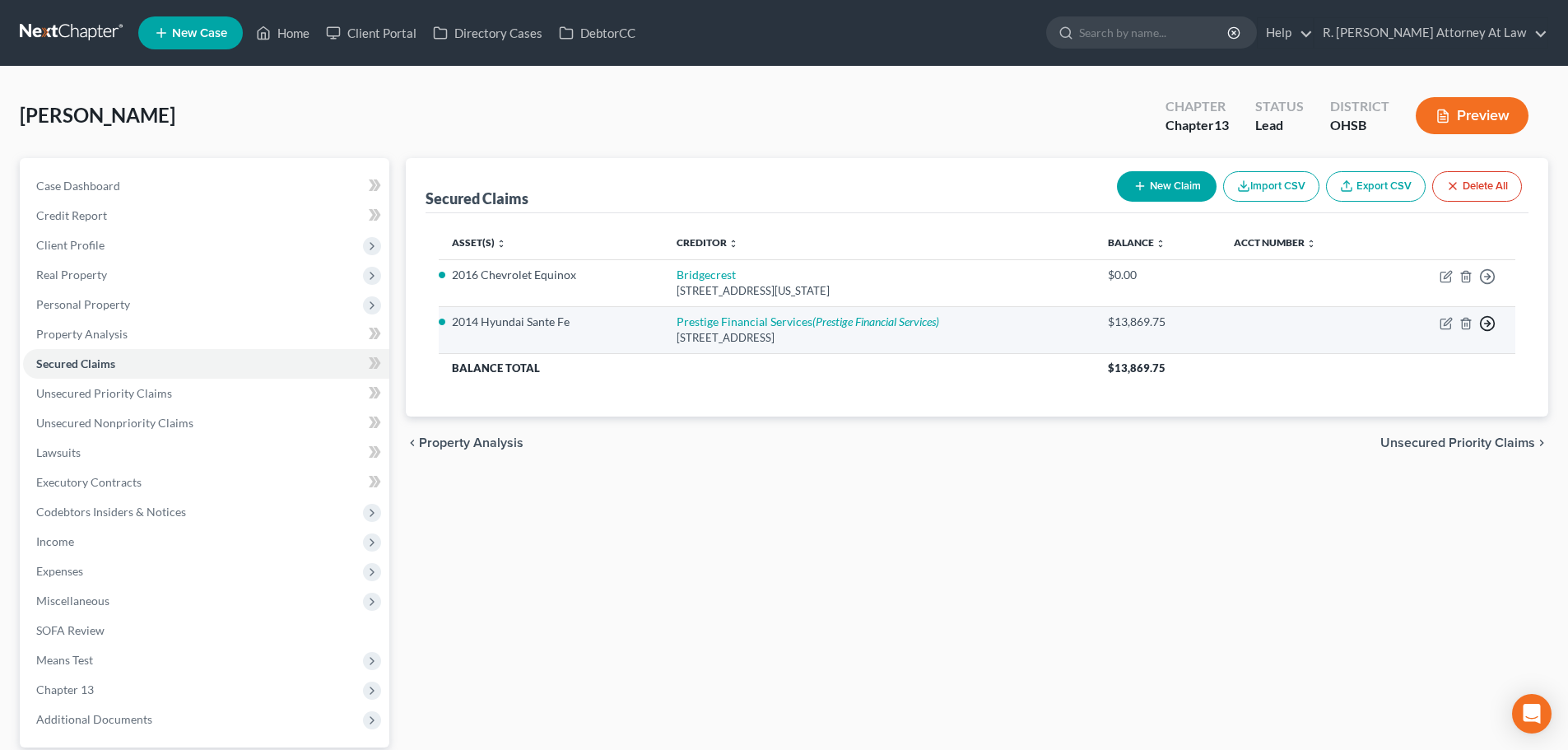
click at [1485, 323] on line "button" at bounding box center [1487, 323] width 6 height 0
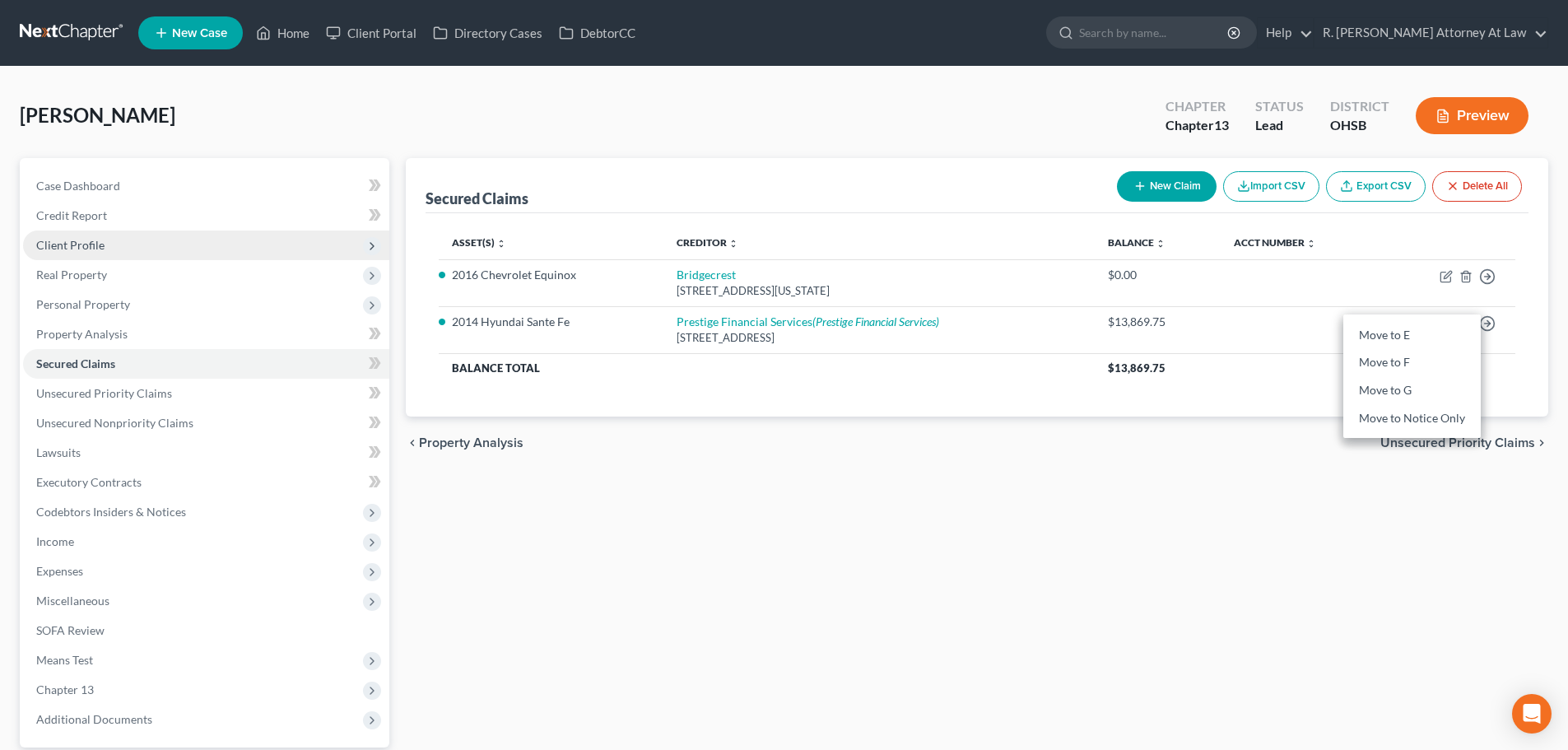
click at [71, 241] on span "Client Profile" at bounding box center [71, 244] width 68 height 14
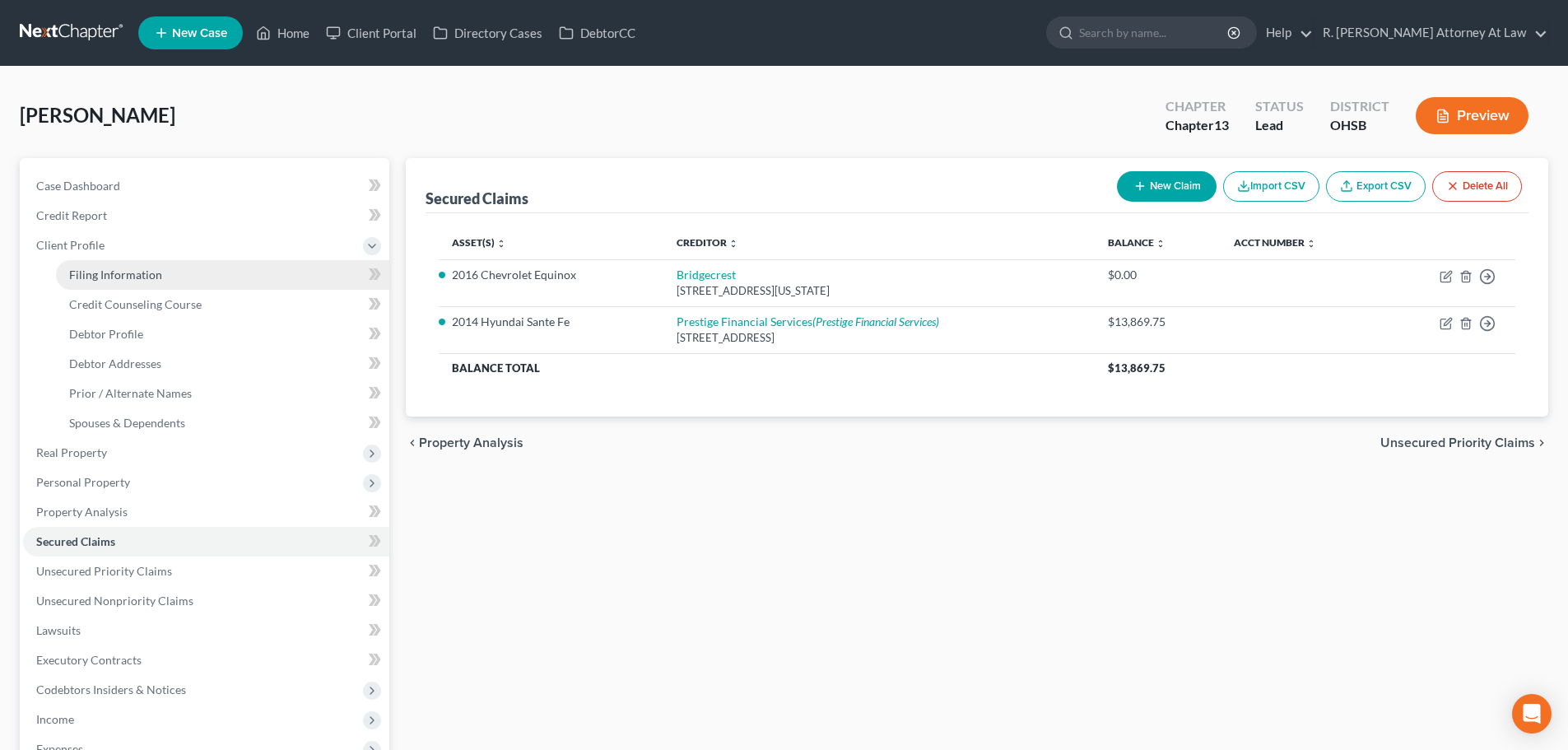
click at [94, 270] on span "Filing Information" at bounding box center [116, 274] width 93 height 14
select select "1"
select select "0"
select select "3"
select select "62"
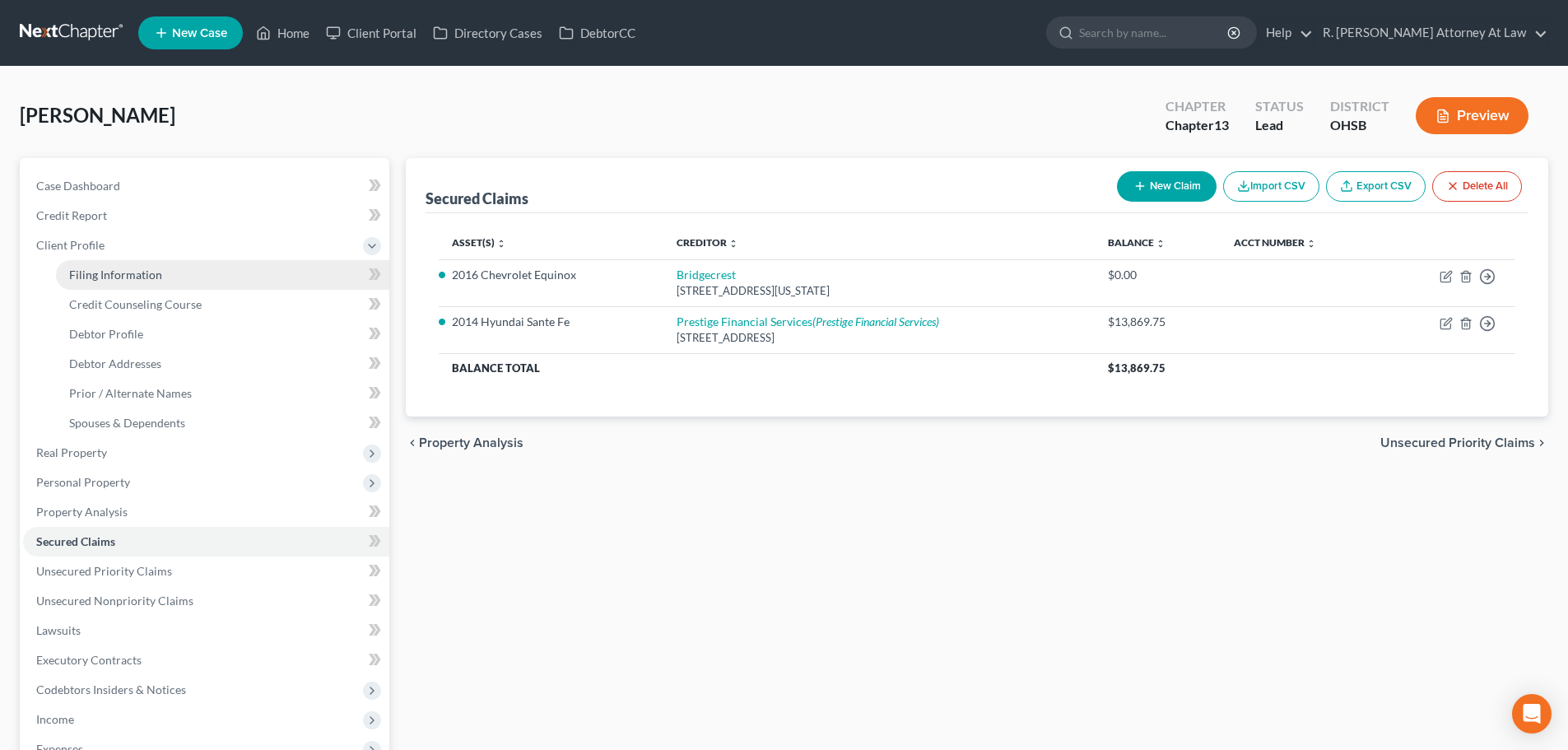
select select "0"
select select "36"
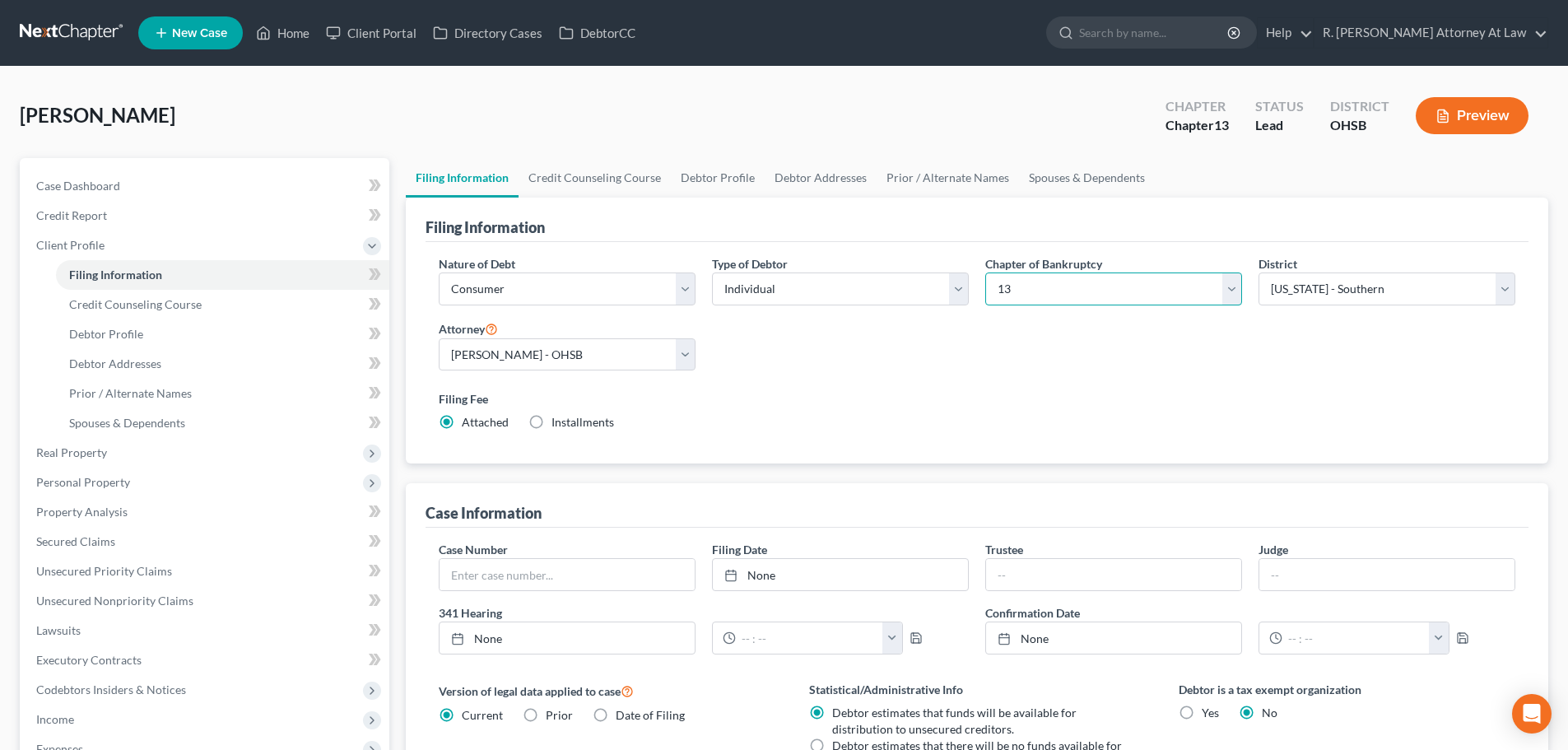
click at [1035, 280] on select "Select 7 11 12 13" at bounding box center [1113, 289] width 257 height 33
select select "0"
click at [986, 272] on select "Select 7 11 12 13" at bounding box center [1113, 289] width 257 height 33
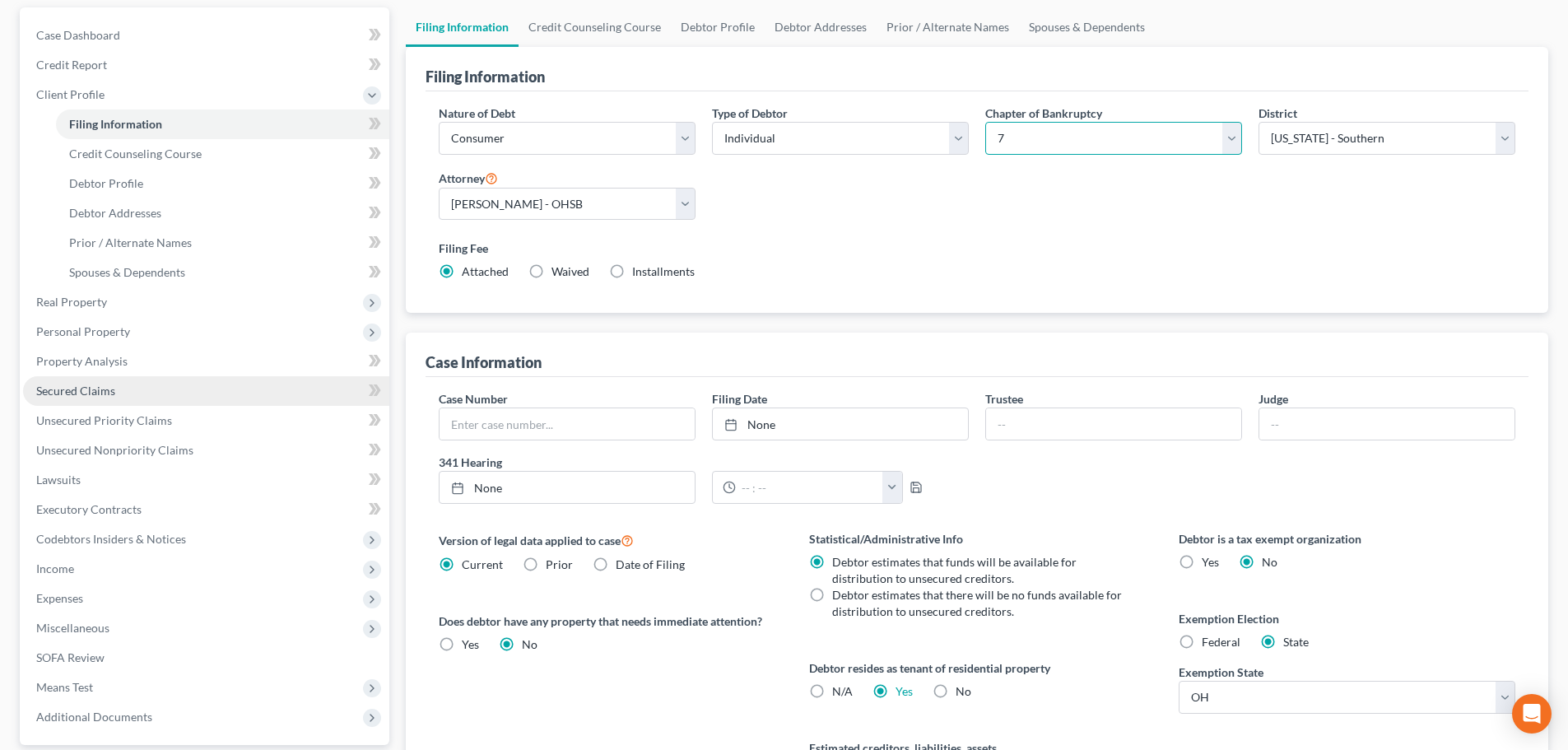
scroll to position [164, 0]
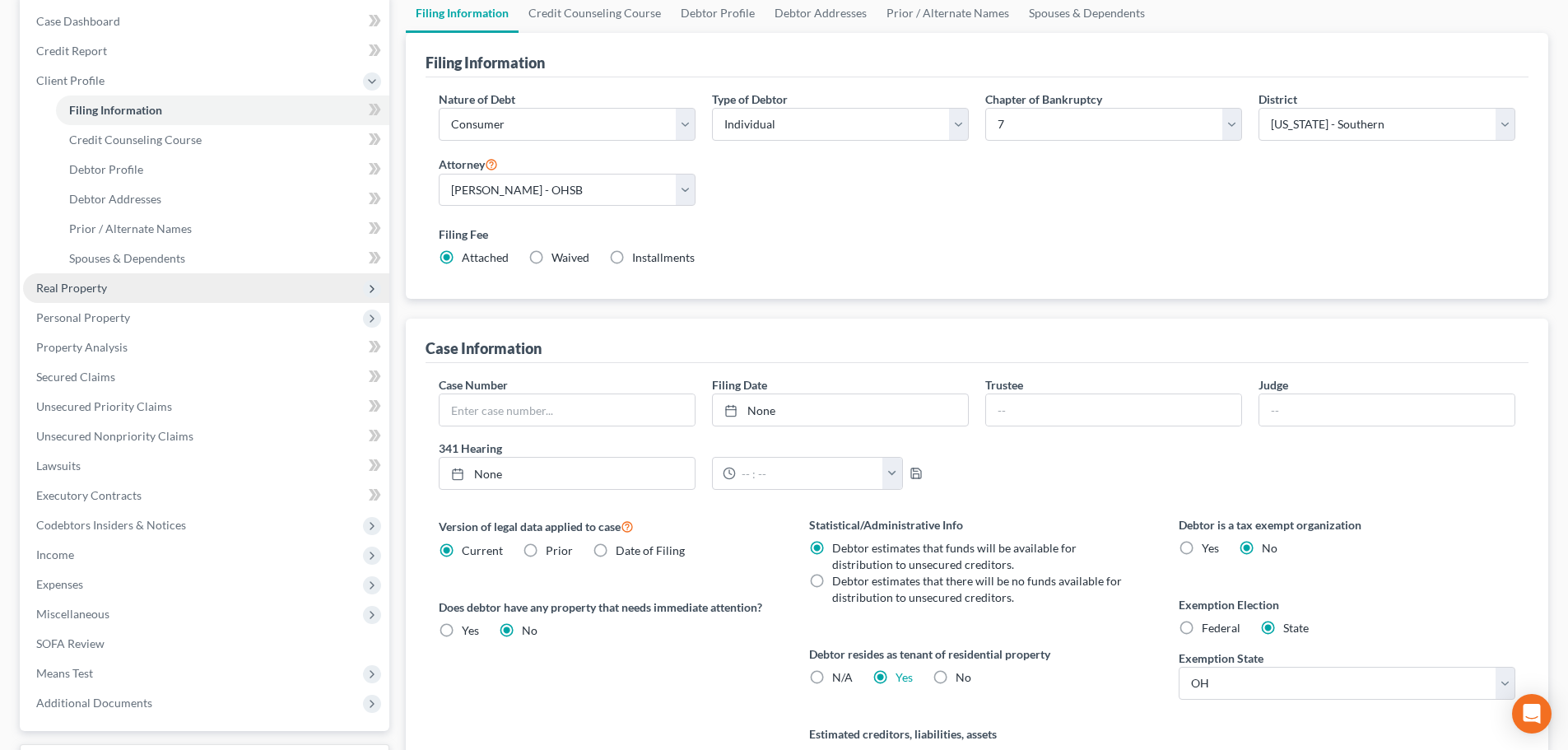
click at [101, 290] on span "Real Property" at bounding box center [71, 287] width 71 height 14
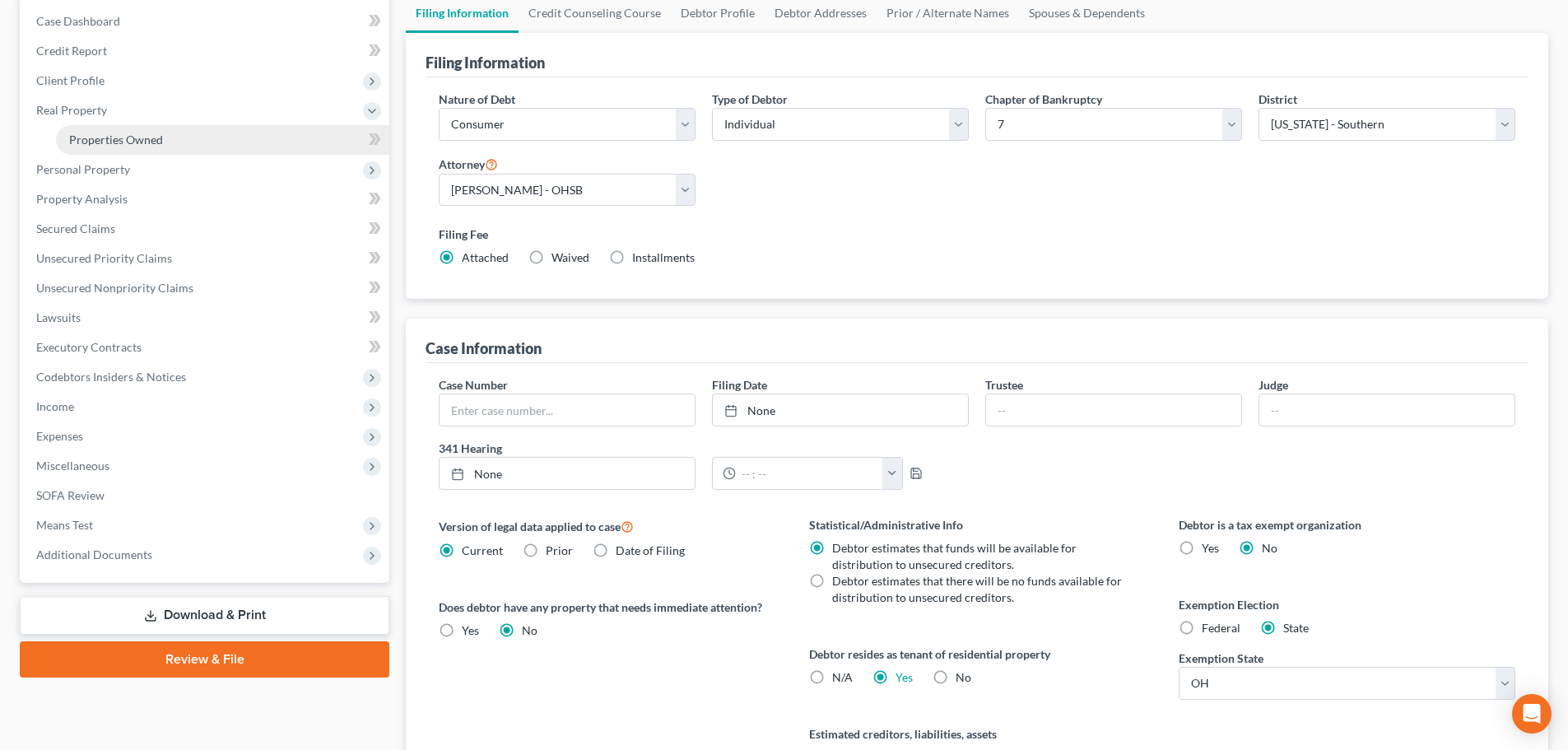
click at [116, 142] on span "Properties Owned" at bounding box center [116, 140] width 94 height 14
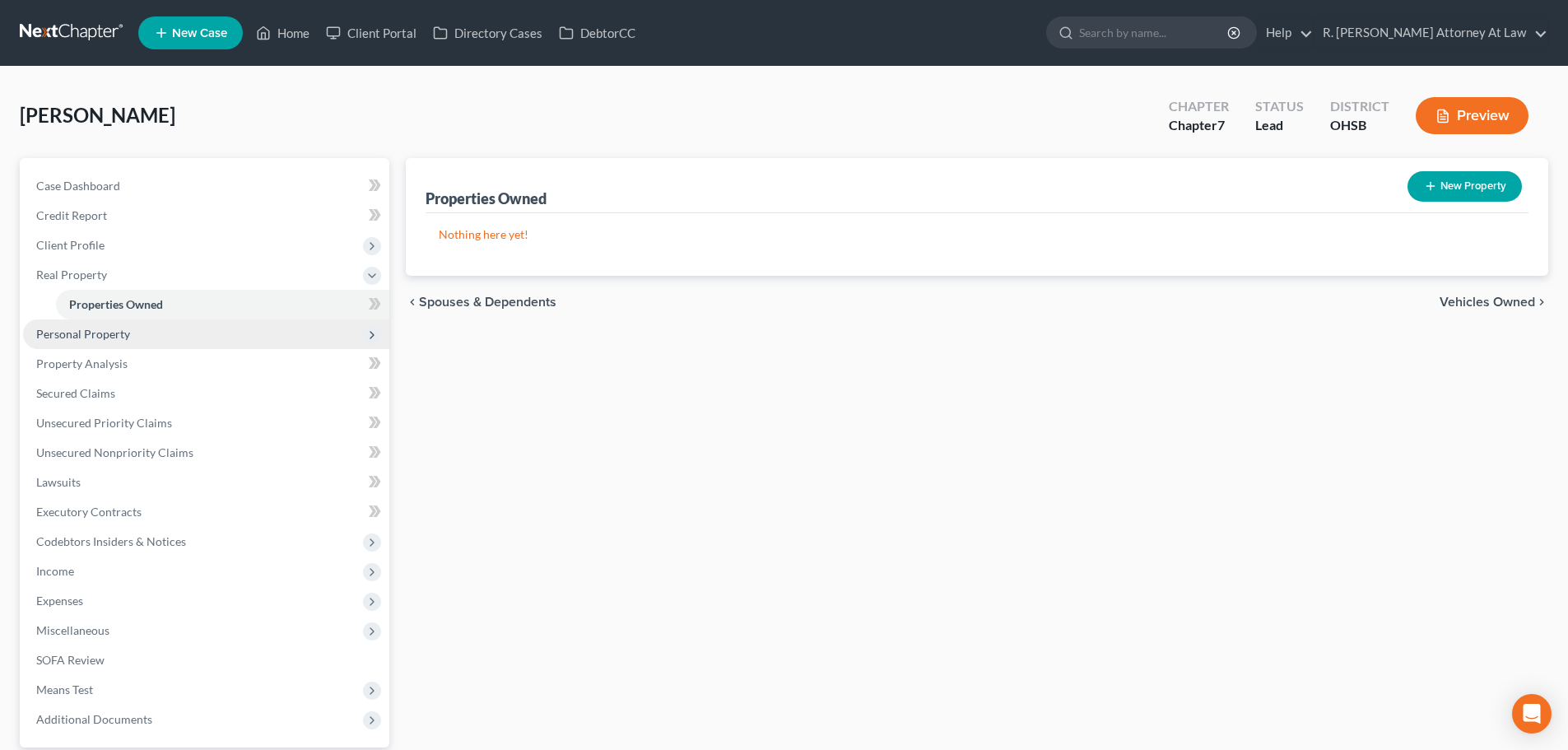
click at [71, 331] on span "Personal Property" at bounding box center [83, 333] width 94 height 14
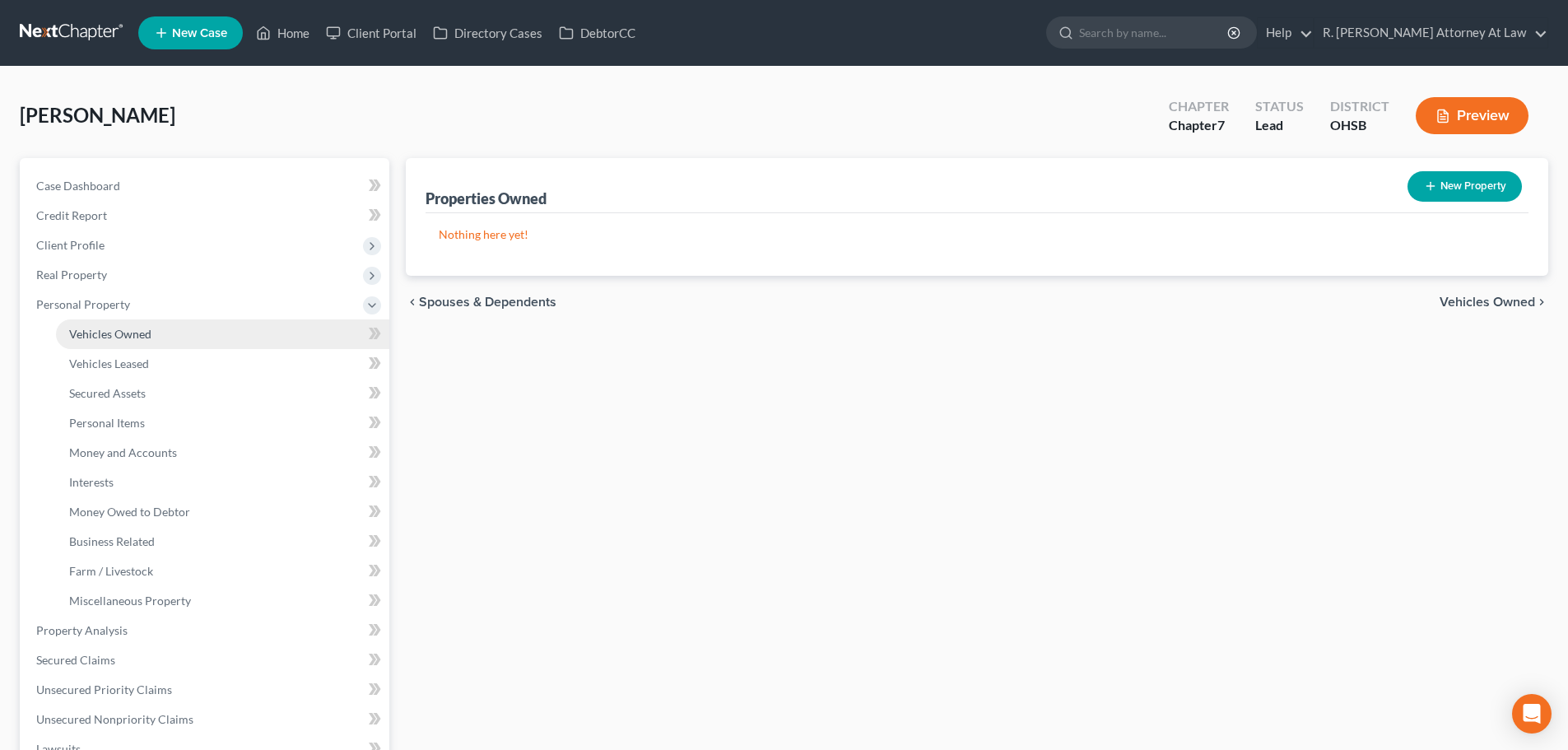
click at [130, 337] on span "Vehicles Owned" at bounding box center [110, 333] width 82 height 14
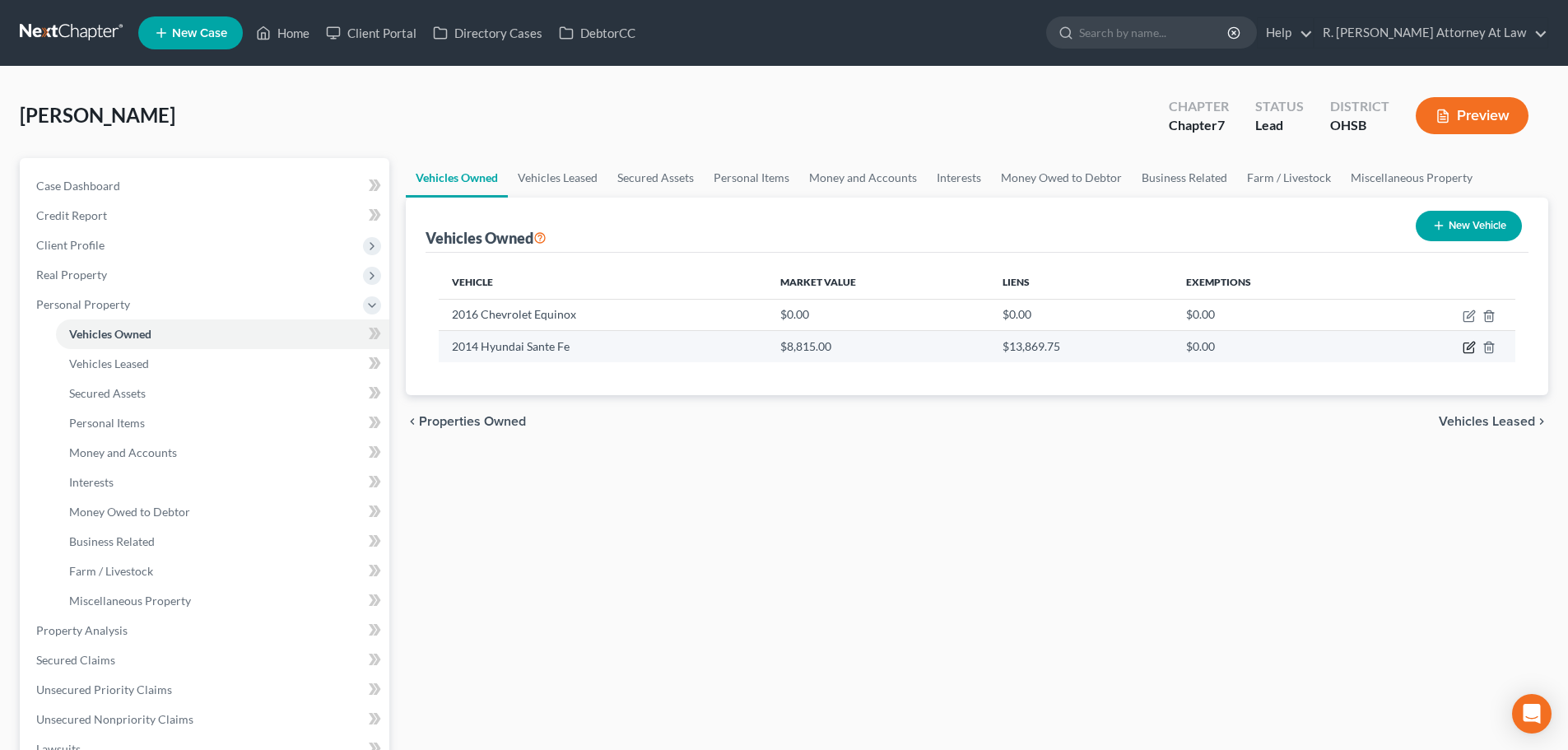
click at [1472, 348] on icon "button" at bounding box center [1470, 347] width 13 height 13
select select "0"
select select "12"
select select "2"
select select "0"
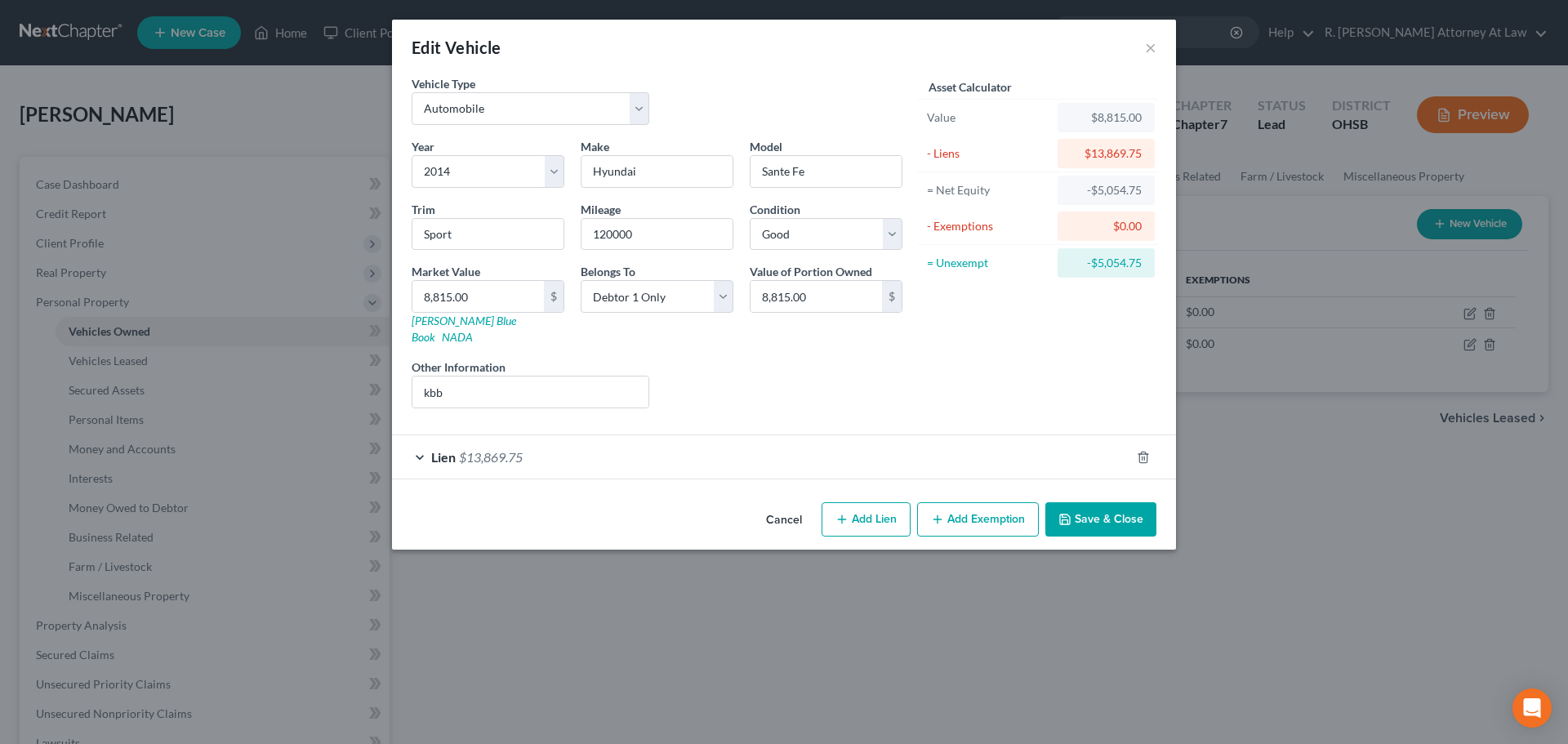
click at [1096, 502] on button "Save & Close" at bounding box center [1101, 519] width 111 height 35
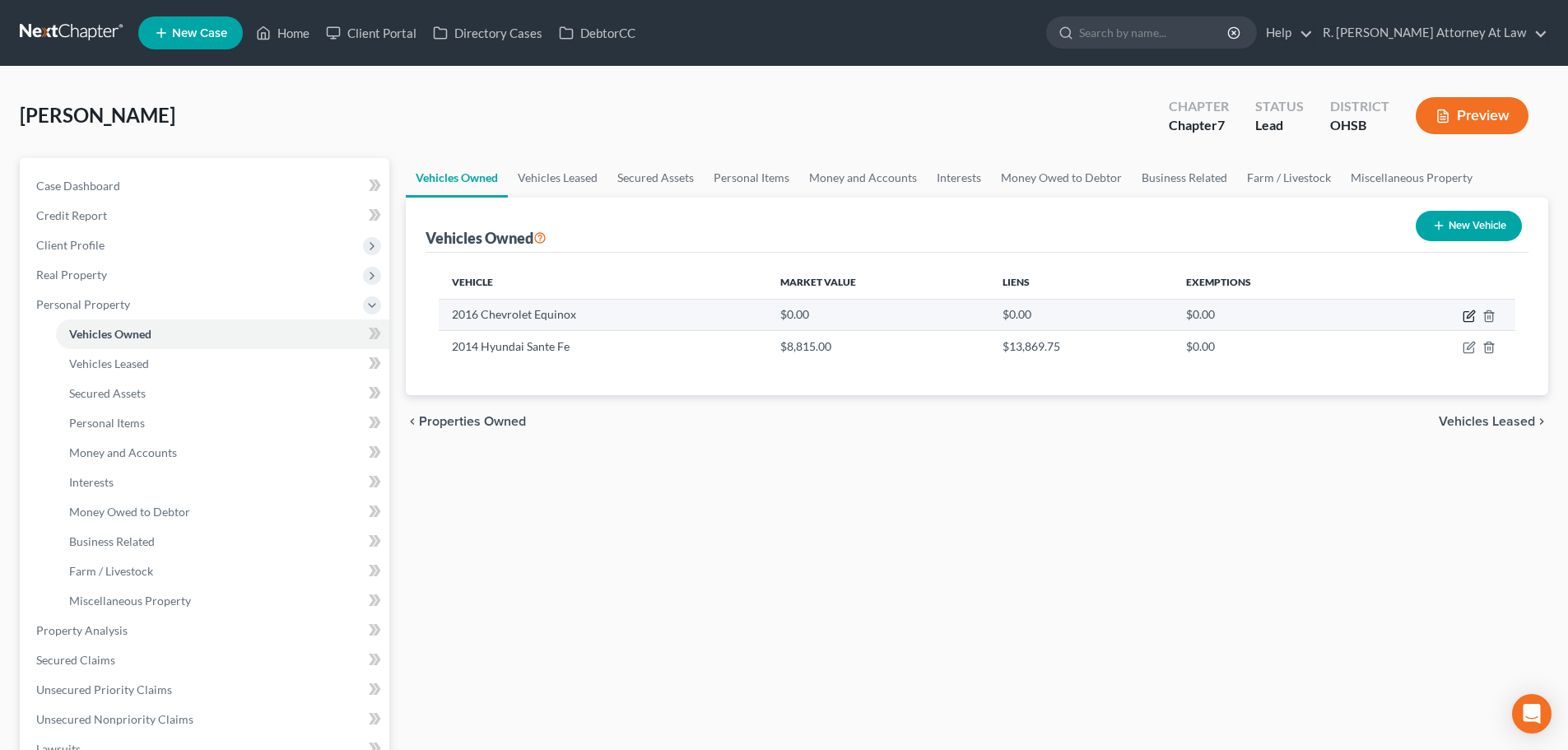
click at [1466, 316] on icon "button" at bounding box center [1470, 316] width 13 height 13
select select "0"
select select "10"
select select "2"
select select "0"
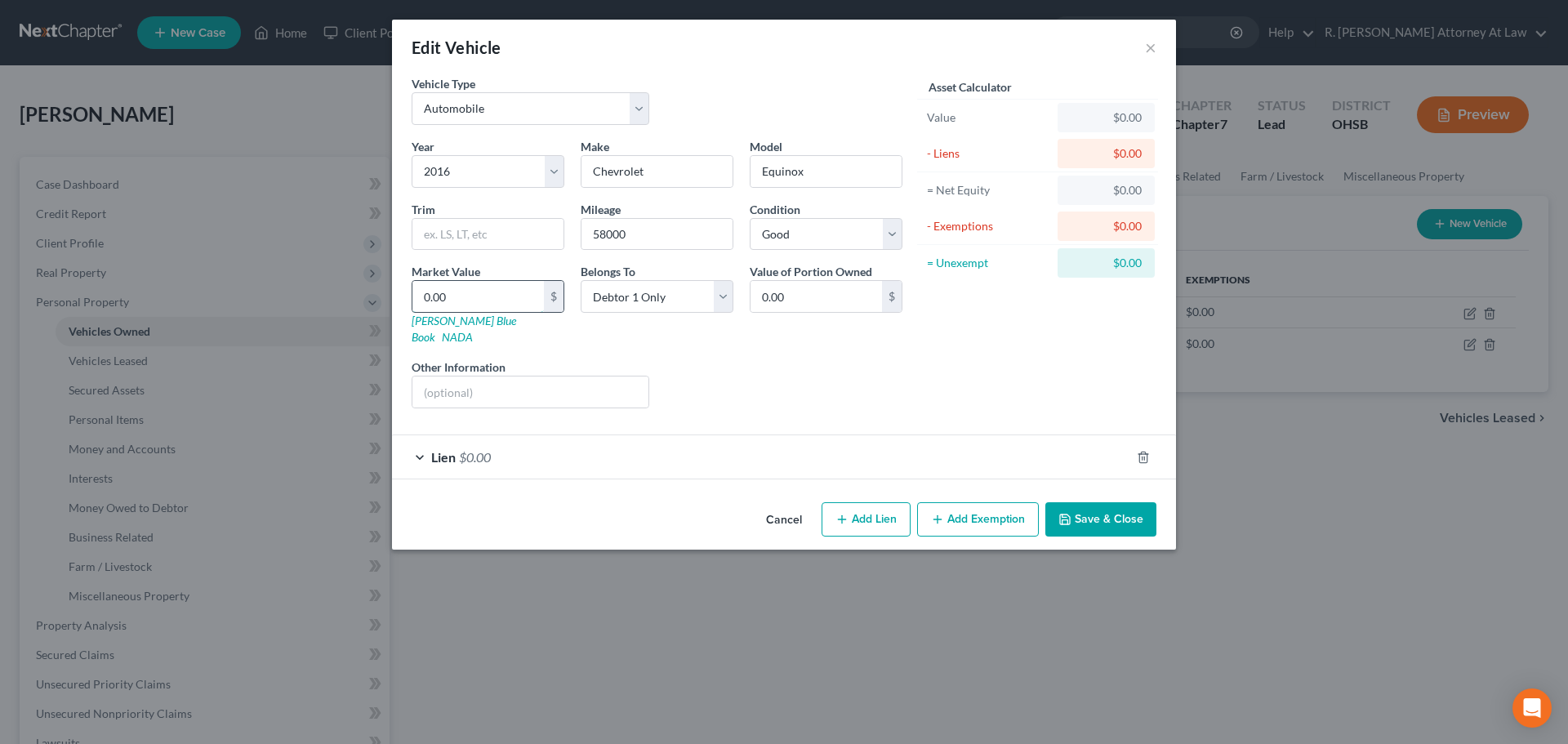
click at [439, 288] on input "0.00" at bounding box center [478, 297] width 132 height 31
type input "8"
type input "8.00"
type input "89"
type input "89.00"
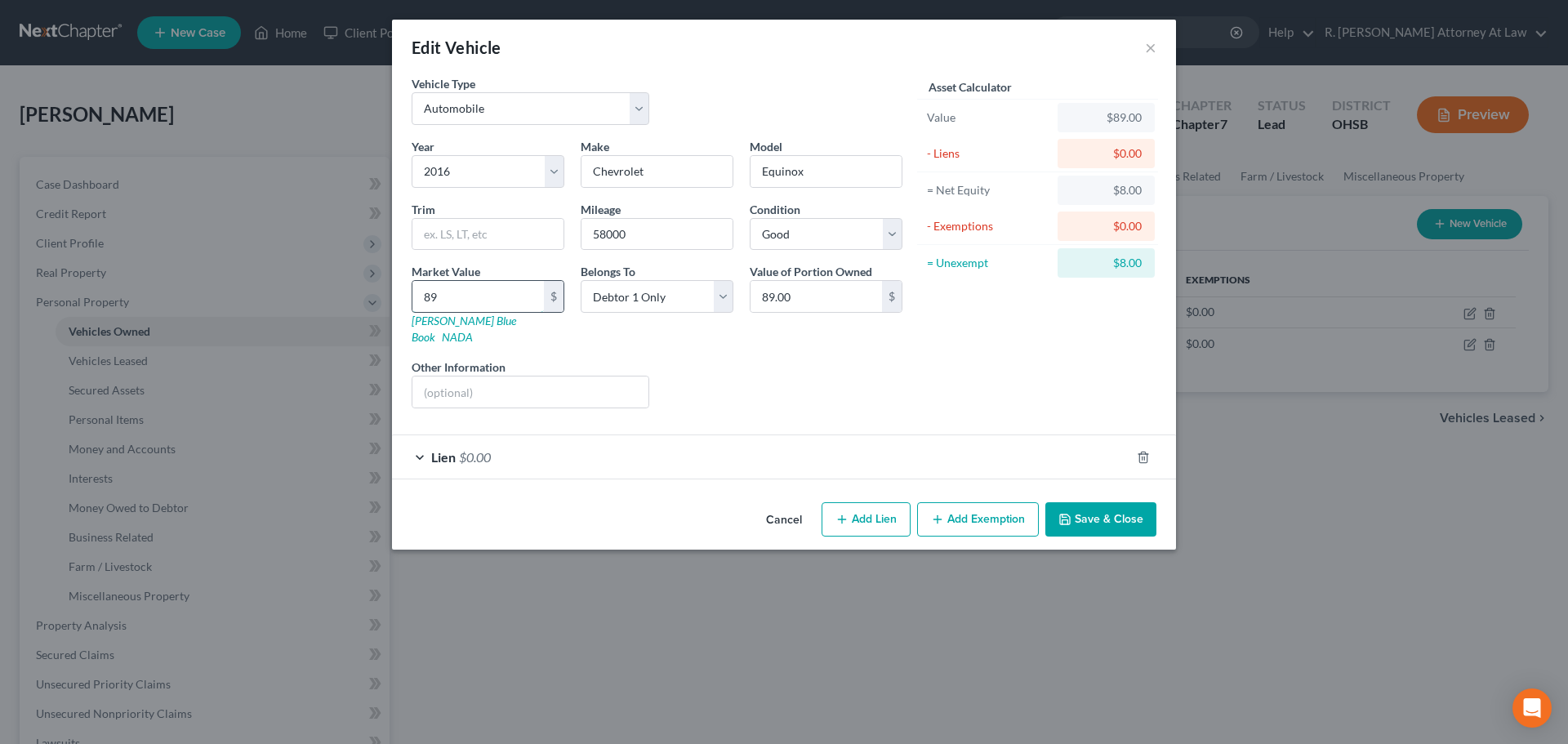
type input "890"
type input "890.00"
type input "8900"
type input "8,900.00"
type input "8,900"
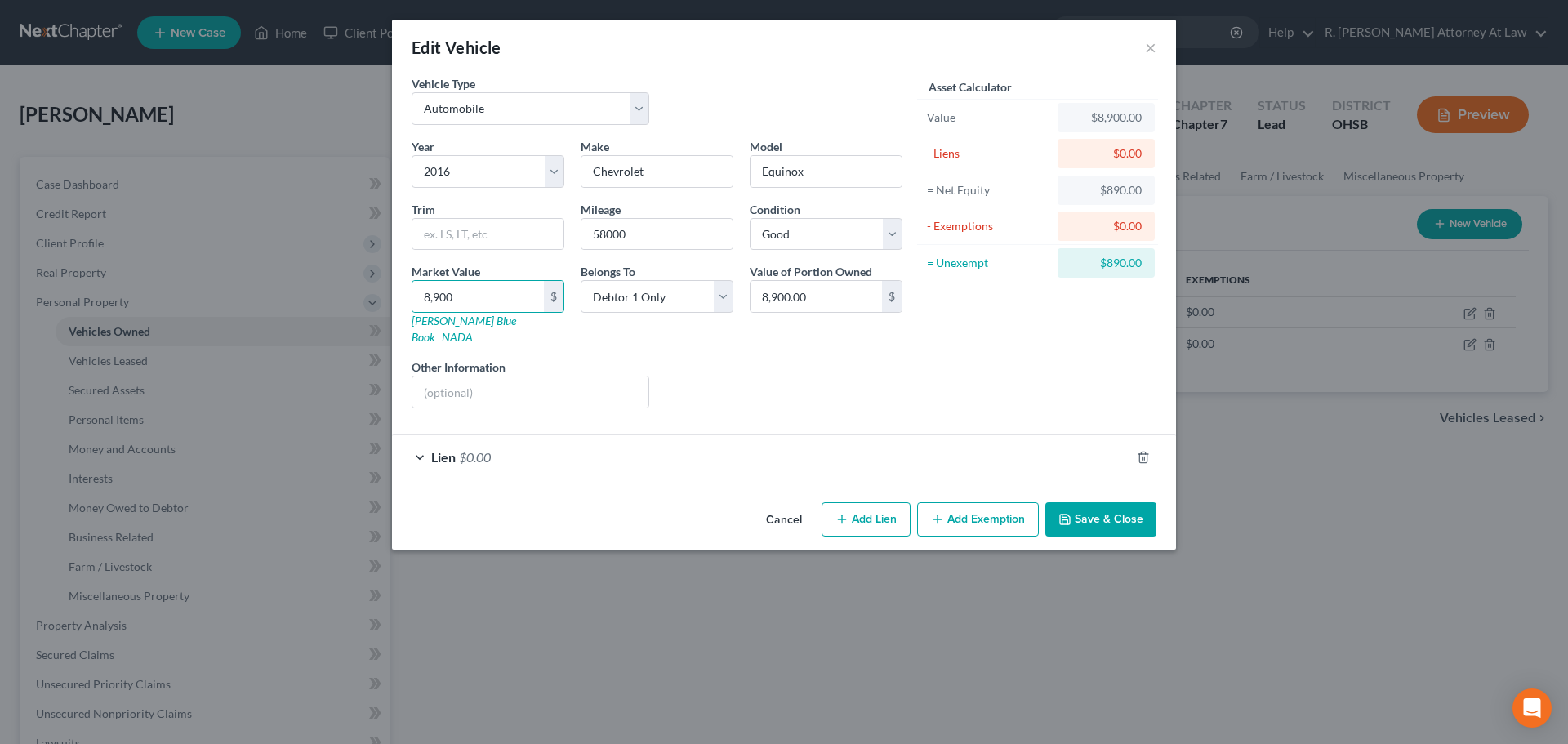
click at [1092, 504] on button "Save & Close" at bounding box center [1101, 519] width 111 height 35
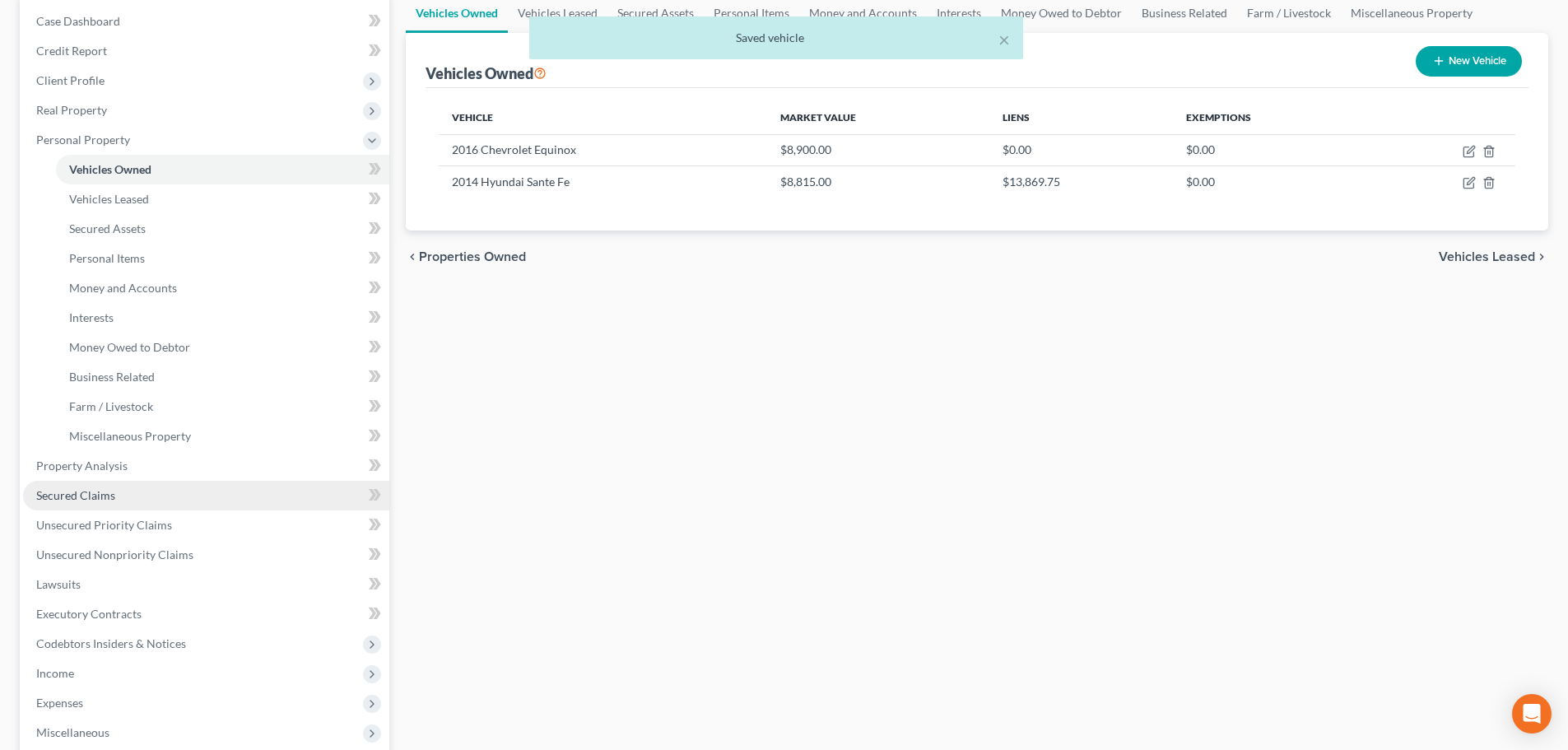
click at [97, 493] on span "Secured Claims" at bounding box center [76, 495] width 79 height 14
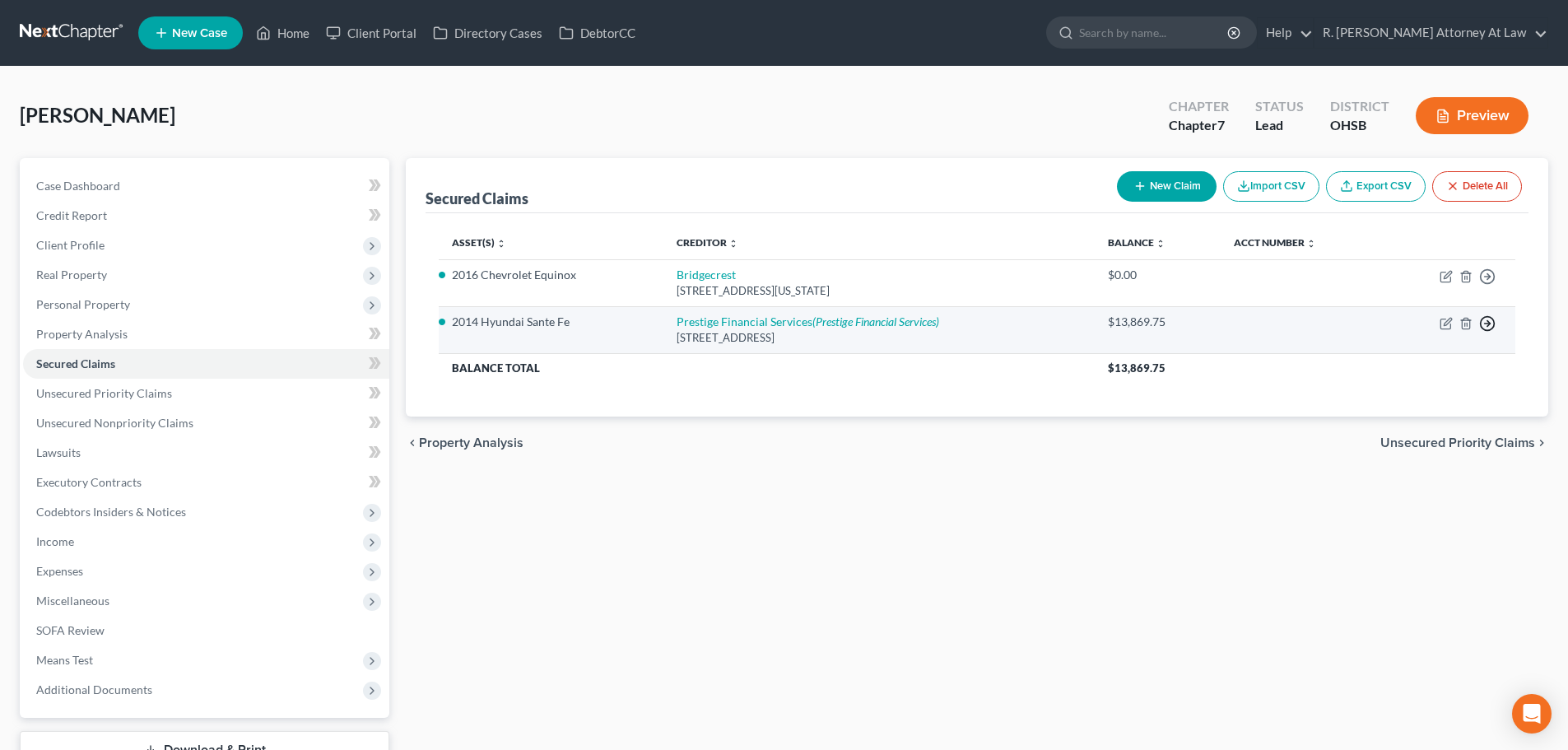
click at [1490, 324] on icon "button" at bounding box center [1487, 323] width 17 height 17
click at [1376, 356] on link "Move to F" at bounding box center [1412, 363] width 137 height 28
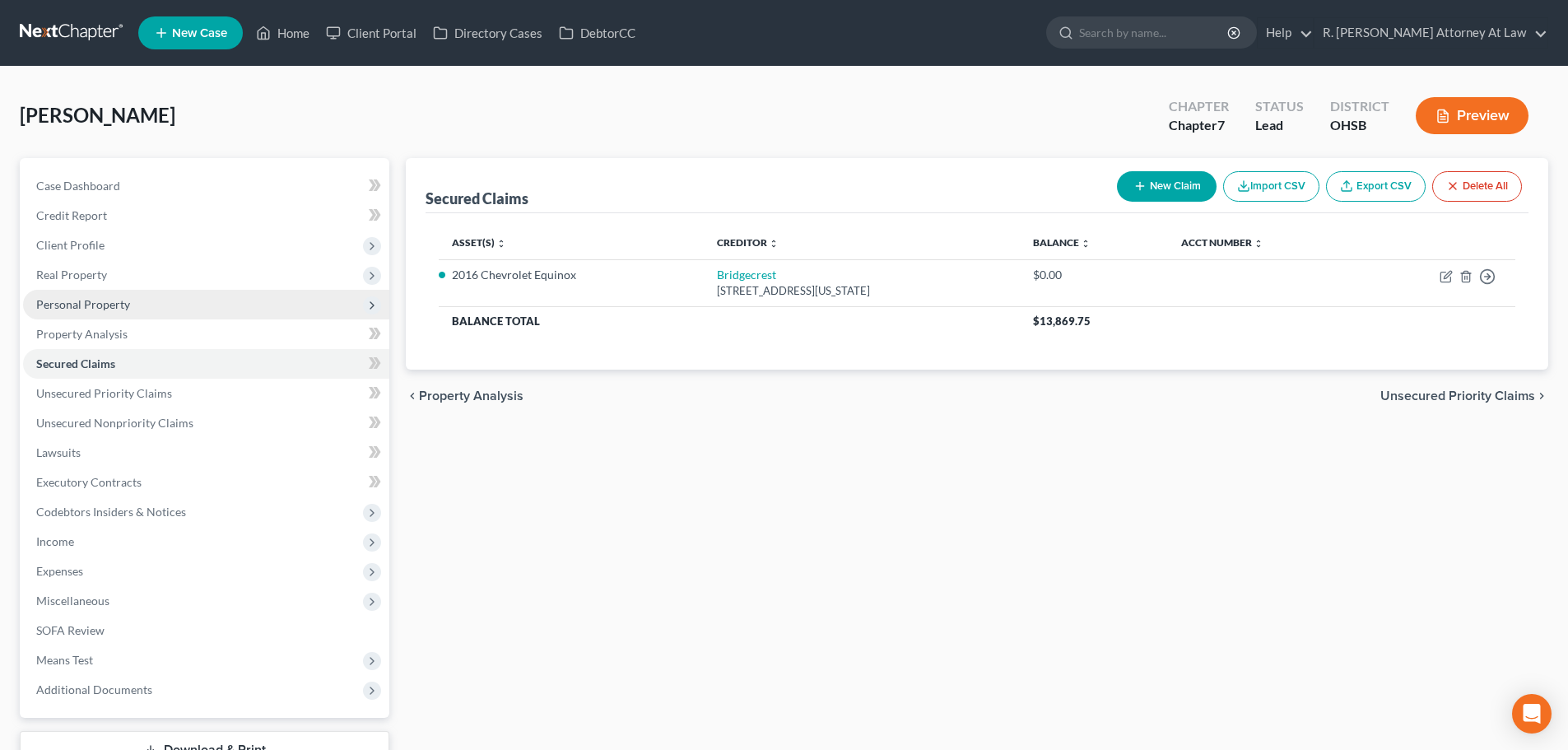
click at [83, 298] on span "Personal Property" at bounding box center [83, 304] width 94 height 14
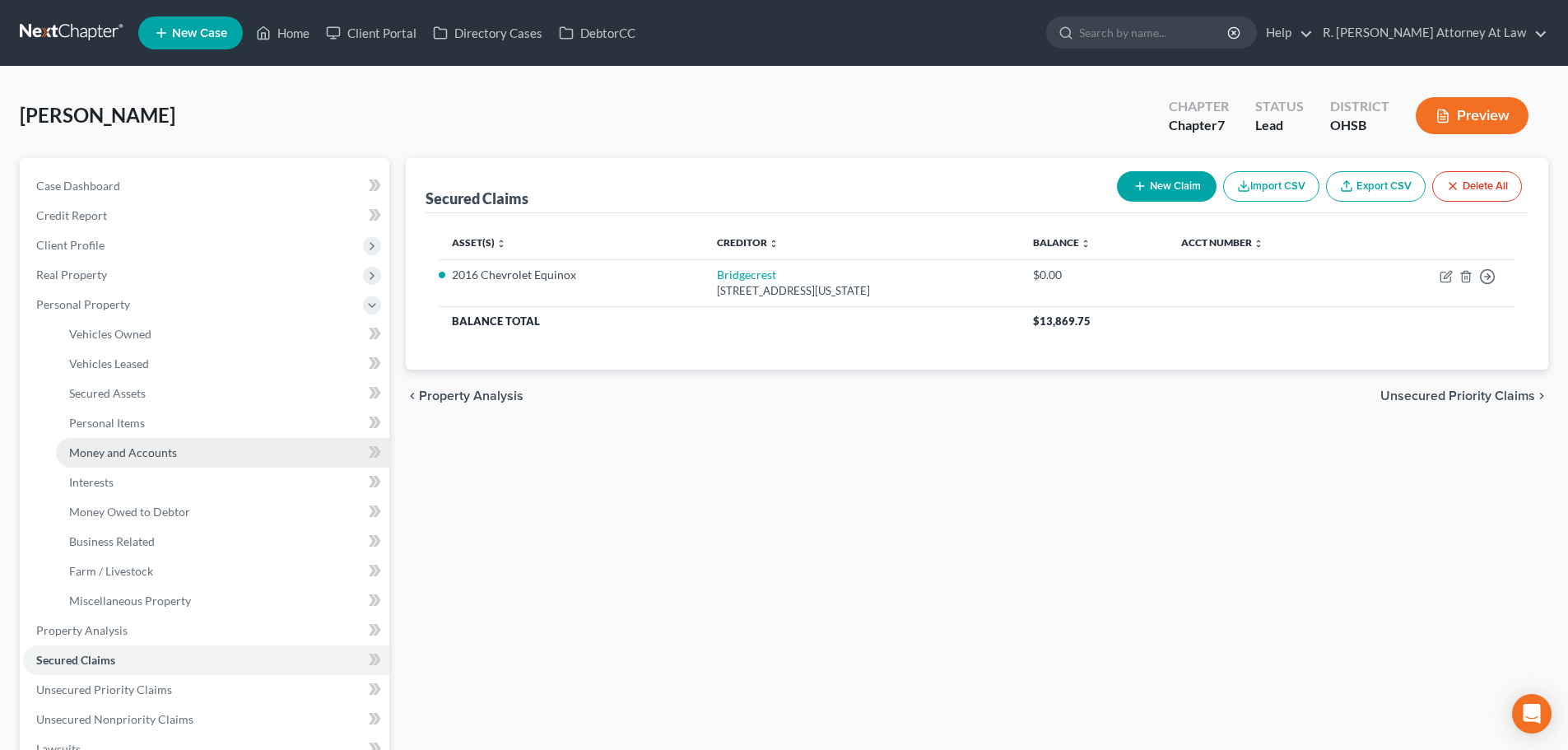
click at [119, 446] on span "Money and Accounts" at bounding box center [123, 452] width 108 height 14
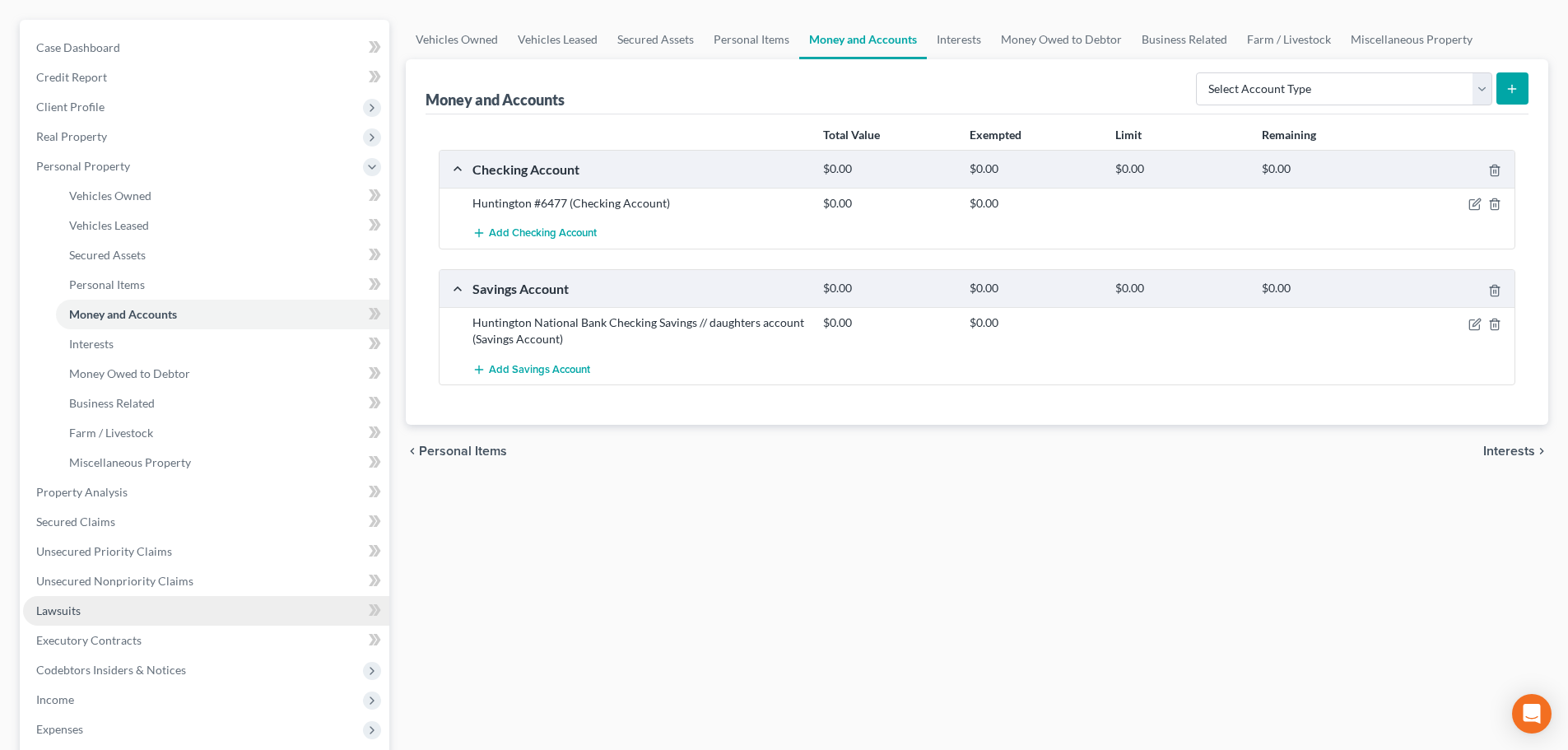
scroll to position [247, 0]
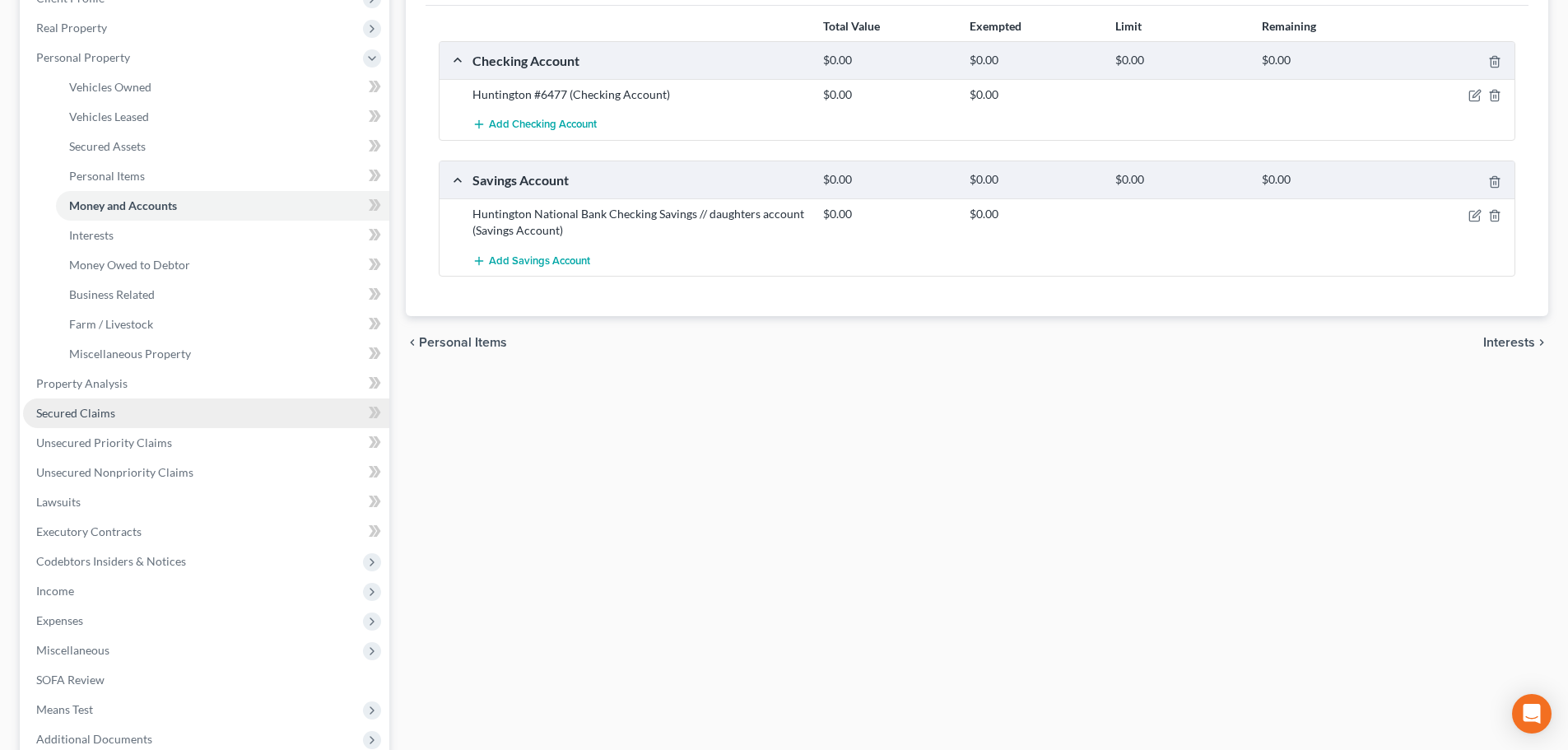
click at [75, 418] on span "Secured Claims" at bounding box center [76, 412] width 79 height 14
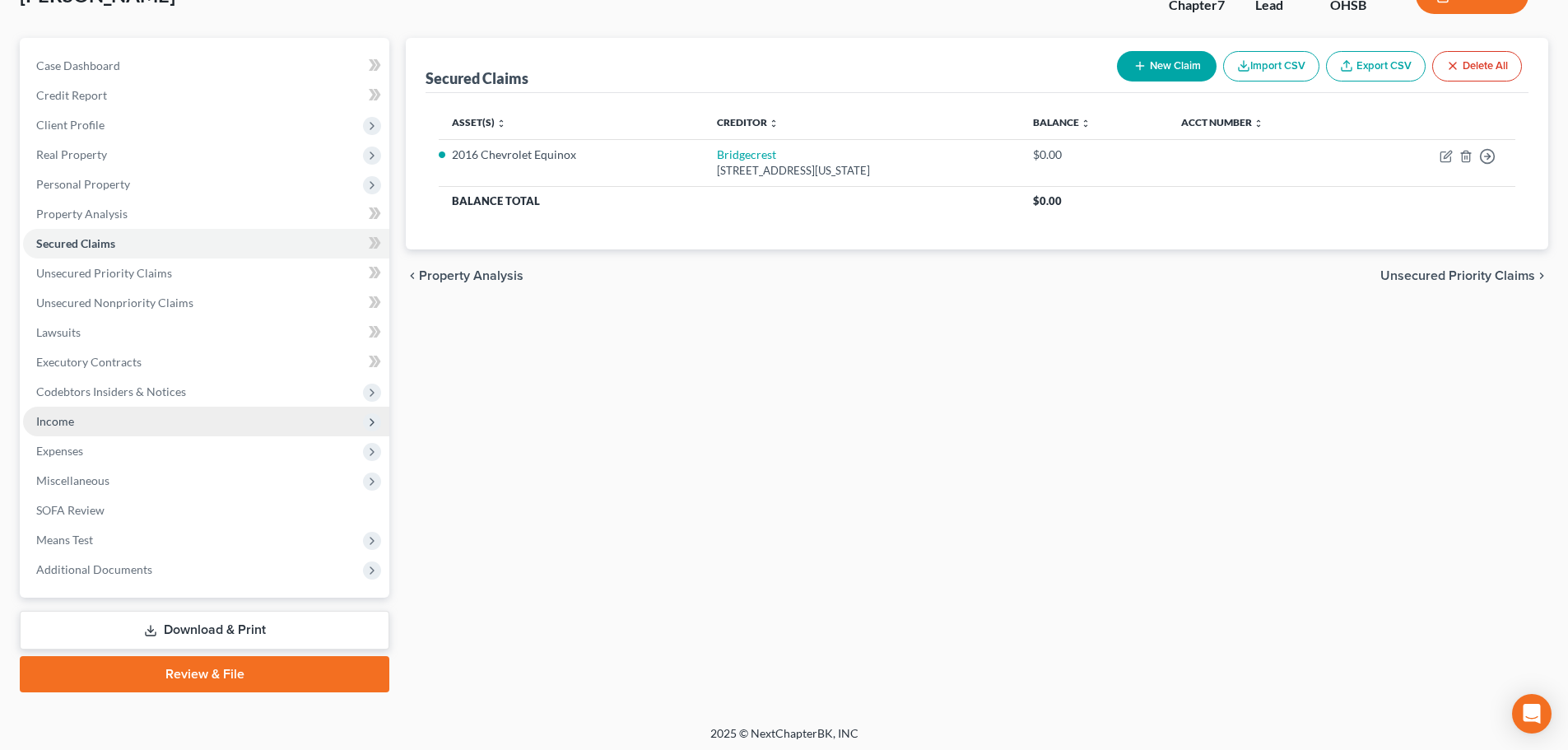
scroll to position [125, 0]
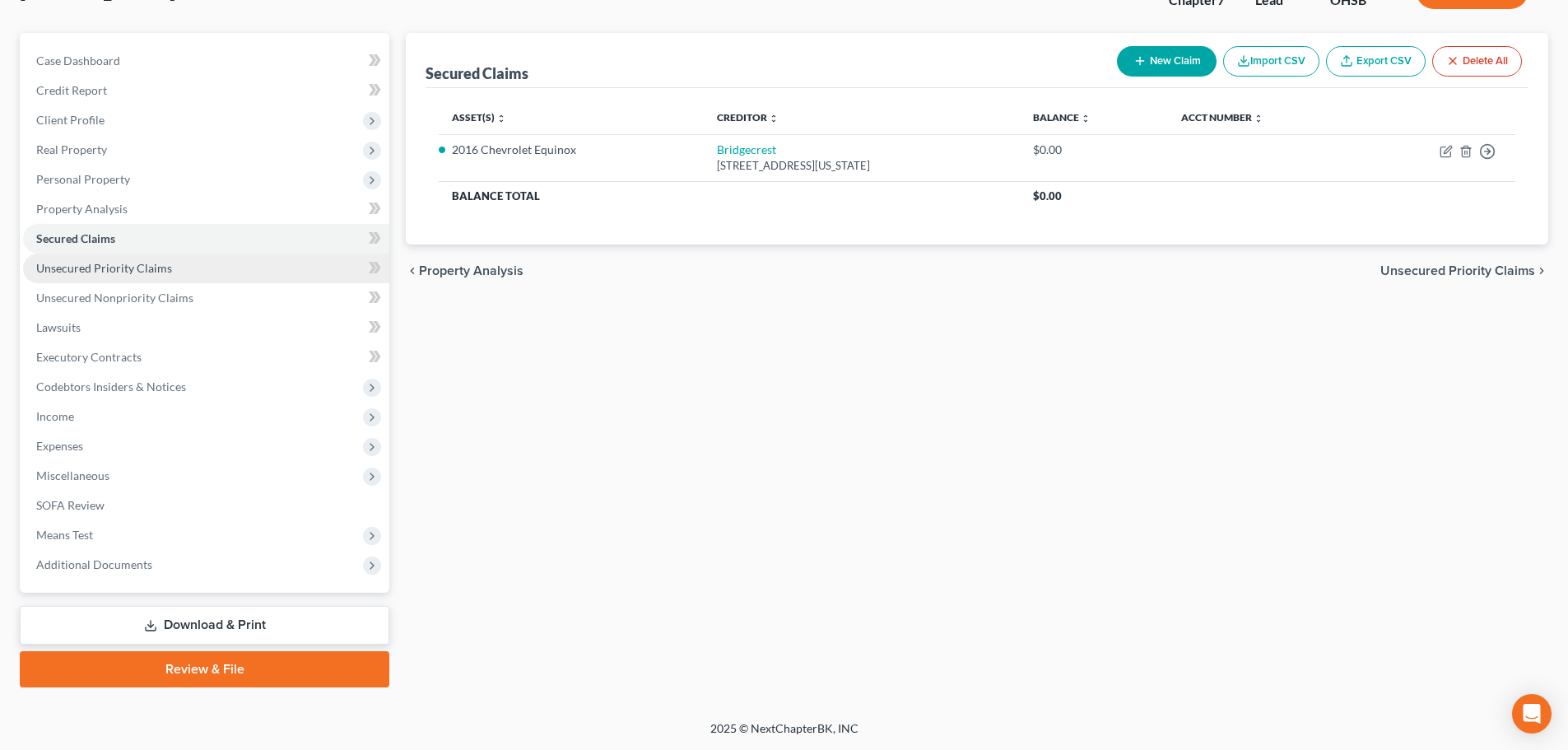
click at [67, 270] on span "Unsecured Priority Claims" at bounding box center [104, 267] width 135 height 14
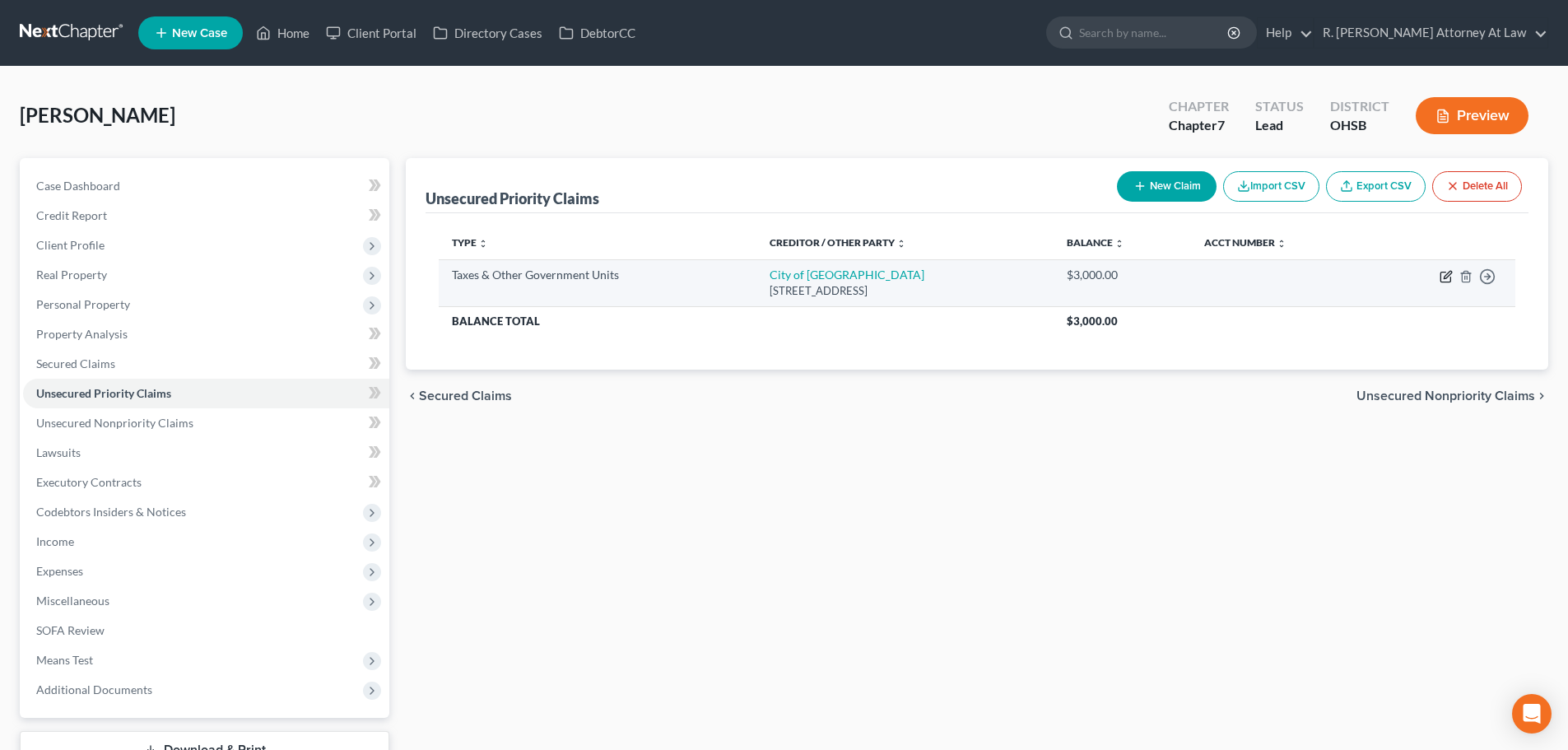
click at [1445, 277] on icon "button" at bounding box center [1448, 274] width 7 height 7
select select "1"
select select "36"
select select "0"
